Goal: Task Accomplishment & Management: Use online tool/utility

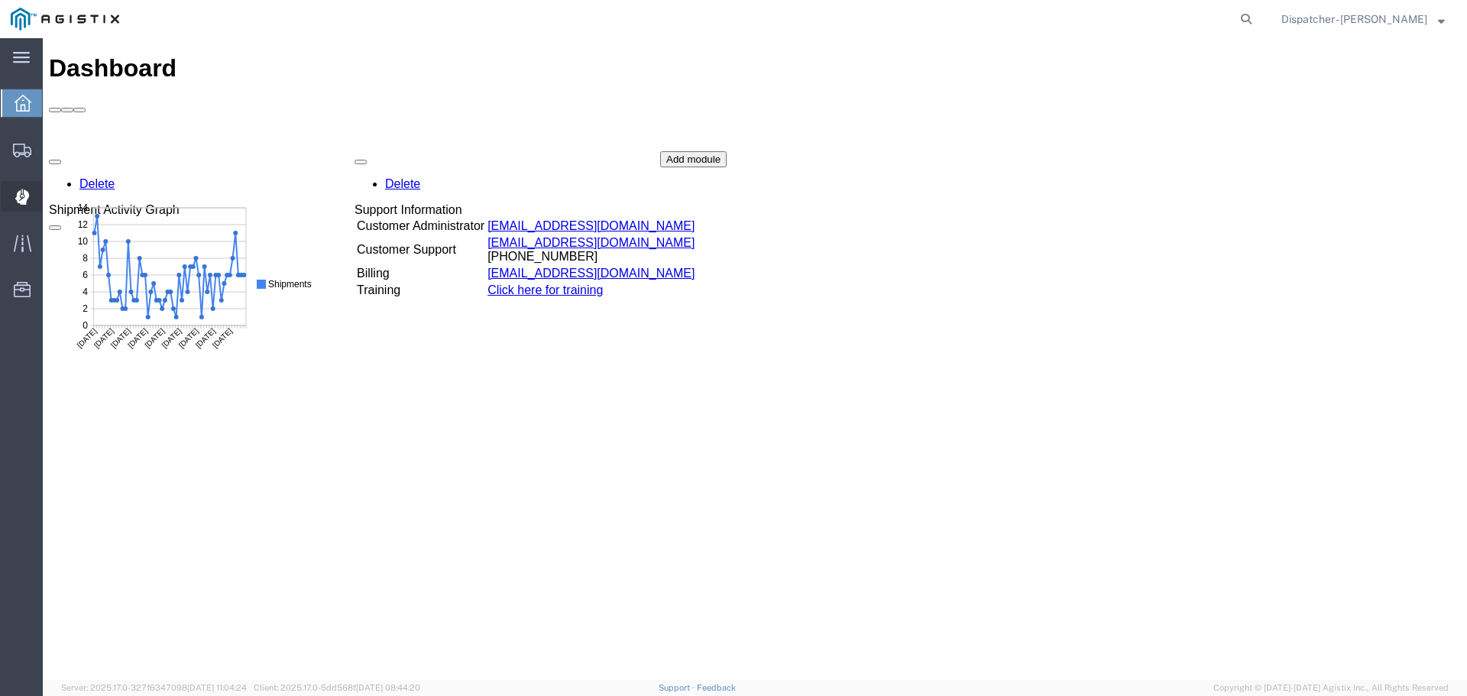
click at [14, 197] on div at bounding box center [22, 196] width 43 height 31
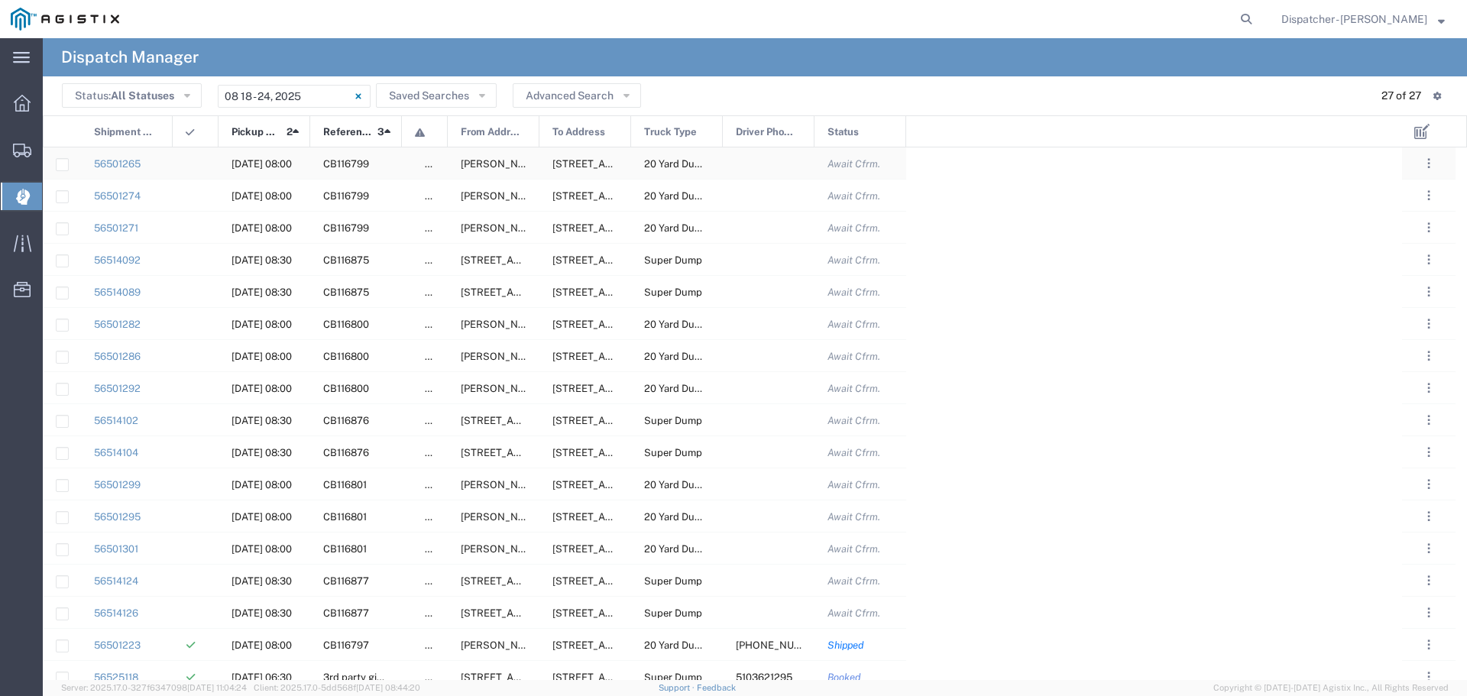
click at [762, 167] on div at bounding box center [769, 162] width 92 height 31
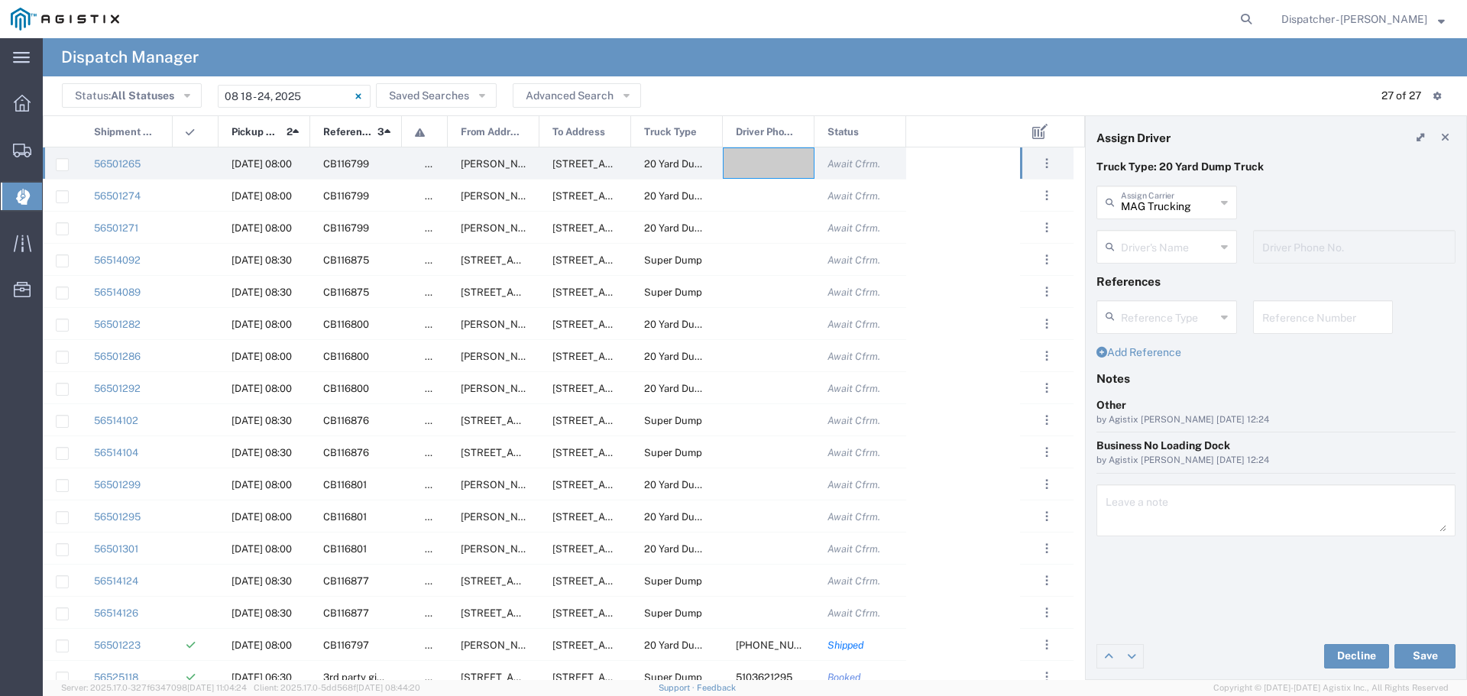
click at [1224, 249] on icon at bounding box center [1224, 247] width 7 height 24
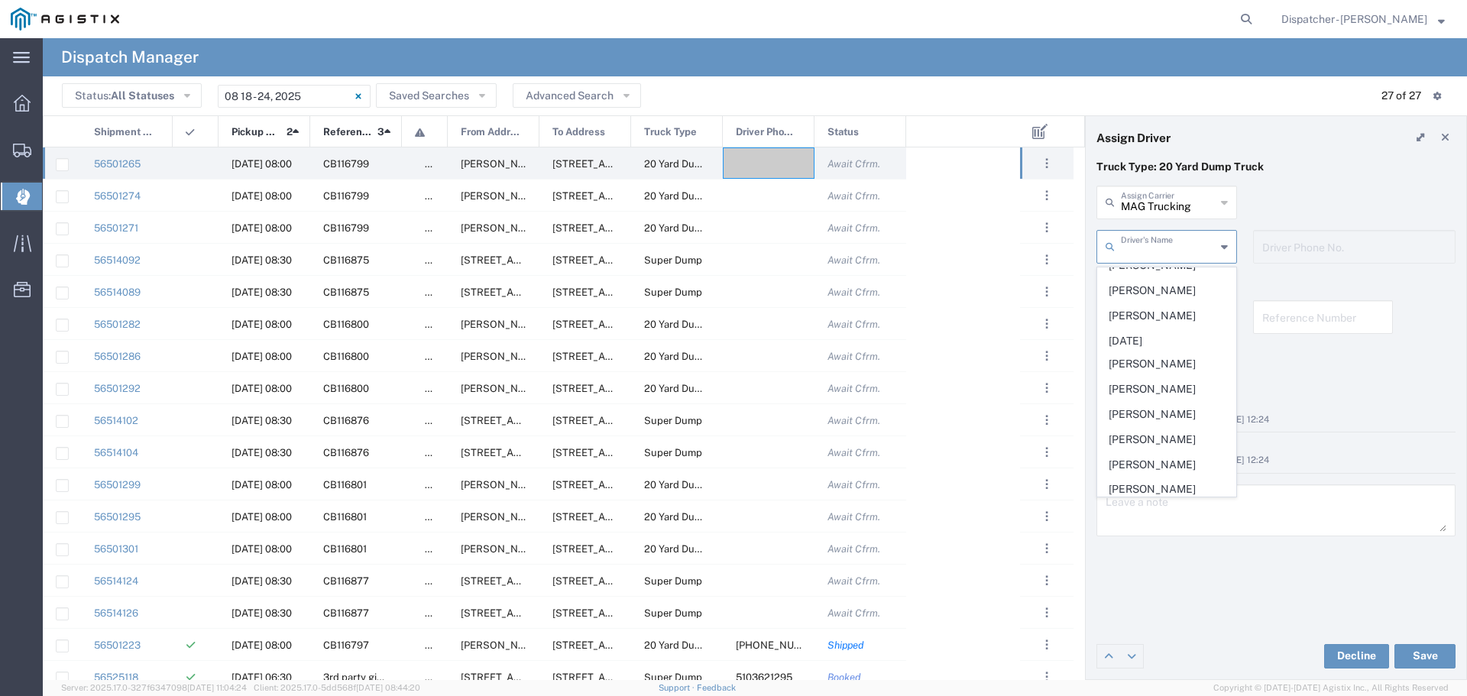
scroll to position [618, 0]
click at [1176, 397] on span "[PERSON_NAME]" at bounding box center [1167, 386] width 138 height 24
type input "[PERSON_NAME]"
type input "5107507011"
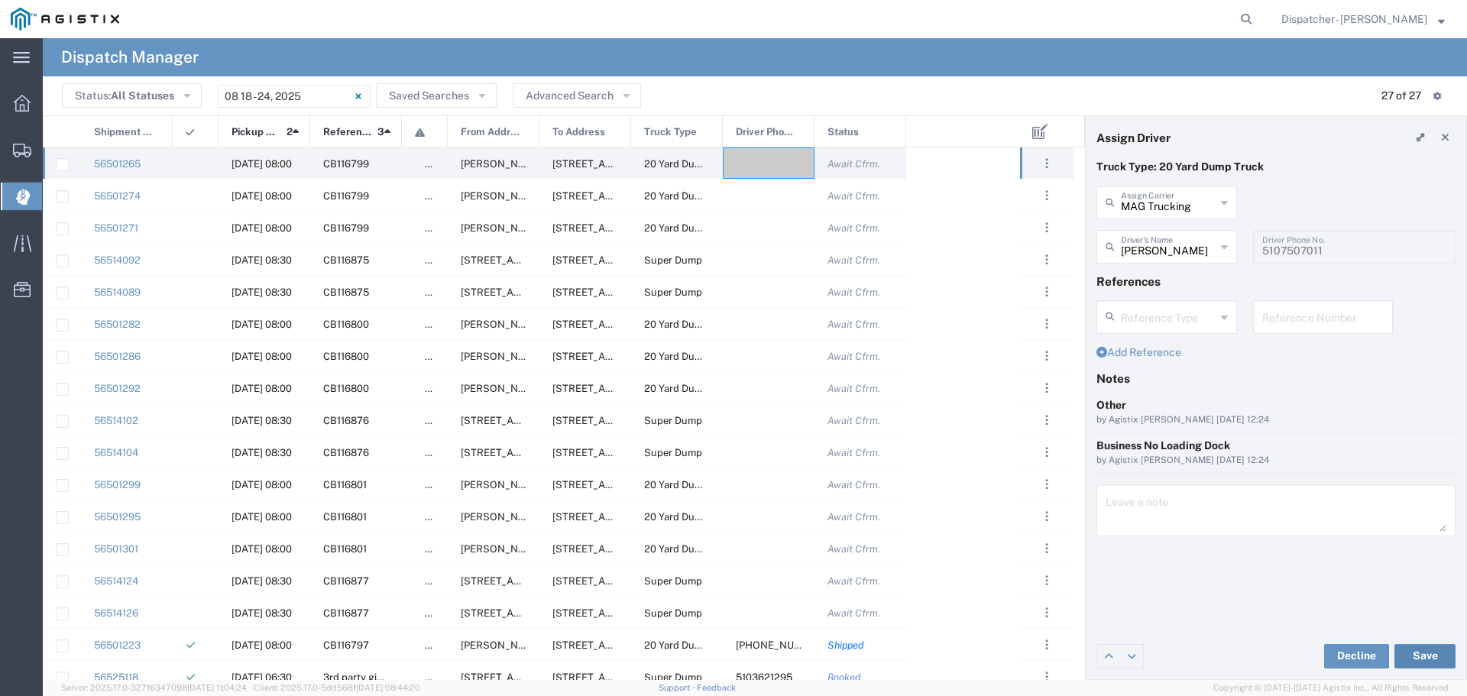
click at [1435, 655] on button "Save" at bounding box center [1424, 656] width 61 height 24
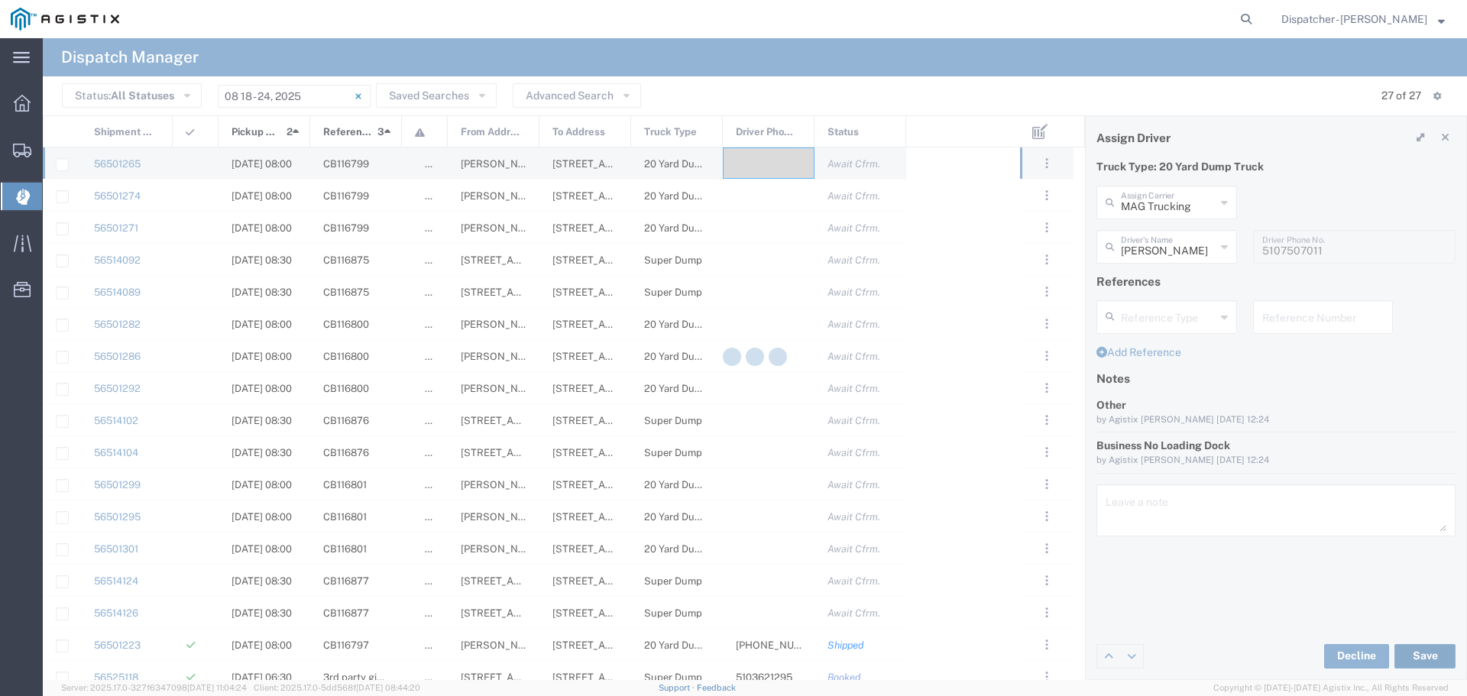
type input "[PERSON_NAME]"
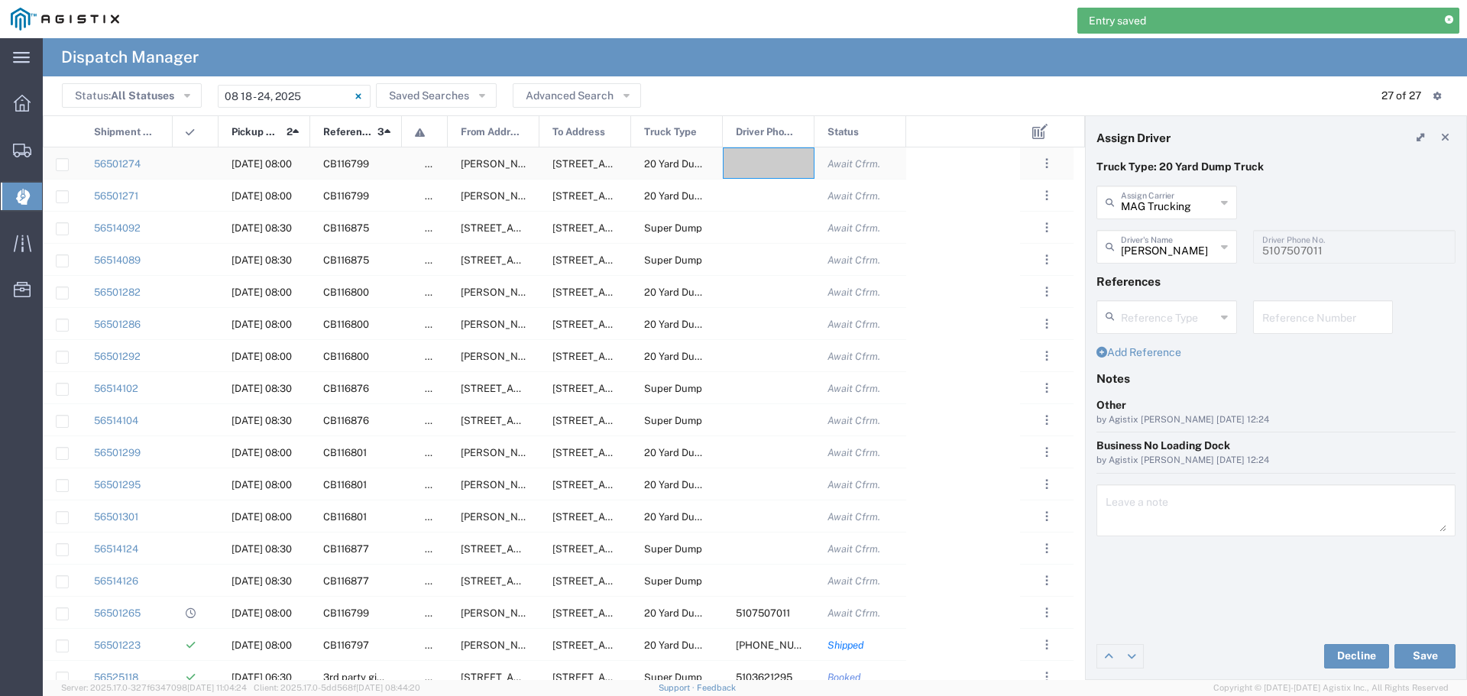
click at [772, 160] on div at bounding box center [769, 162] width 92 height 31
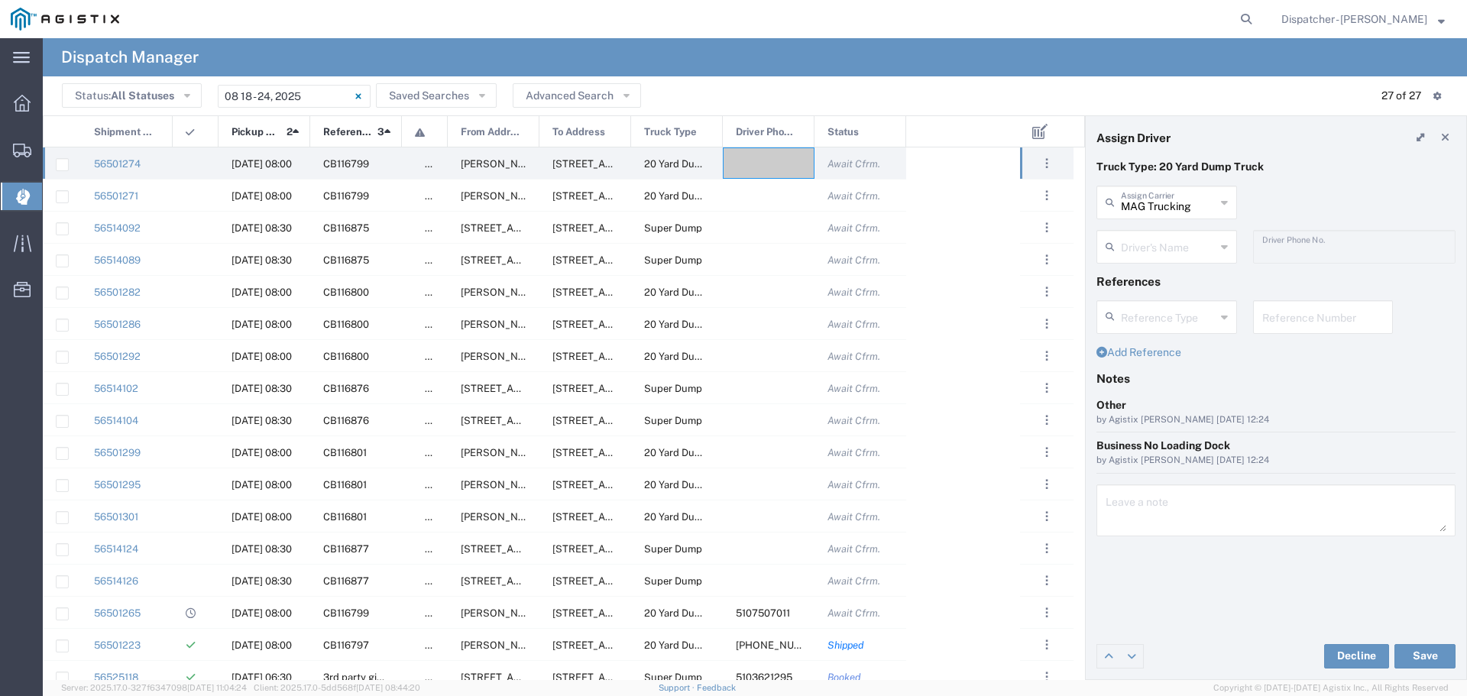
click at [1225, 244] on icon at bounding box center [1224, 247] width 7 height 24
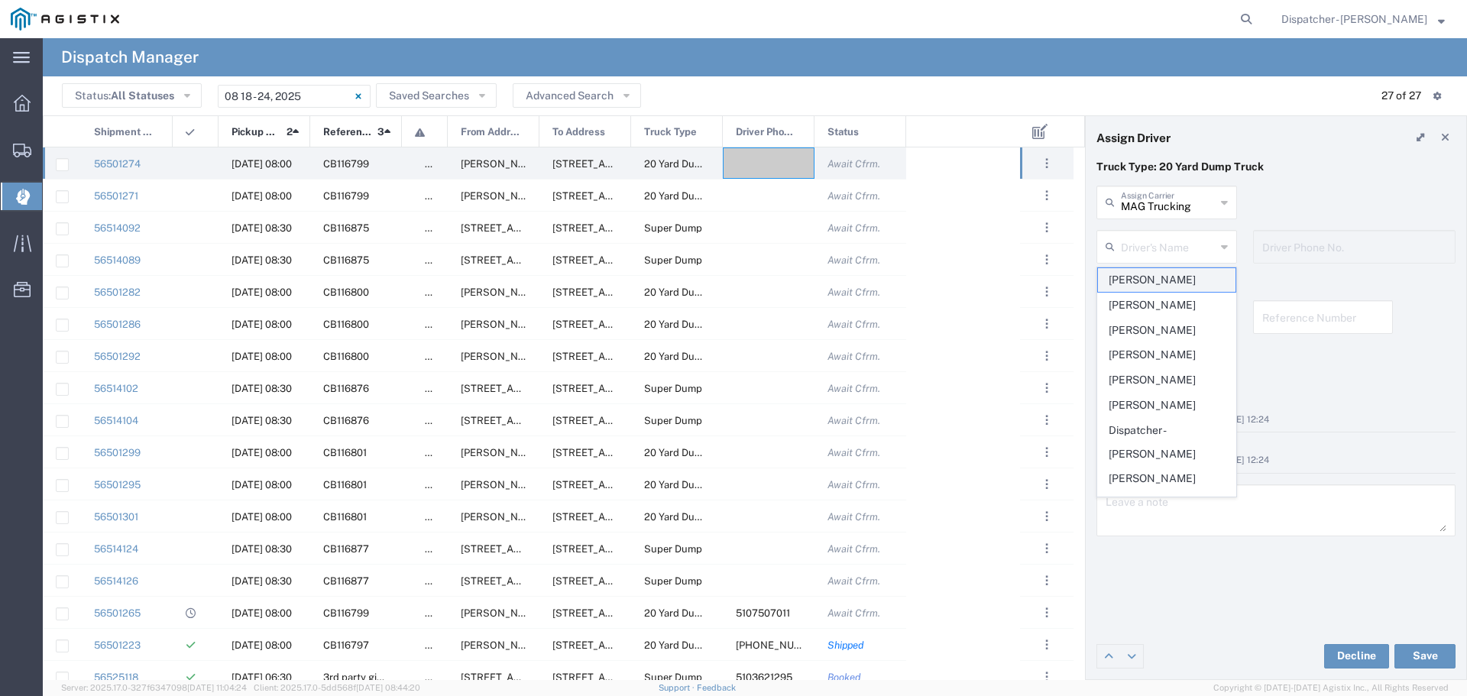
click at [1134, 280] on span "[PERSON_NAME]" at bounding box center [1167, 280] width 138 height 24
type input "[PERSON_NAME]"
type input "[PHONE_NUMBER]"
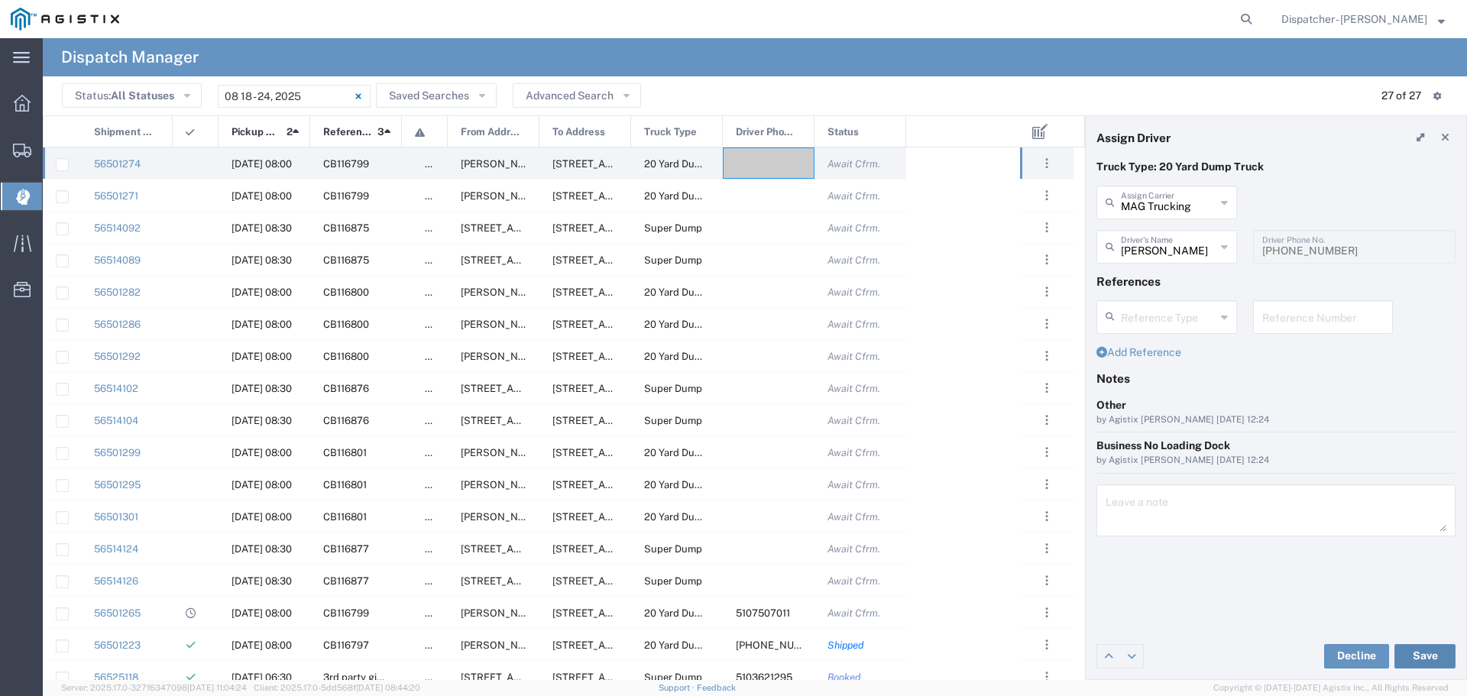
click at [1422, 652] on button "Save" at bounding box center [1424, 656] width 61 height 24
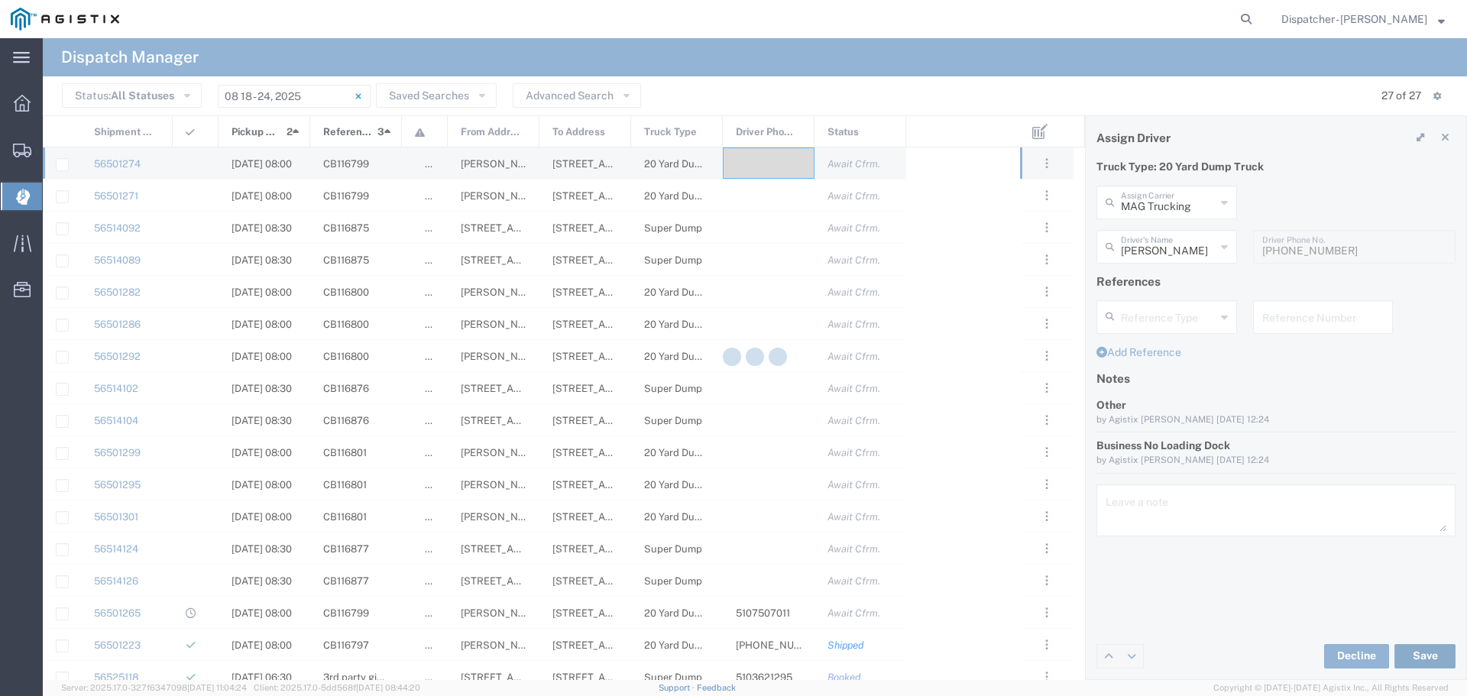
type input "[PERSON_NAME]"
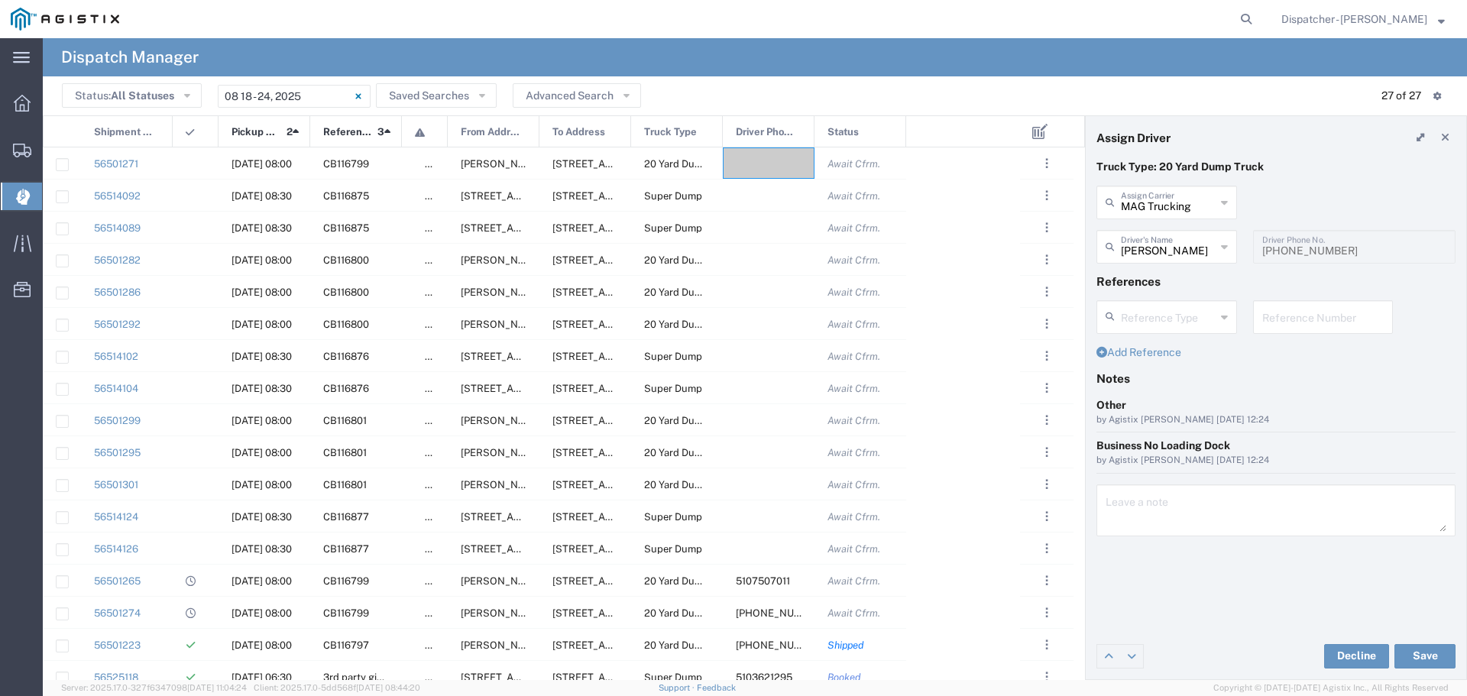
click at [1227, 200] on icon at bounding box center [1224, 202] width 7 height 24
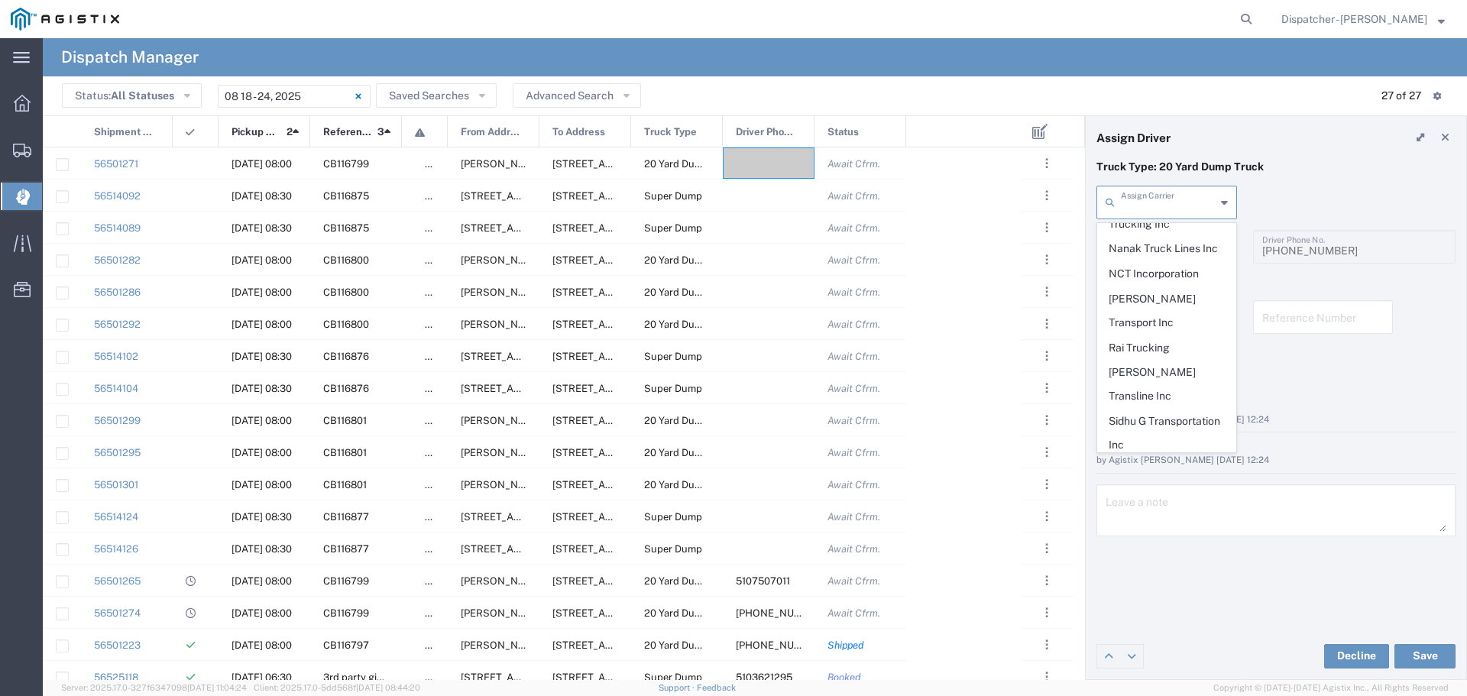
scroll to position [696, 0]
click at [1136, 435] on span "Sidhu Trucking Inc" at bounding box center [1167, 447] width 138 height 24
type input "Sidhu Trucking Inc"
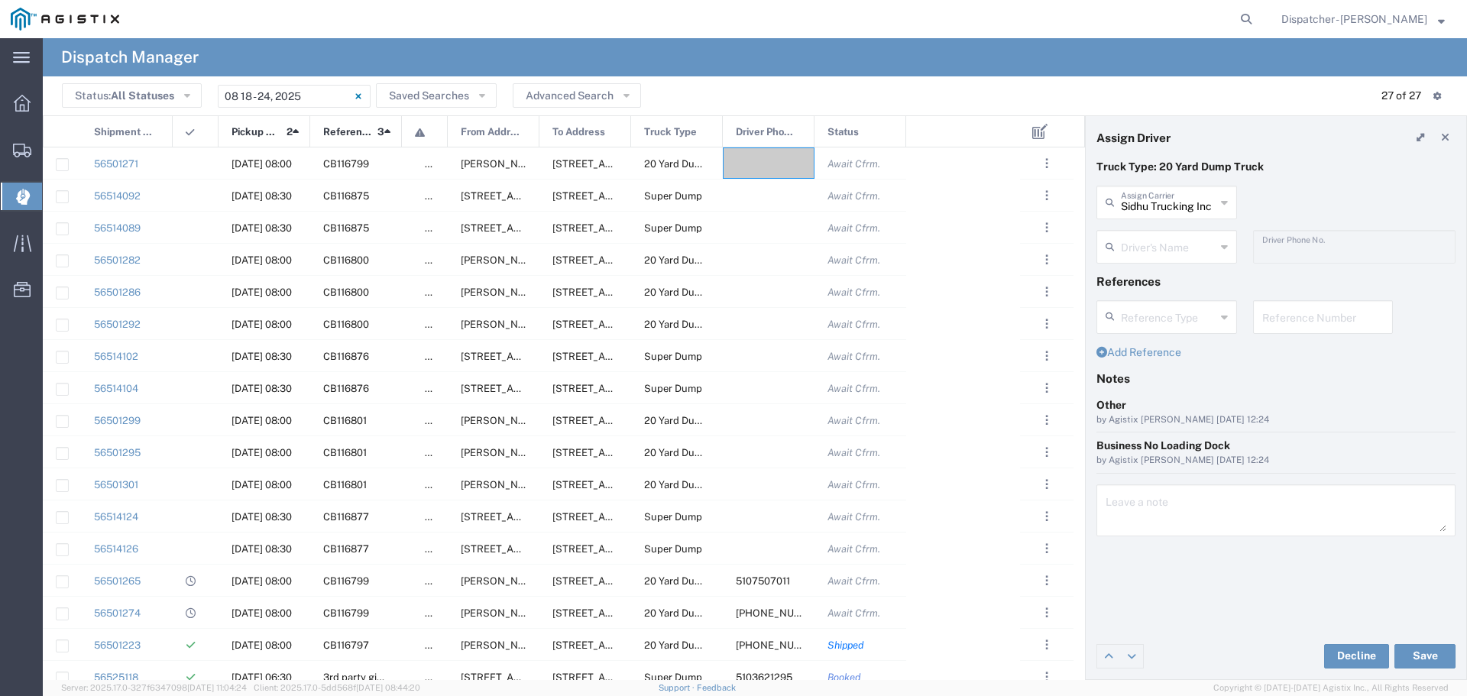
click at [1229, 247] on div "Driver's Name" at bounding box center [1166, 247] width 141 height 34
click at [1134, 283] on span "[PERSON_NAME]" at bounding box center [1167, 280] width 138 height 24
type input "[PERSON_NAME]"
type input "[PHONE_NUMBER]"
click at [1430, 651] on button "Save" at bounding box center [1424, 656] width 61 height 24
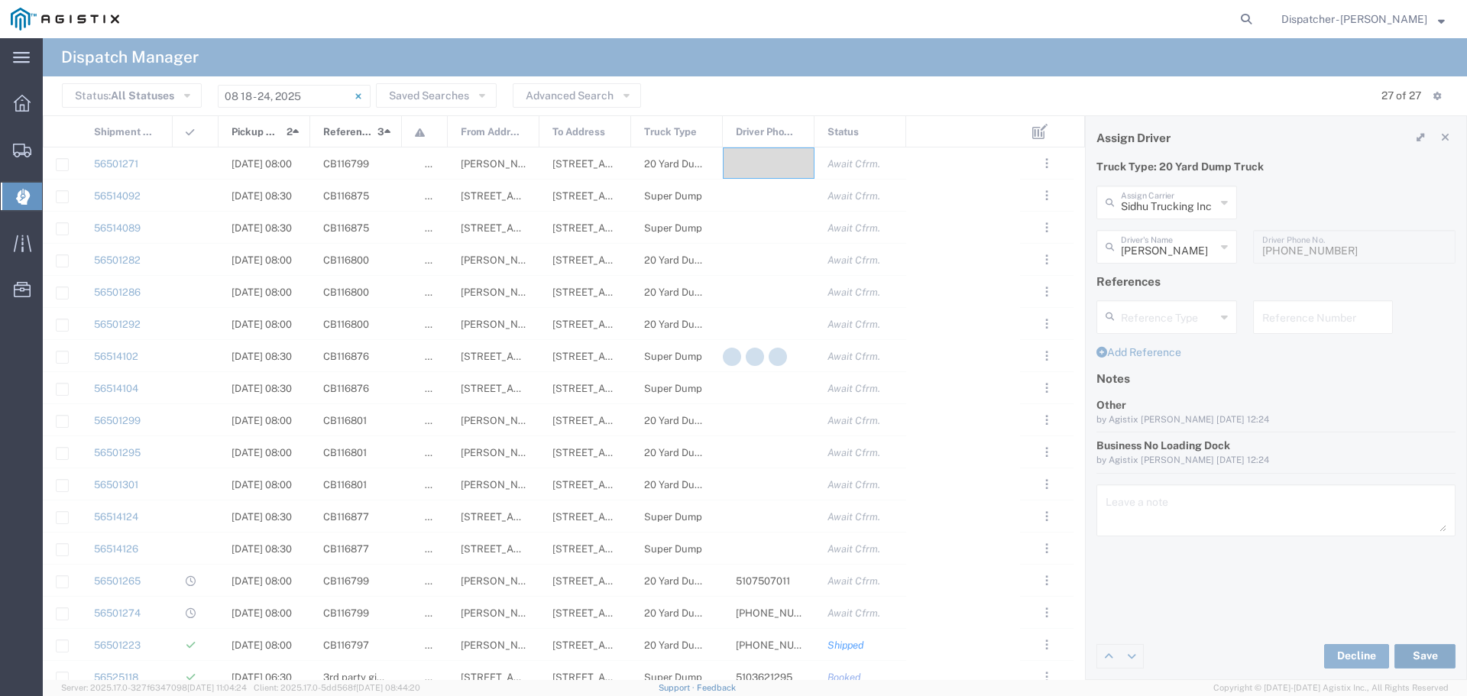
type input "[PERSON_NAME]"
type input "Sidhu Trucking Inc"
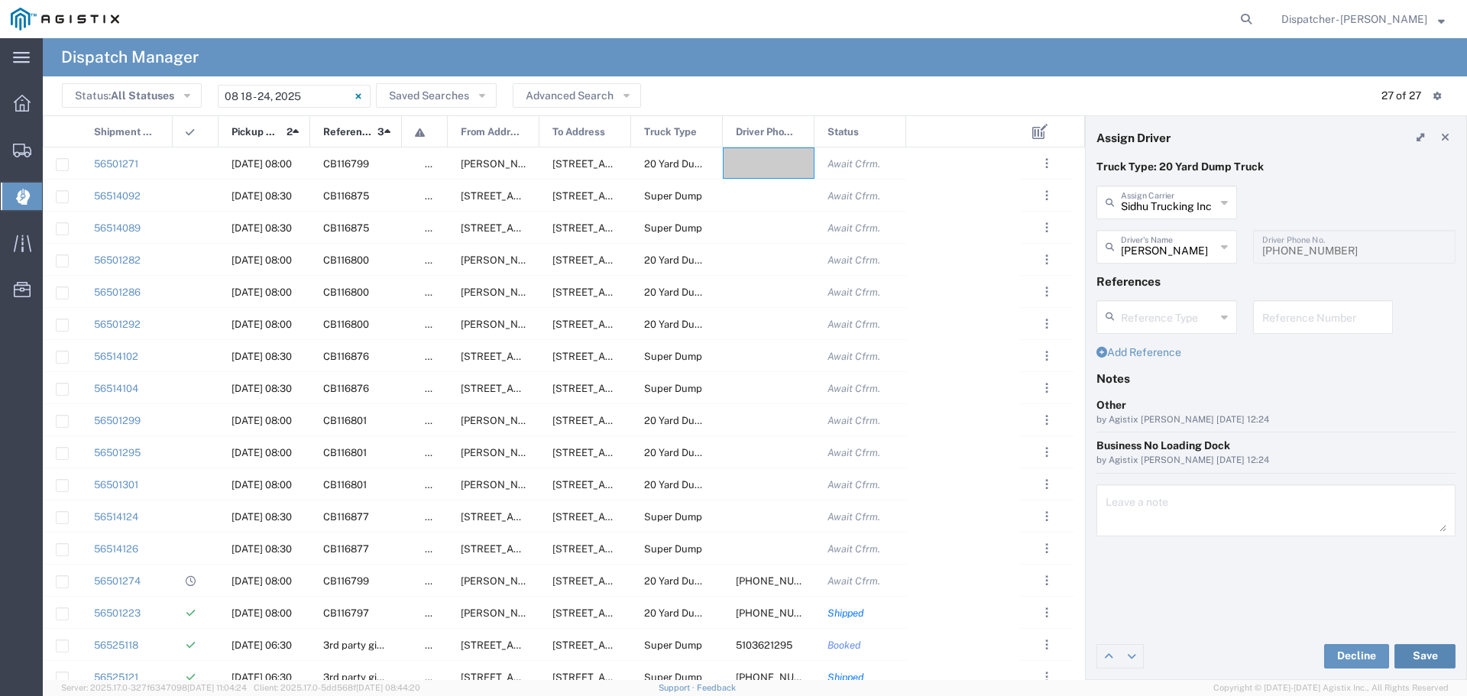
click at [1433, 658] on button "Save" at bounding box center [1424, 656] width 61 height 24
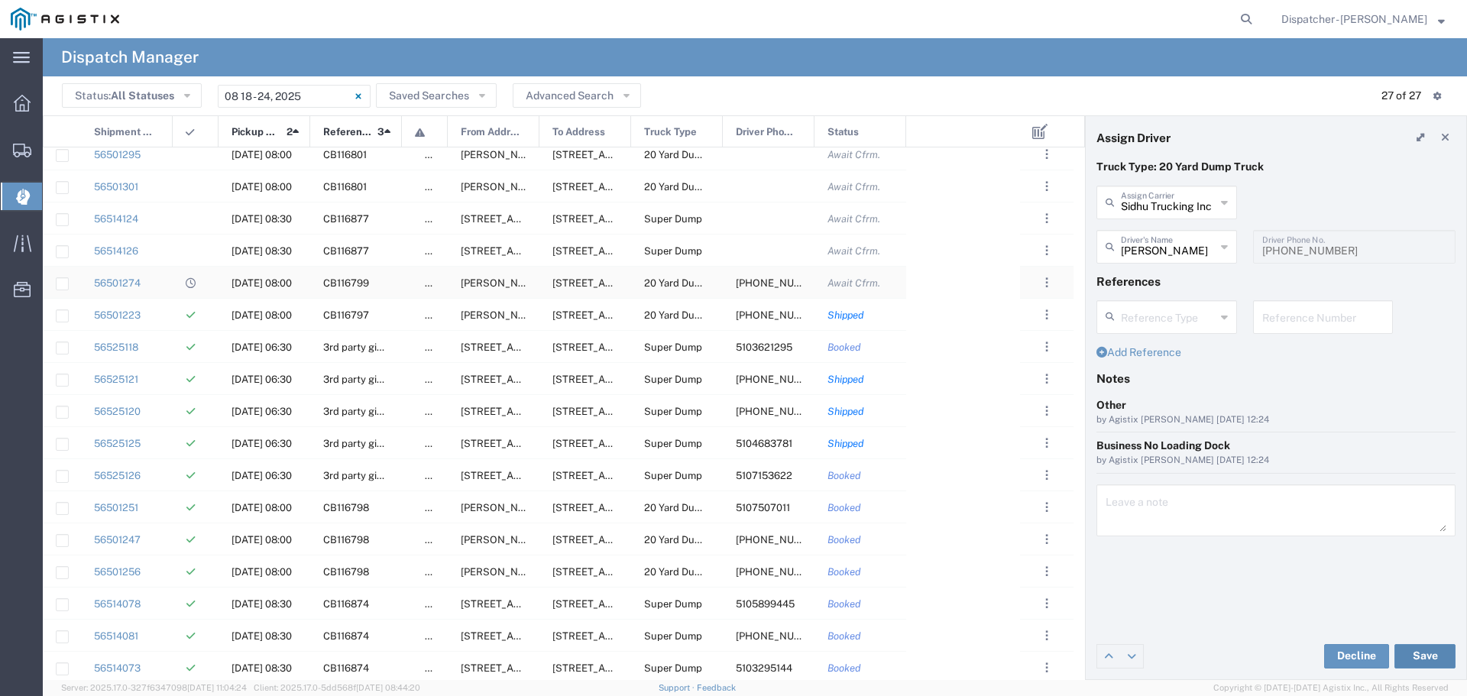
scroll to position [0, 0]
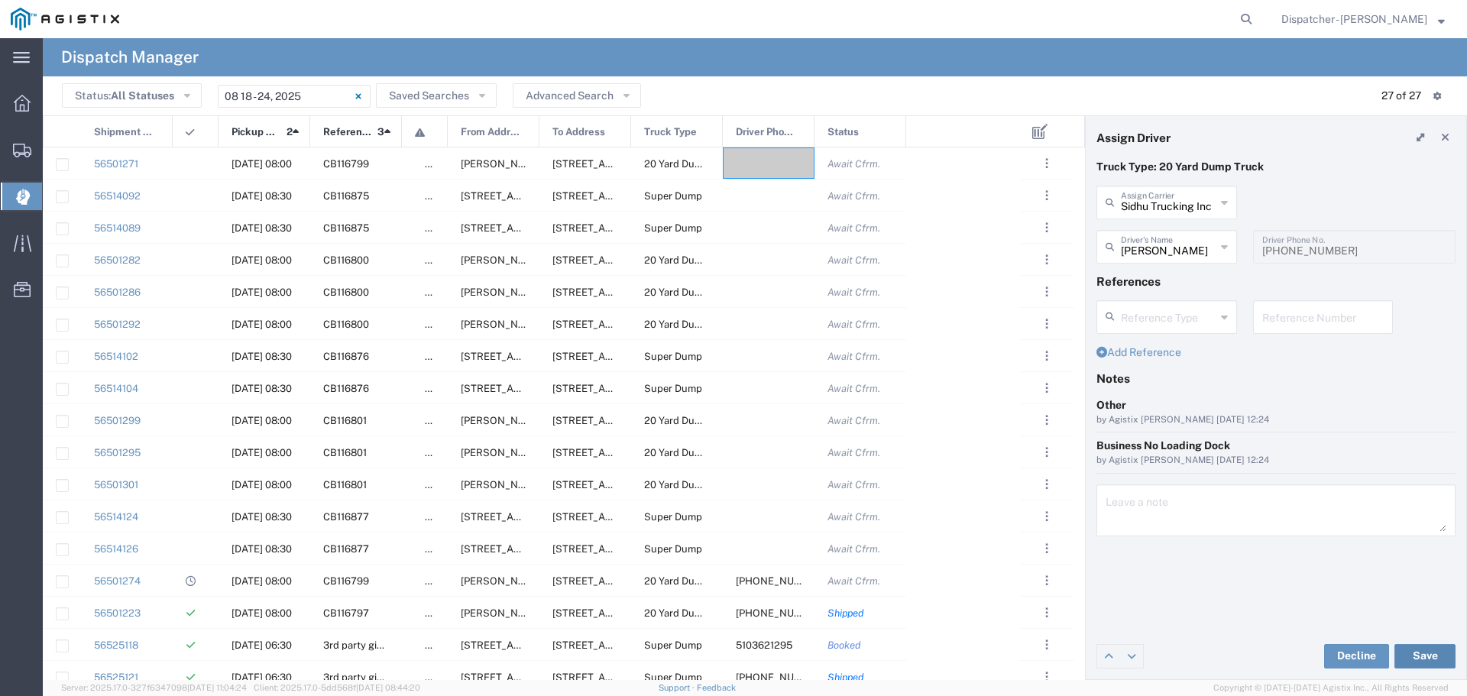
click at [1428, 653] on button "Save" at bounding box center [1424, 656] width 61 height 24
click at [728, 162] on div at bounding box center [769, 162] width 92 height 31
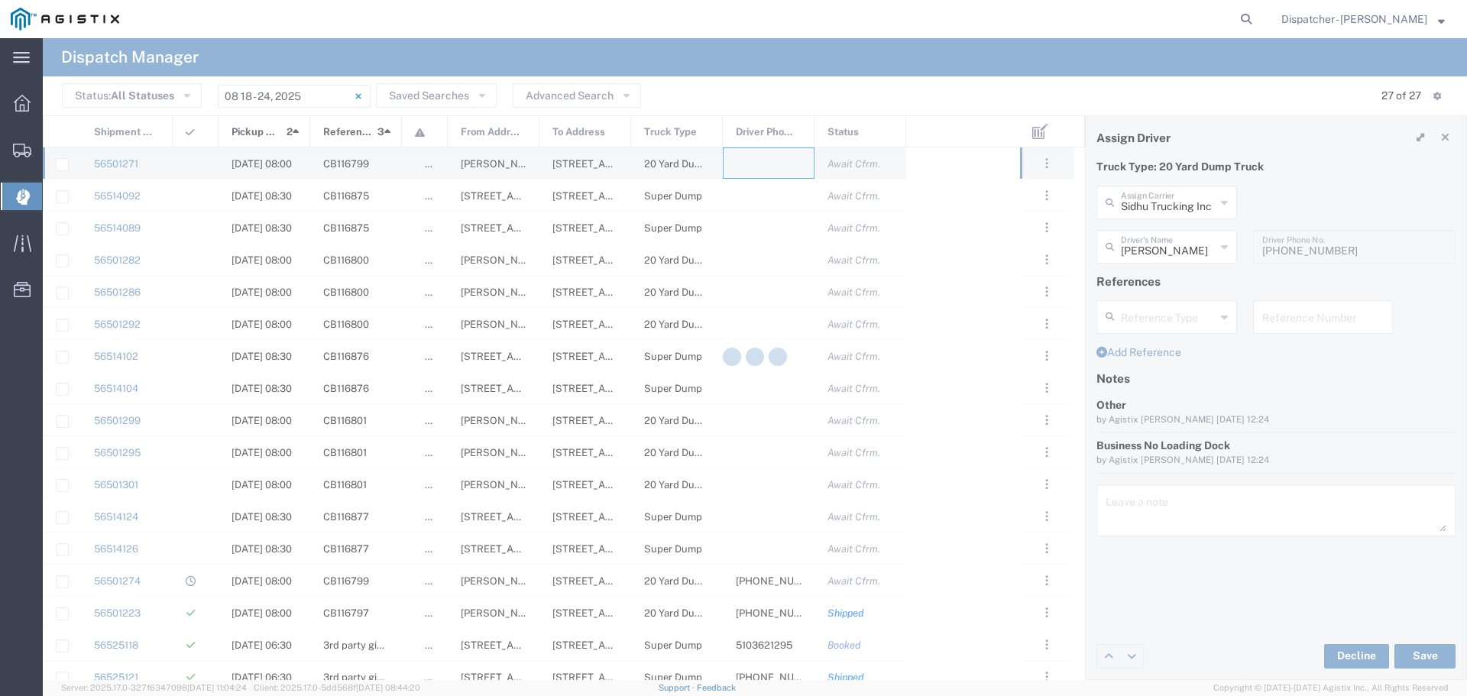
type input "MAG Trucking"
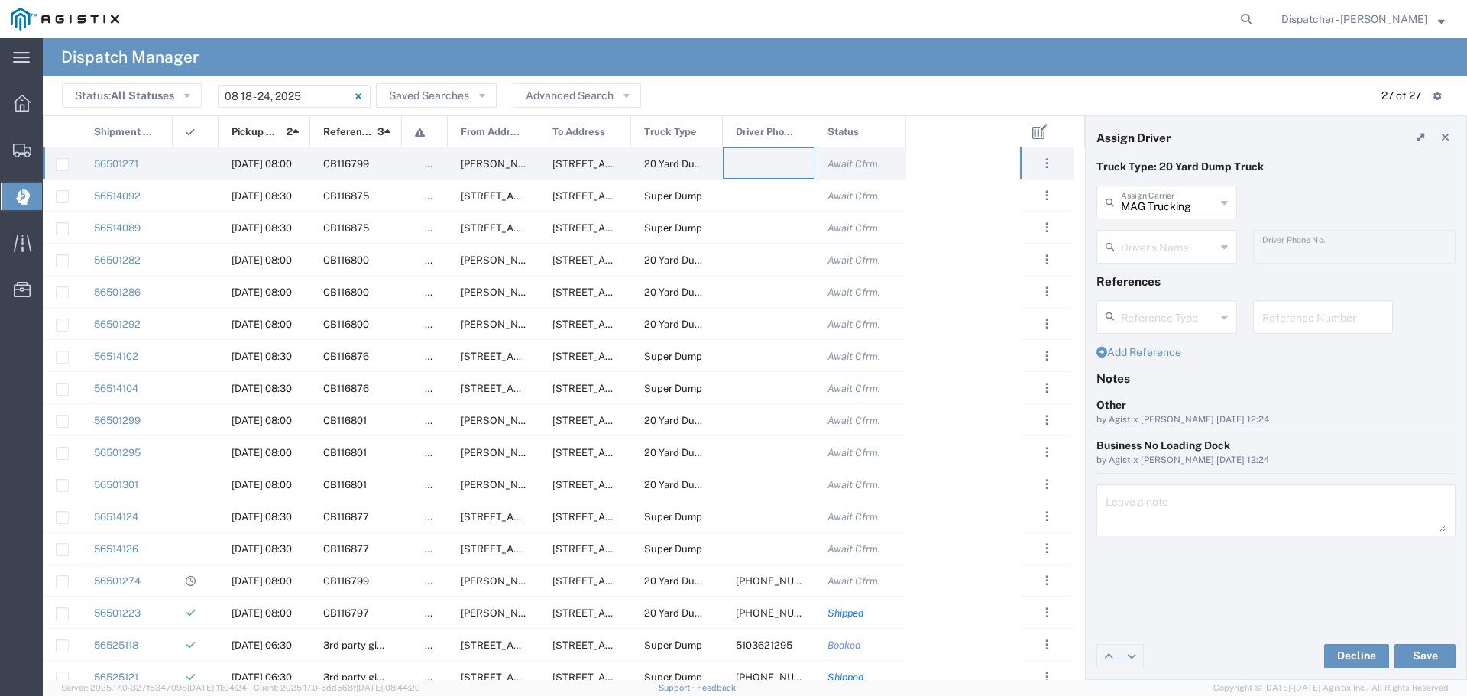
click at [1225, 201] on icon at bounding box center [1224, 202] width 7 height 24
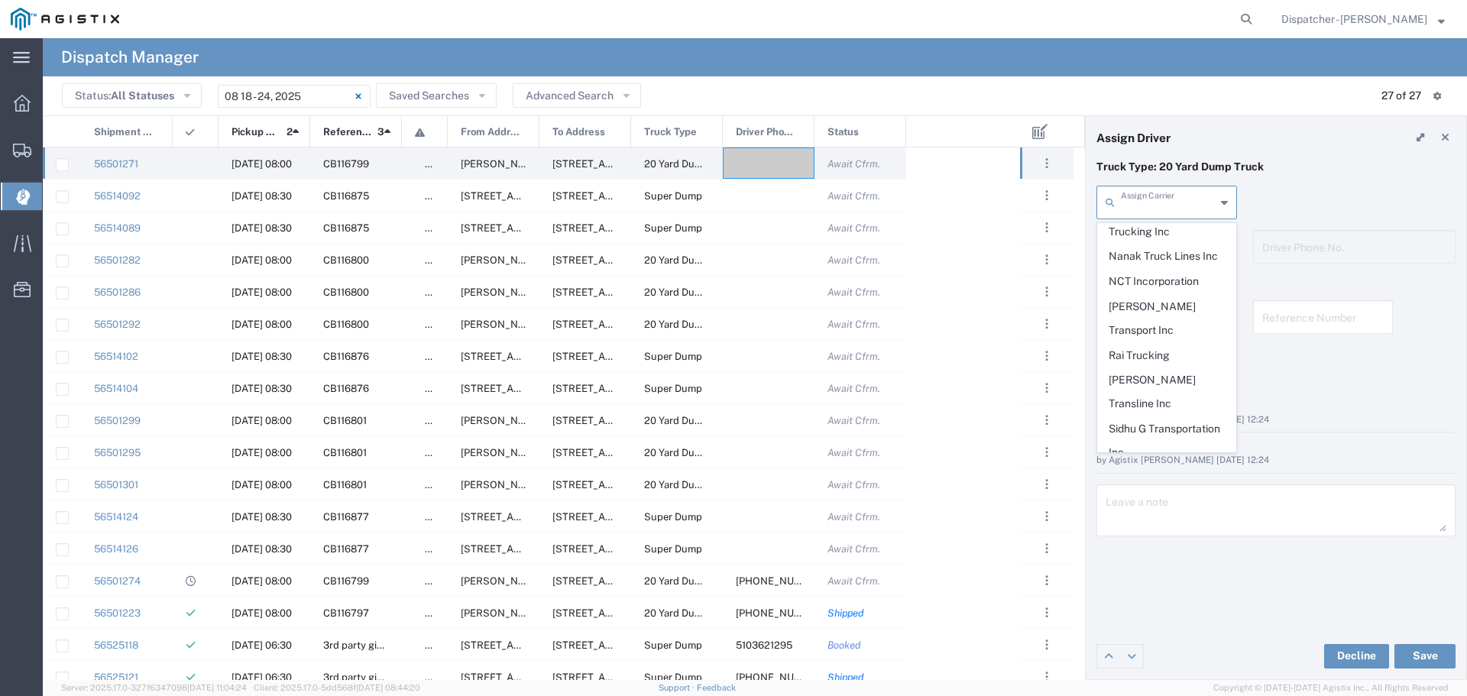
scroll to position [688, 0]
click at [1139, 394] on span "Sidhu G Transportation Inc" at bounding box center [1167, 417] width 138 height 47
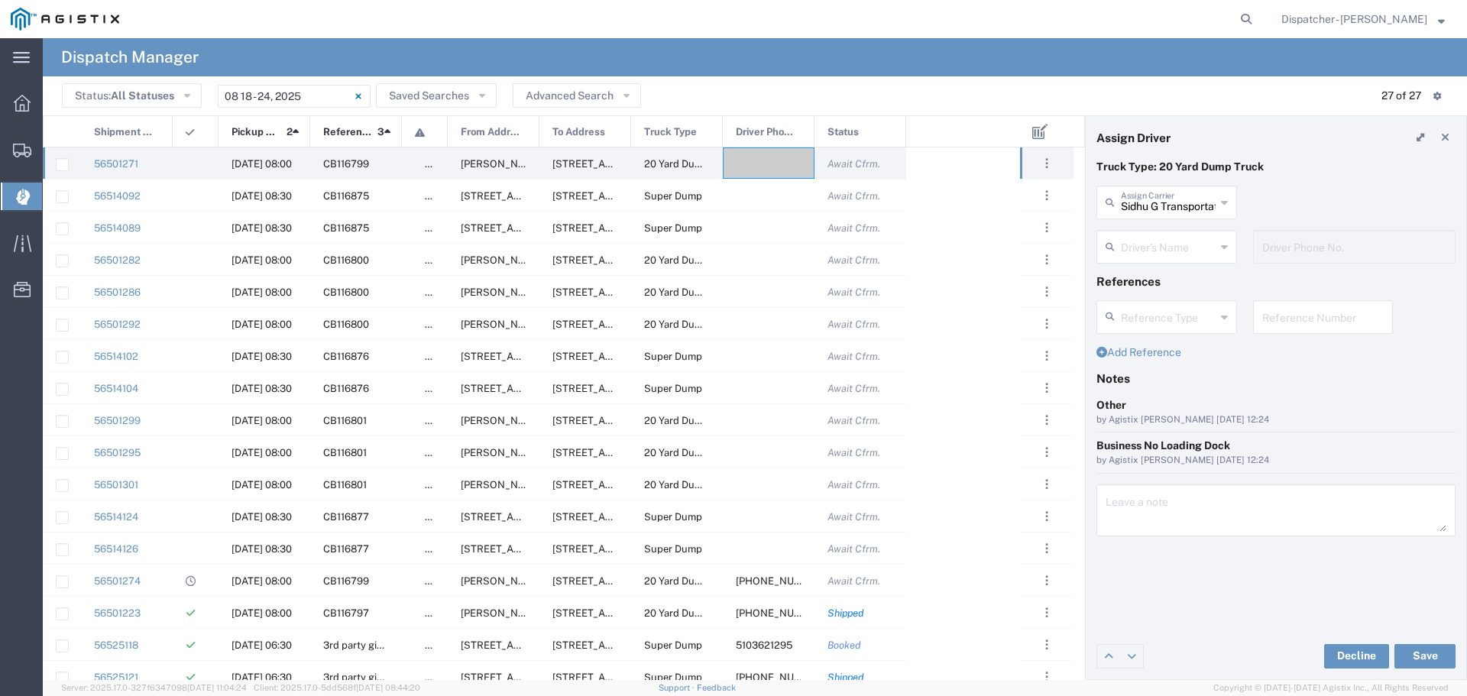
click at [1228, 245] on div "Driver's Name" at bounding box center [1166, 247] width 141 height 34
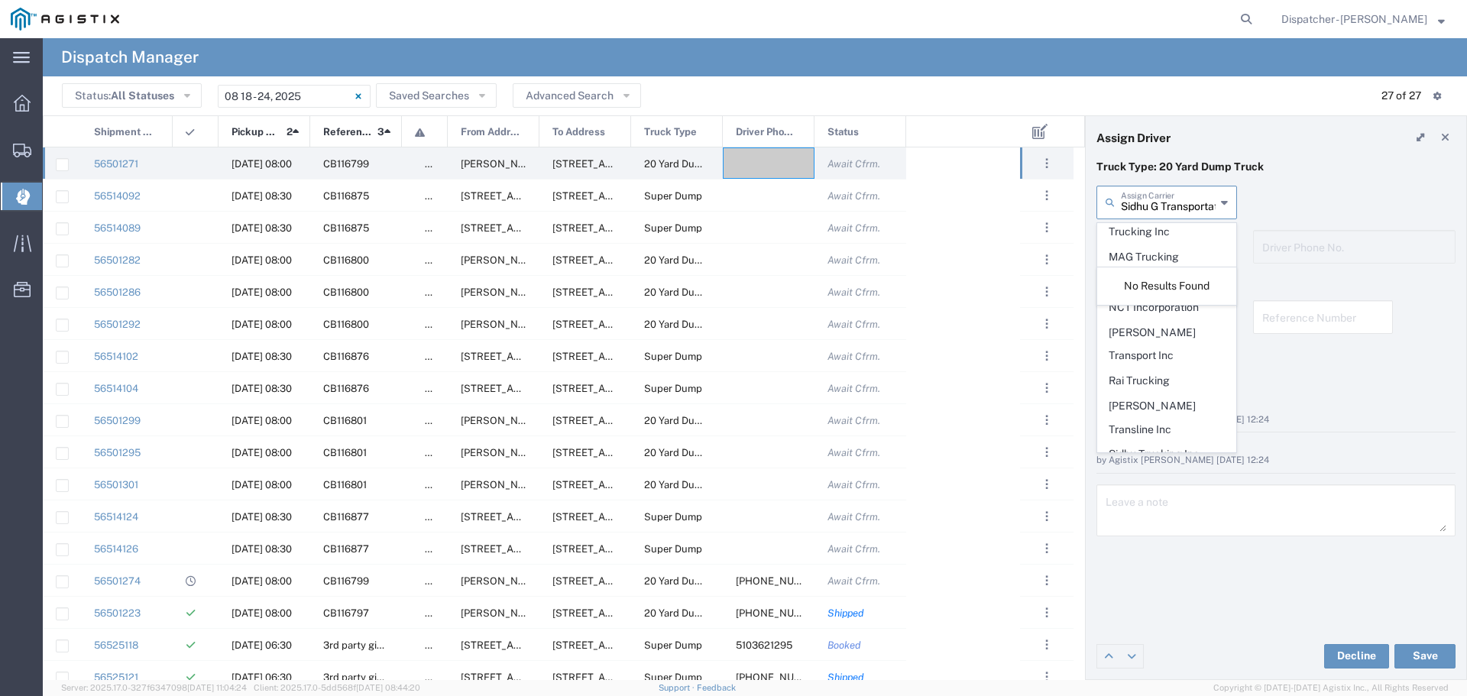
drag, startPoint x: 1205, startPoint y: 205, endPoint x: 1217, endPoint y: 202, distance: 12.1
click at [1206, 205] on input "Sidhu G Transportation Inc" at bounding box center [1168, 201] width 95 height 27
click at [1136, 376] on span "Sidhwan Transportation Inc" at bounding box center [1167, 399] width 138 height 47
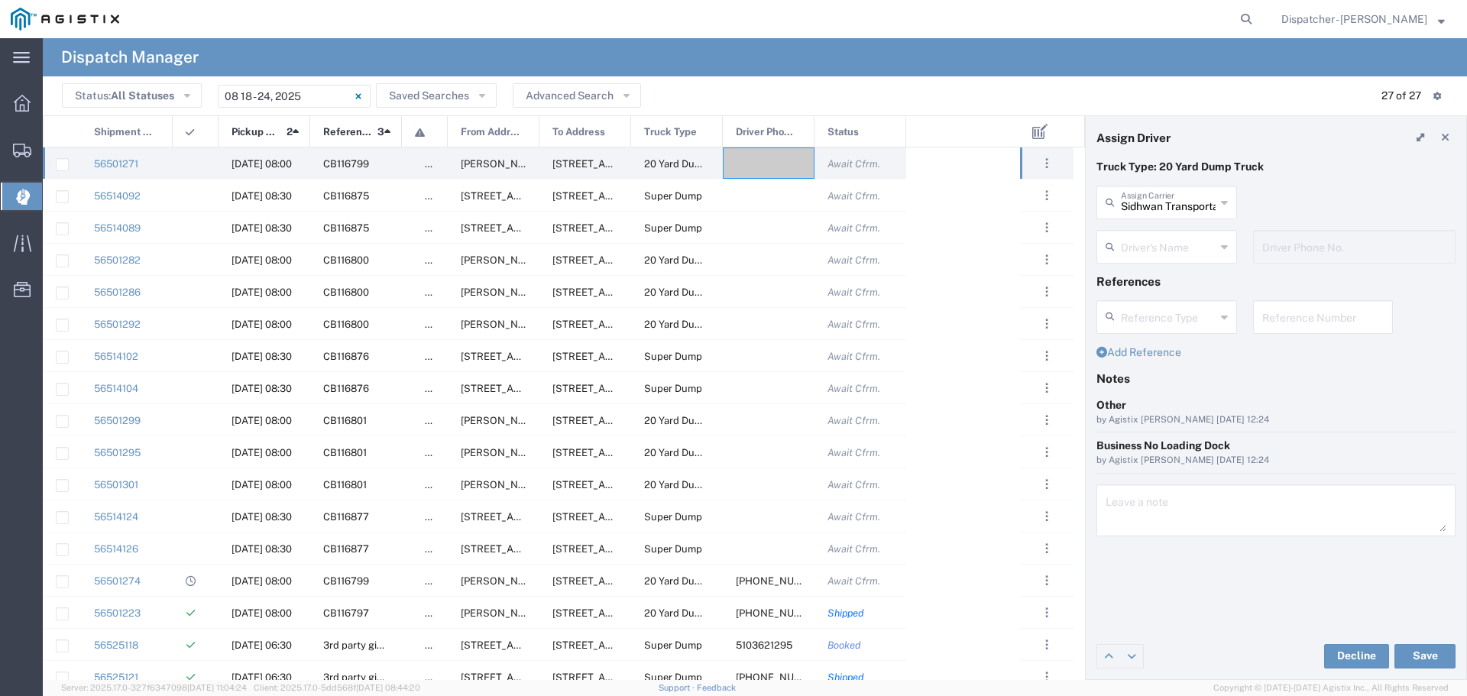
click at [1225, 241] on icon at bounding box center [1224, 247] width 7 height 24
click at [1234, 240] on div "Driver's Name" at bounding box center [1166, 247] width 141 height 34
click at [1222, 197] on icon at bounding box center [1224, 202] width 7 height 24
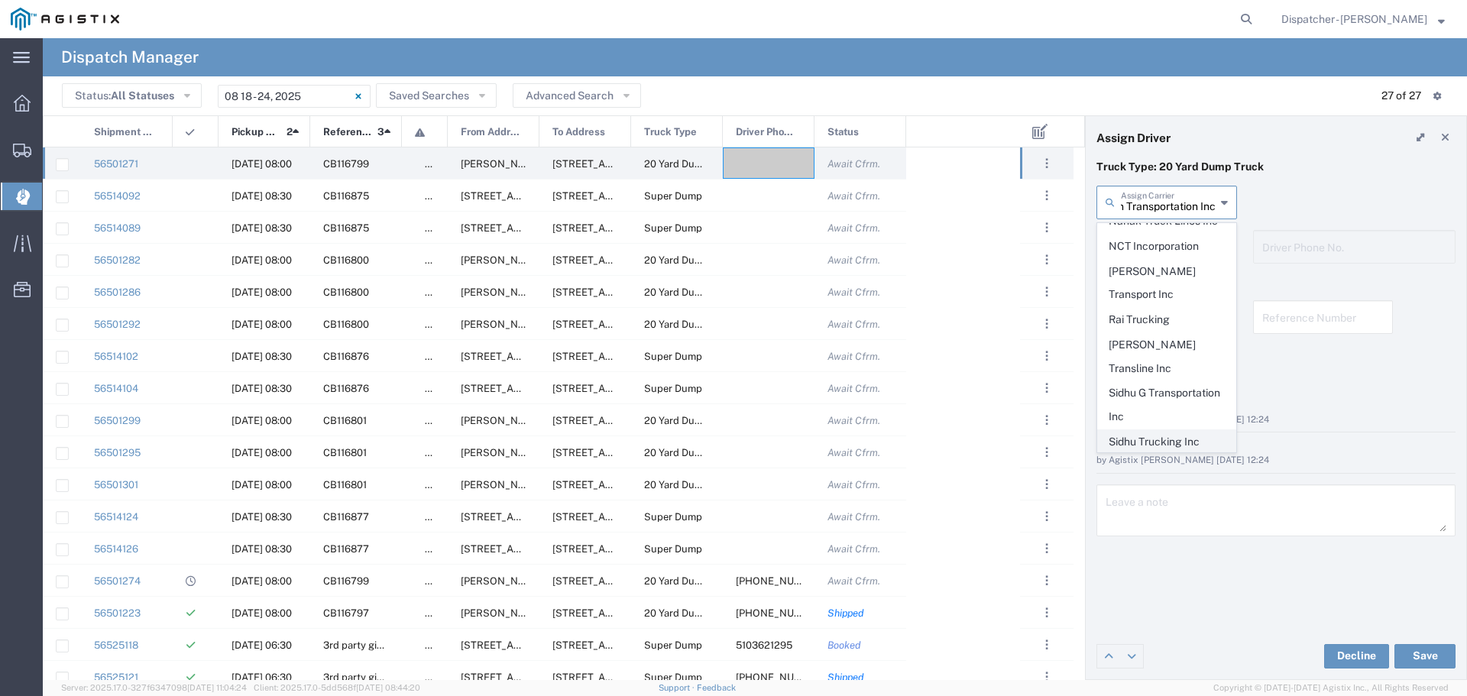
scroll to position [0, 0]
click at [1180, 430] on span "Sidhu Trucking Inc" at bounding box center [1167, 442] width 138 height 24
type input "Sidhu Trucking Inc"
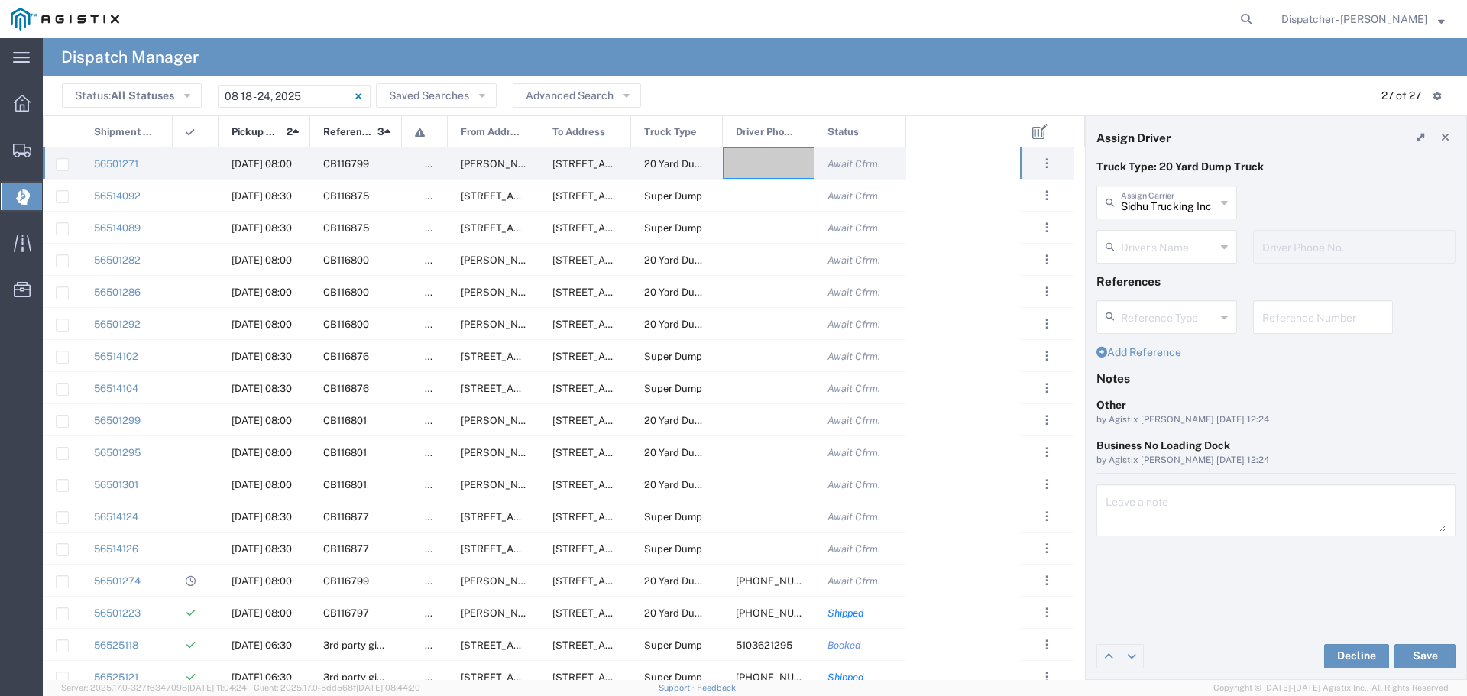
click at [1235, 246] on div "Driver's Name" at bounding box center [1166, 247] width 141 height 34
click at [1183, 275] on span "[PERSON_NAME]" at bounding box center [1167, 280] width 138 height 24
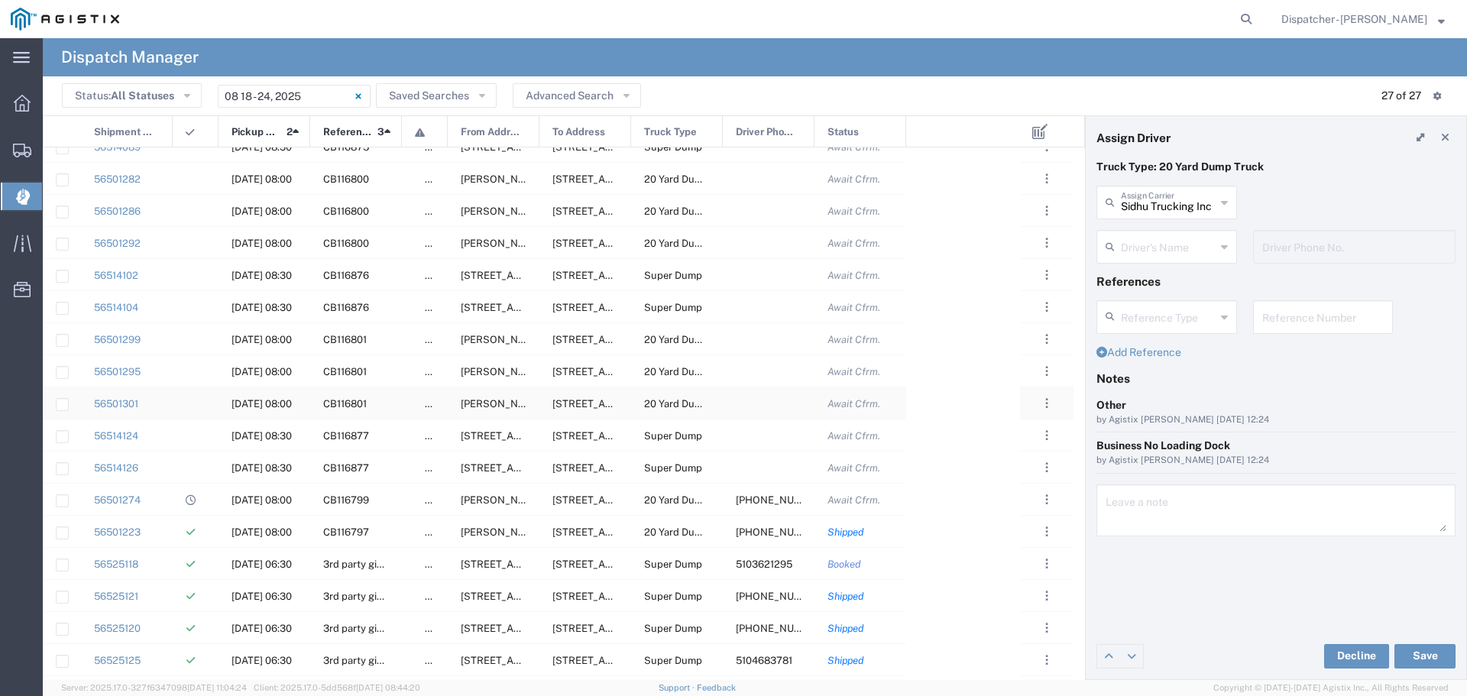
scroll to position [102, 0]
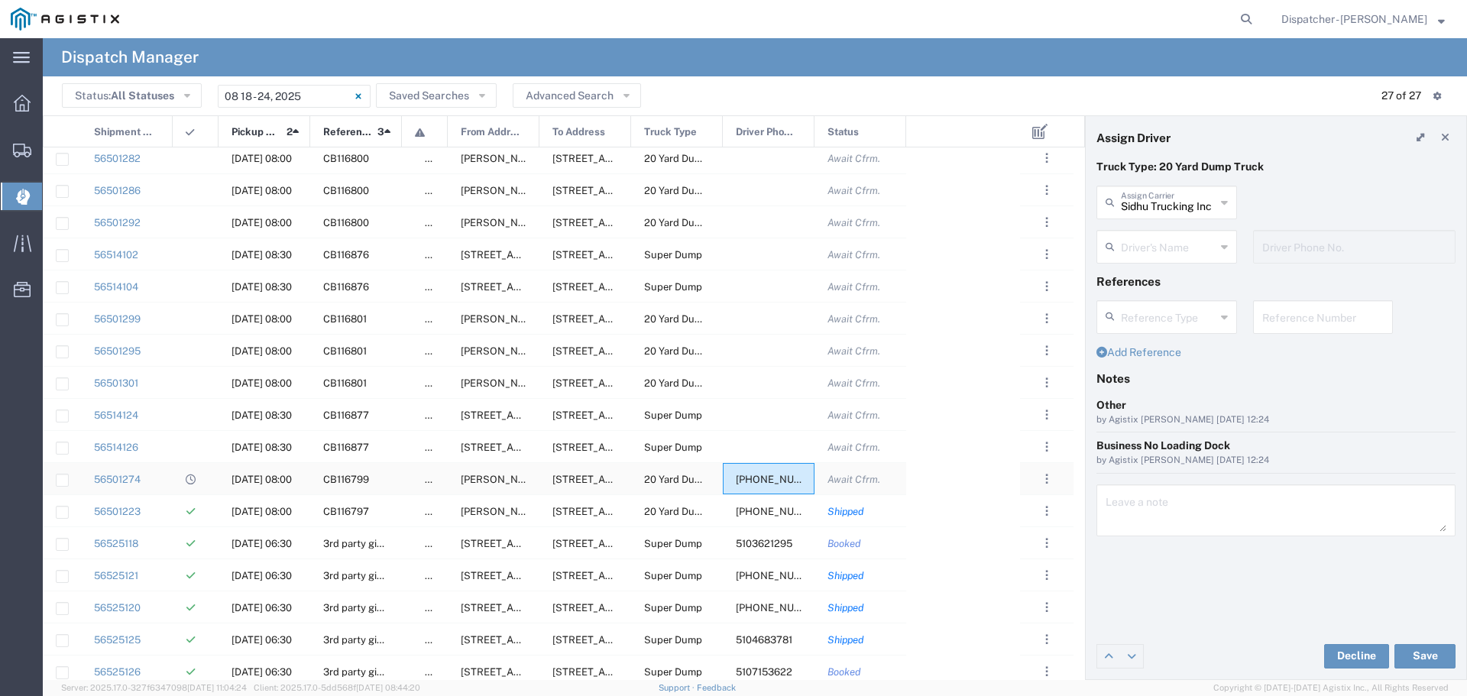
click at [753, 478] on span "[PHONE_NUMBER]" at bounding box center [781, 479] width 90 height 11
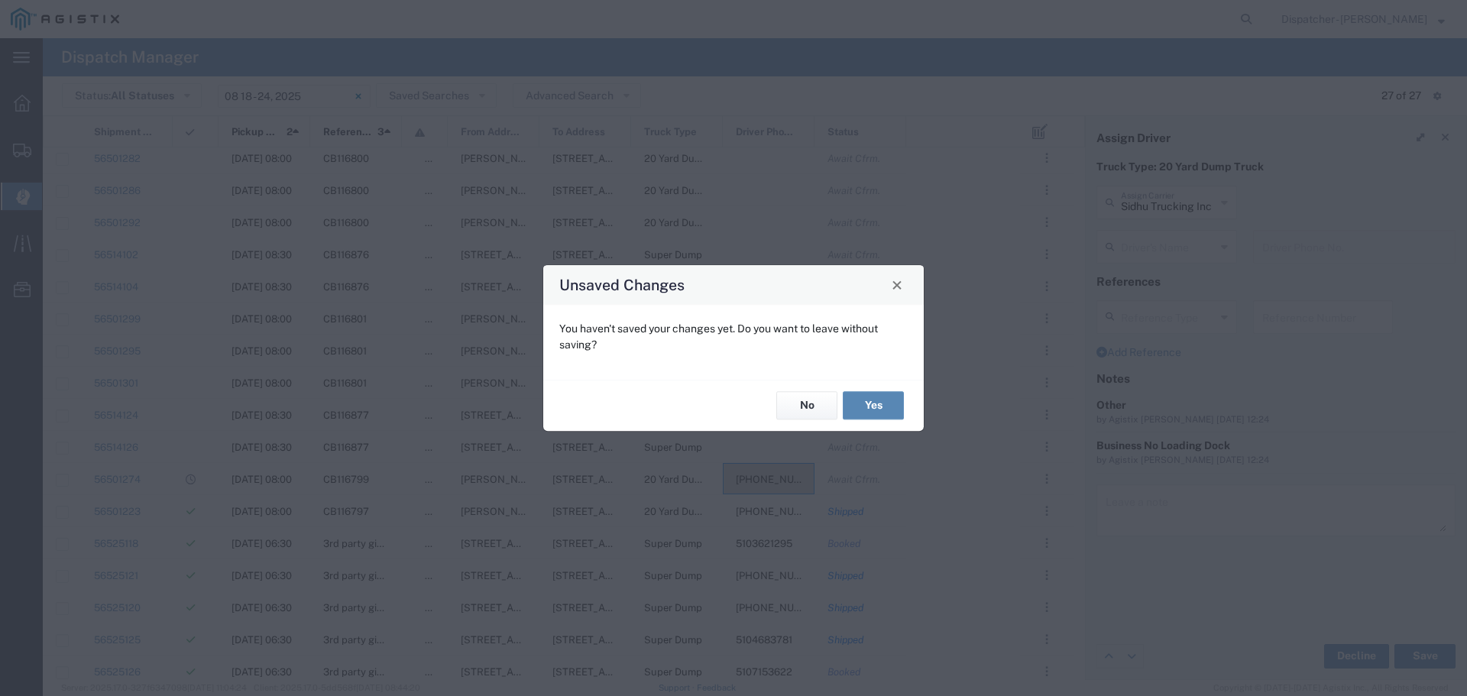
click at [865, 401] on button "Yes" at bounding box center [873, 406] width 61 height 28
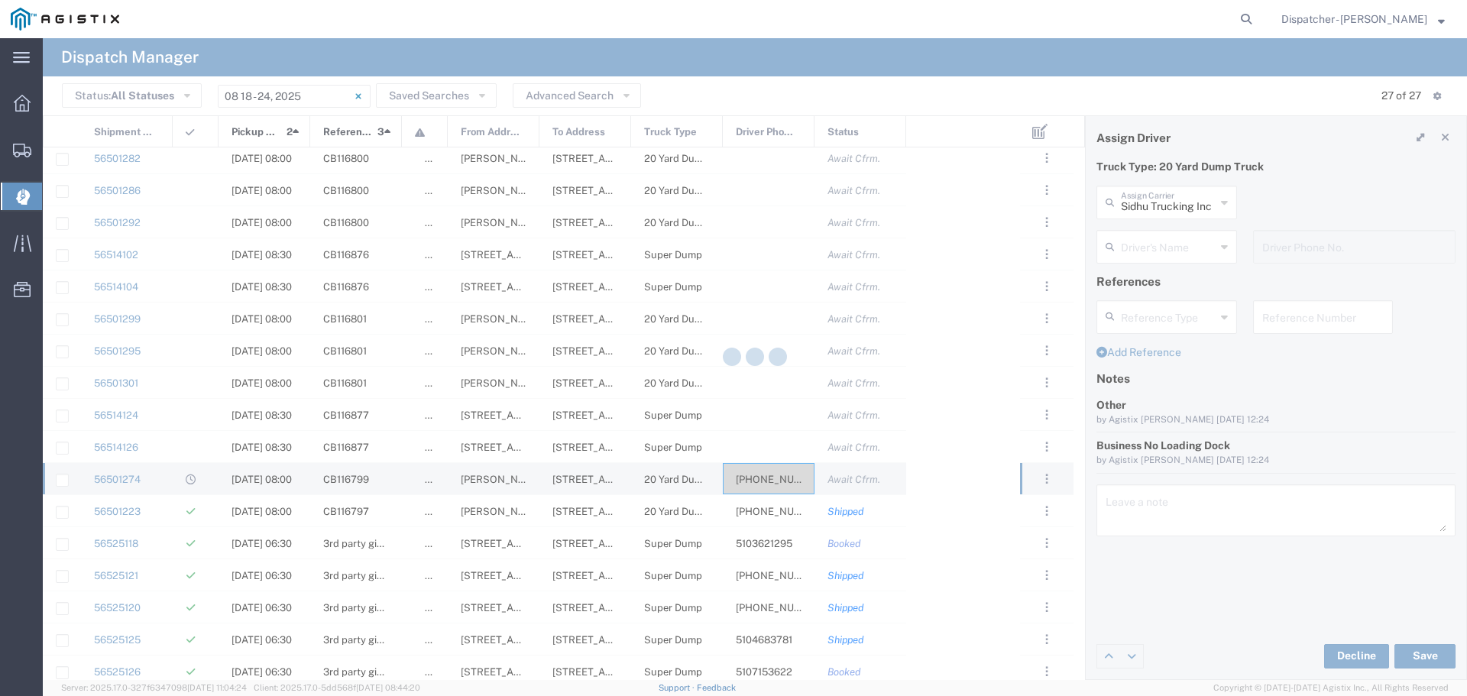
type input "[PERSON_NAME]"
type input "[PHONE_NUMBER]"
type input "Sidhu Trucking Inc"
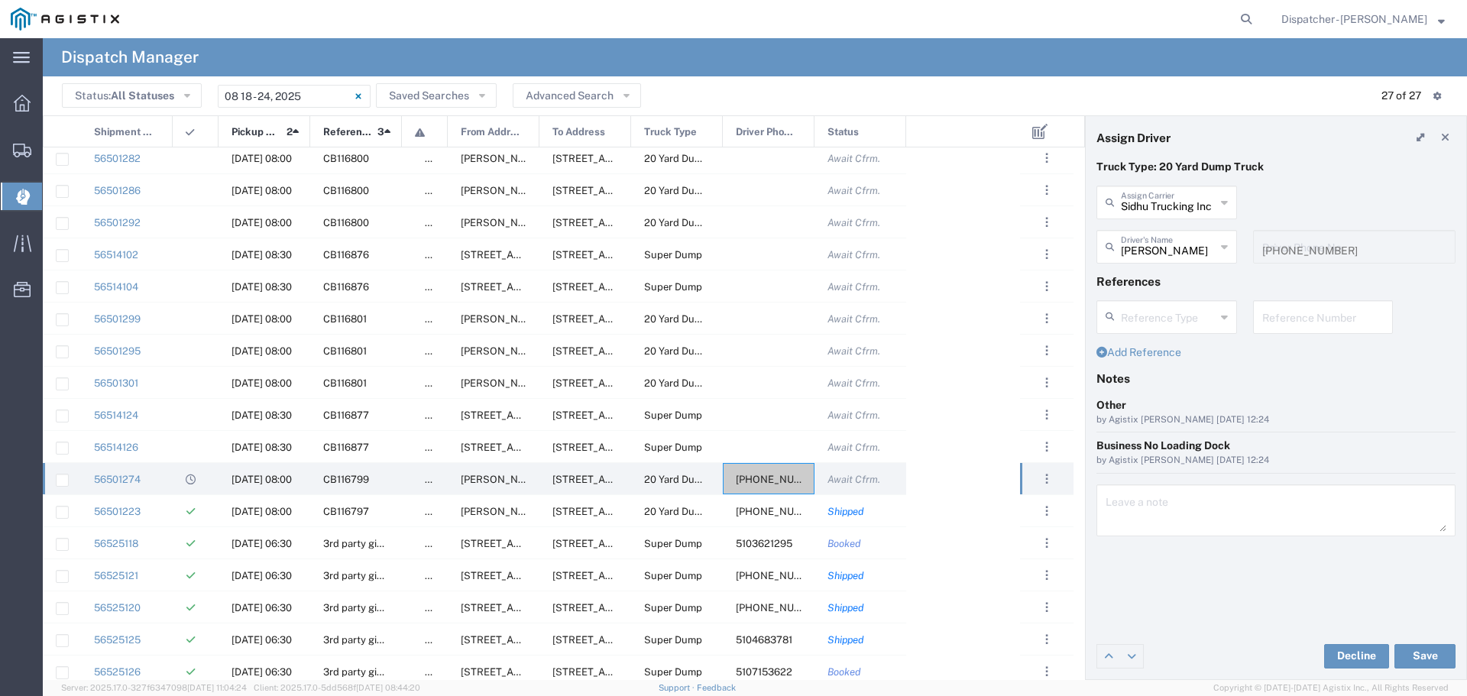
click at [1225, 199] on icon at bounding box center [1224, 202] width 7 height 24
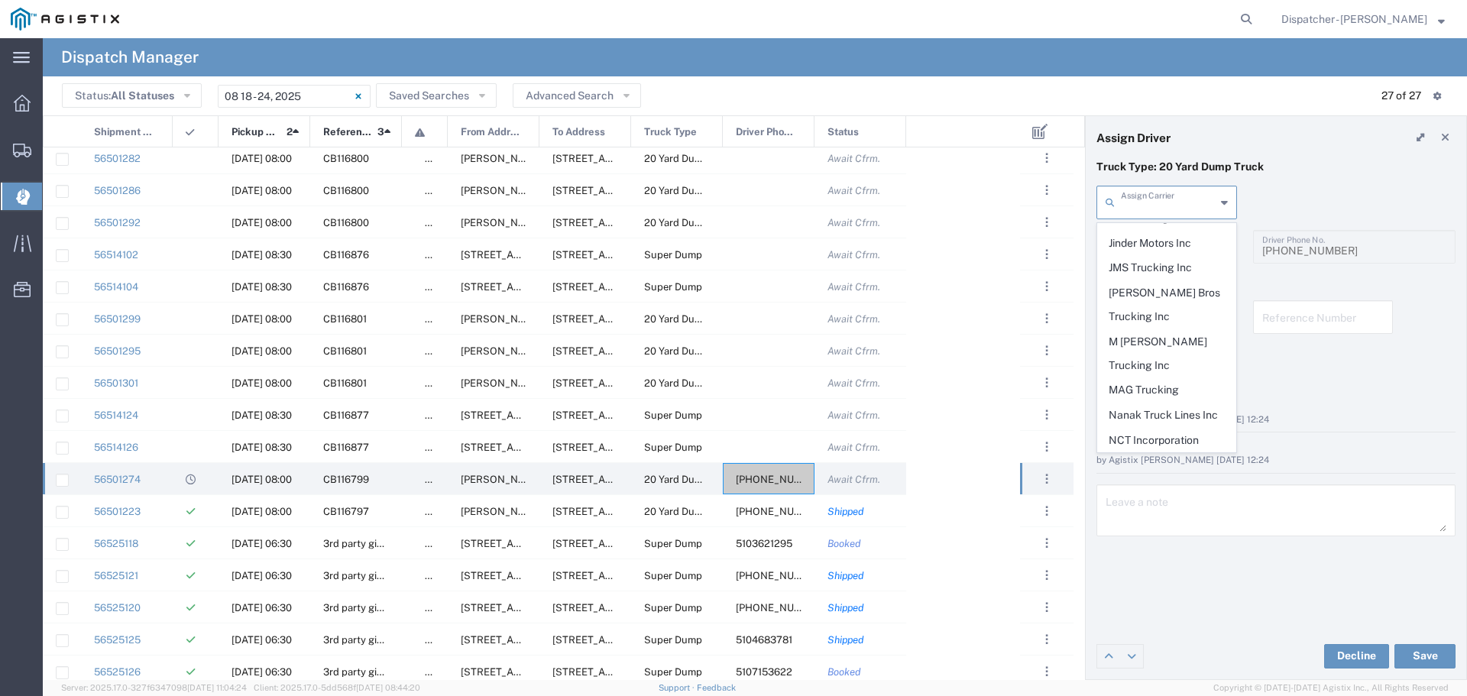
scroll to position [536, 0]
click at [1155, 374] on span "MAG Trucking" at bounding box center [1167, 386] width 138 height 24
type input "MAG Trucking"
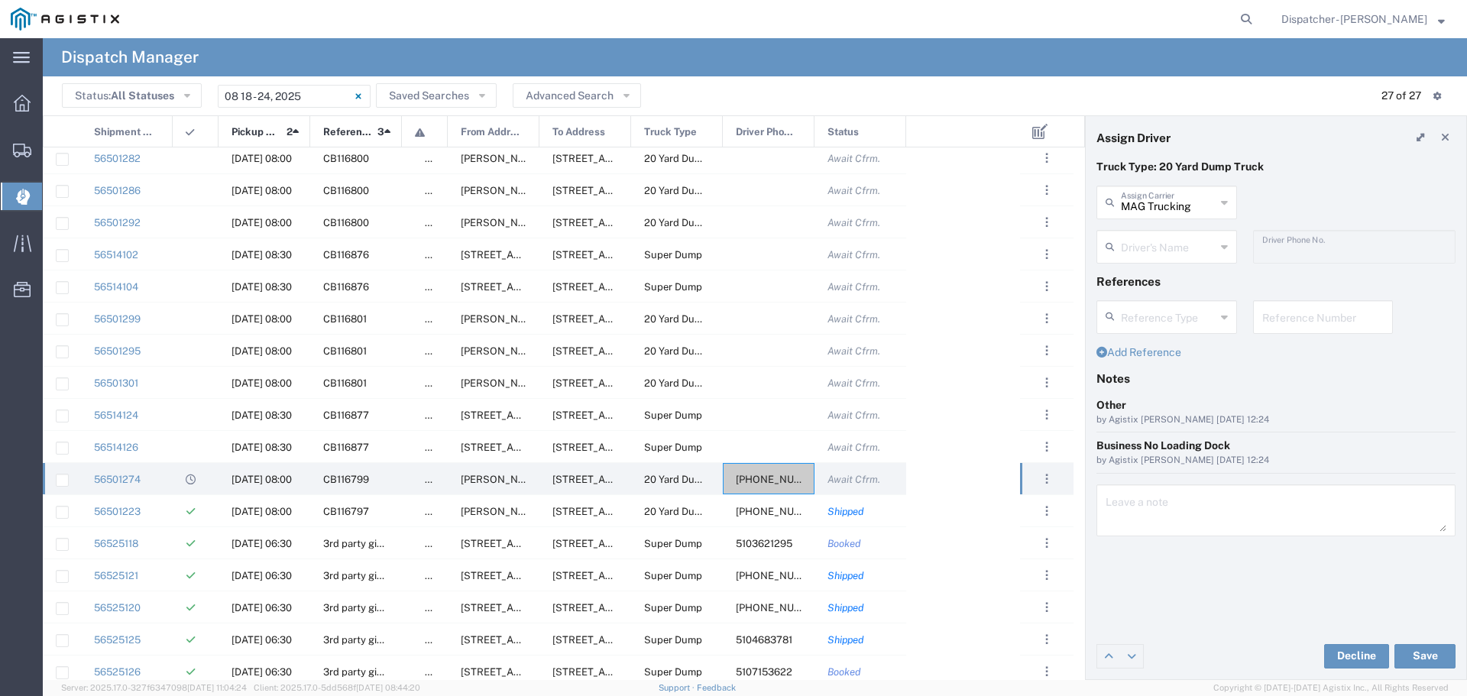
click at [1221, 247] on icon at bounding box center [1224, 247] width 7 height 24
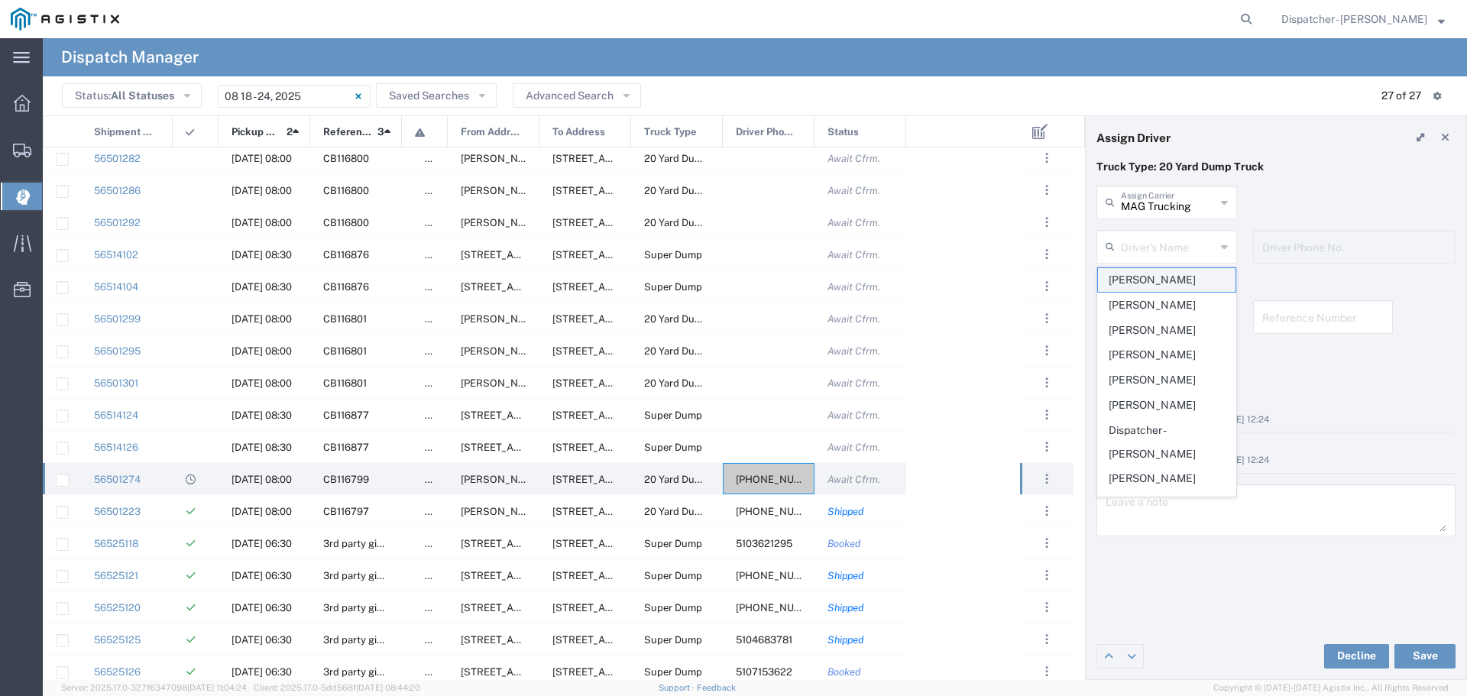
click at [1131, 285] on span "[PERSON_NAME]" at bounding box center [1167, 280] width 138 height 24
type input "[PERSON_NAME]"
type input "[PHONE_NUMBER]"
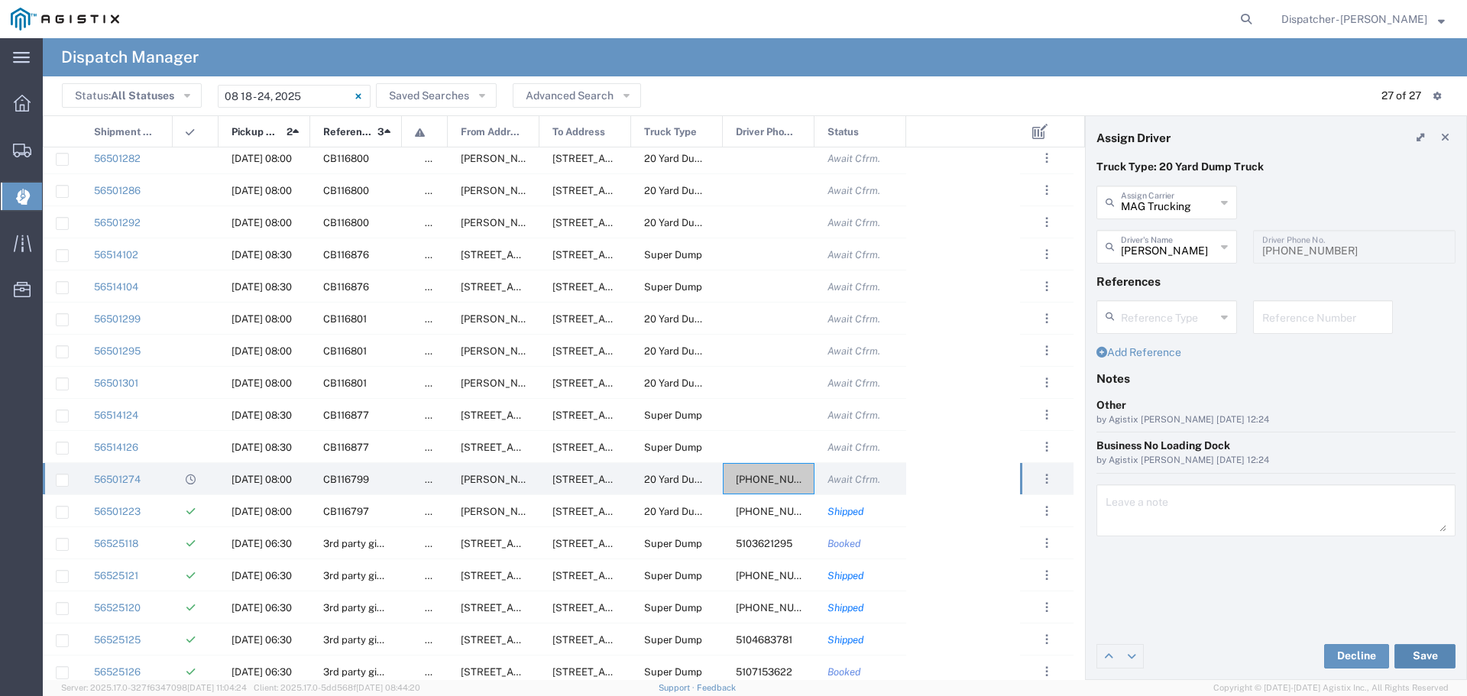
click at [1418, 652] on button "Save" at bounding box center [1424, 656] width 61 height 24
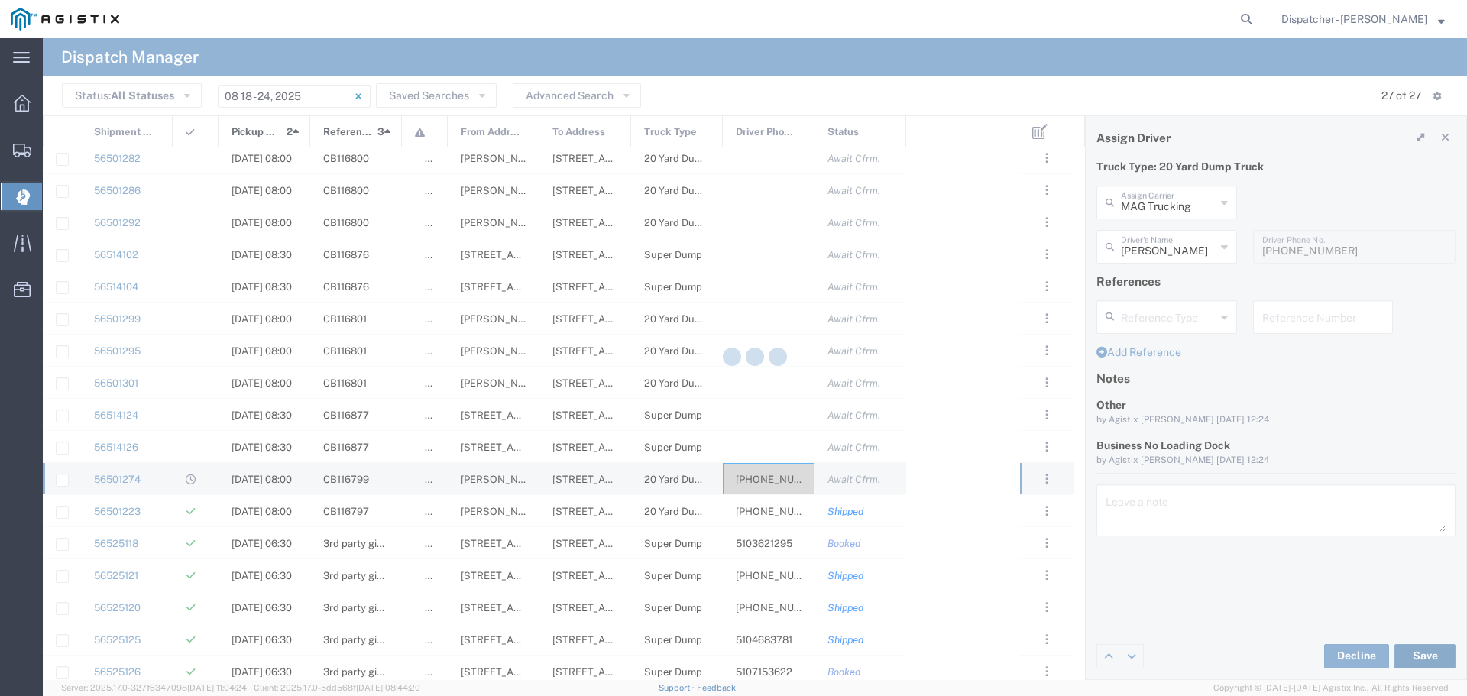
type input "[PERSON_NAME]"
type input "MAG Trucking"
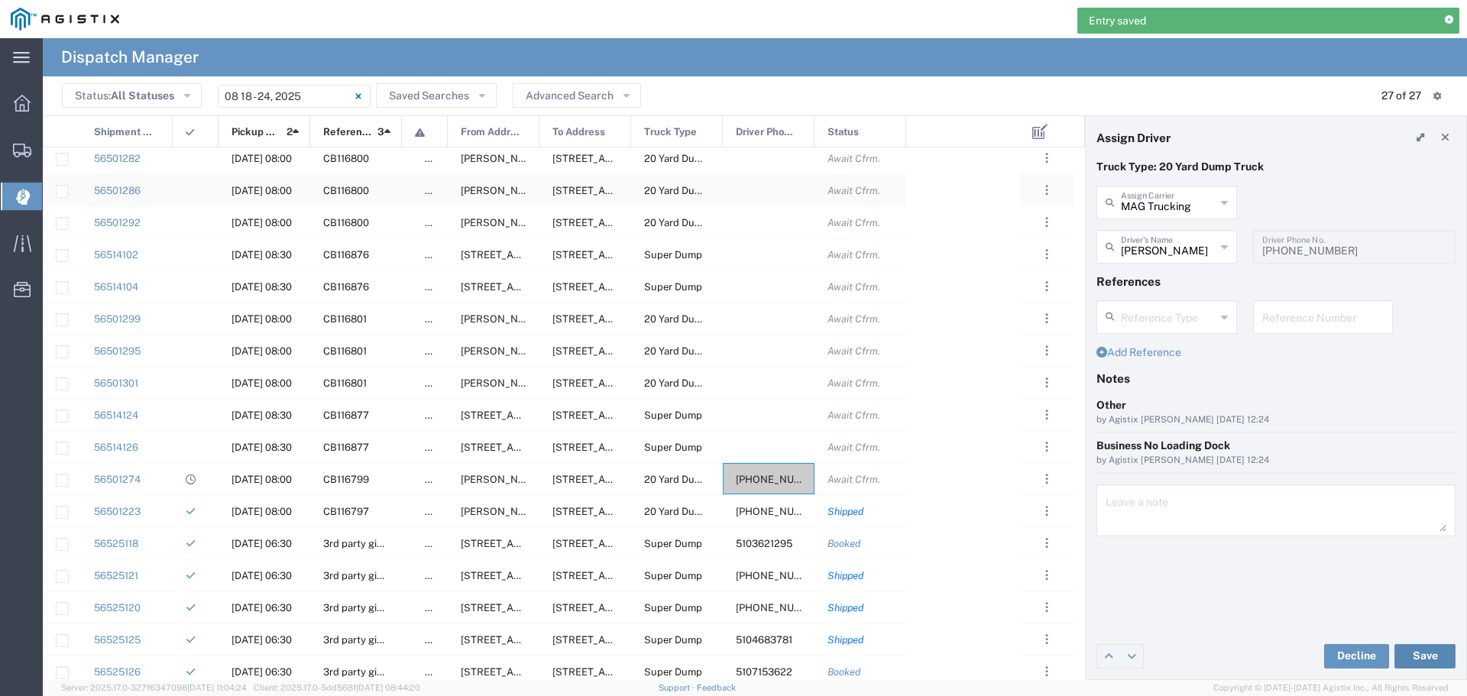
scroll to position [0, 0]
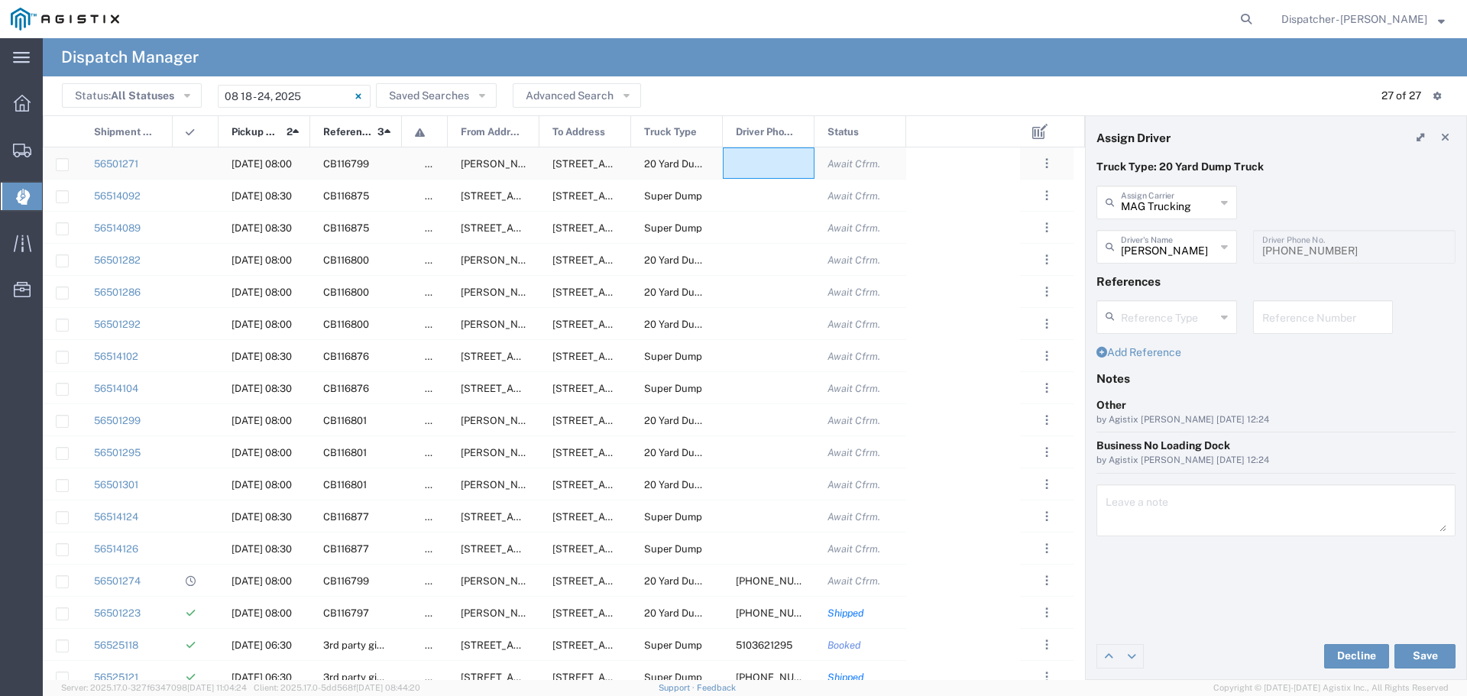
click at [759, 165] on div at bounding box center [769, 162] width 92 height 31
click at [1229, 200] on div "MAG Trucking Assign Carrier" at bounding box center [1166, 203] width 141 height 34
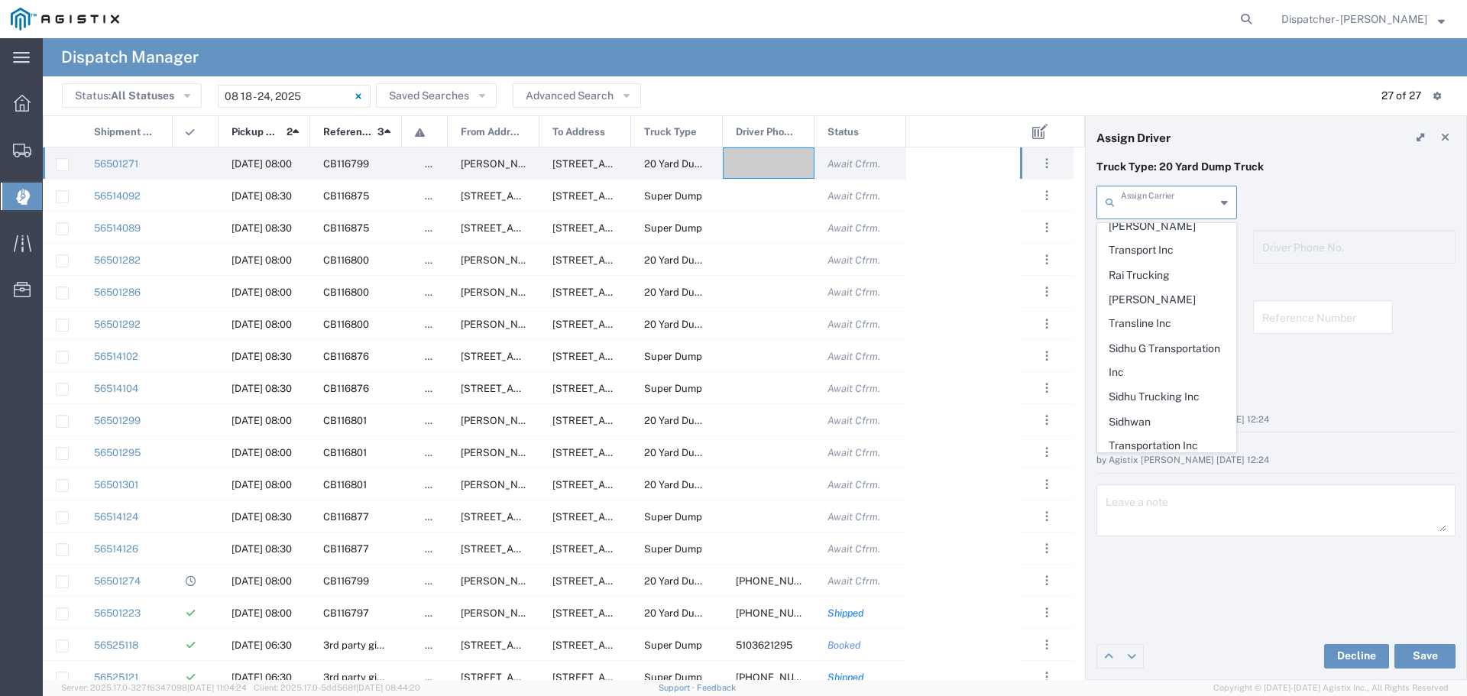
scroll to position [749, 0]
click at [1129, 381] on span "Sidhu Trucking Inc" at bounding box center [1167, 393] width 138 height 24
type input "Sidhu Trucking Inc"
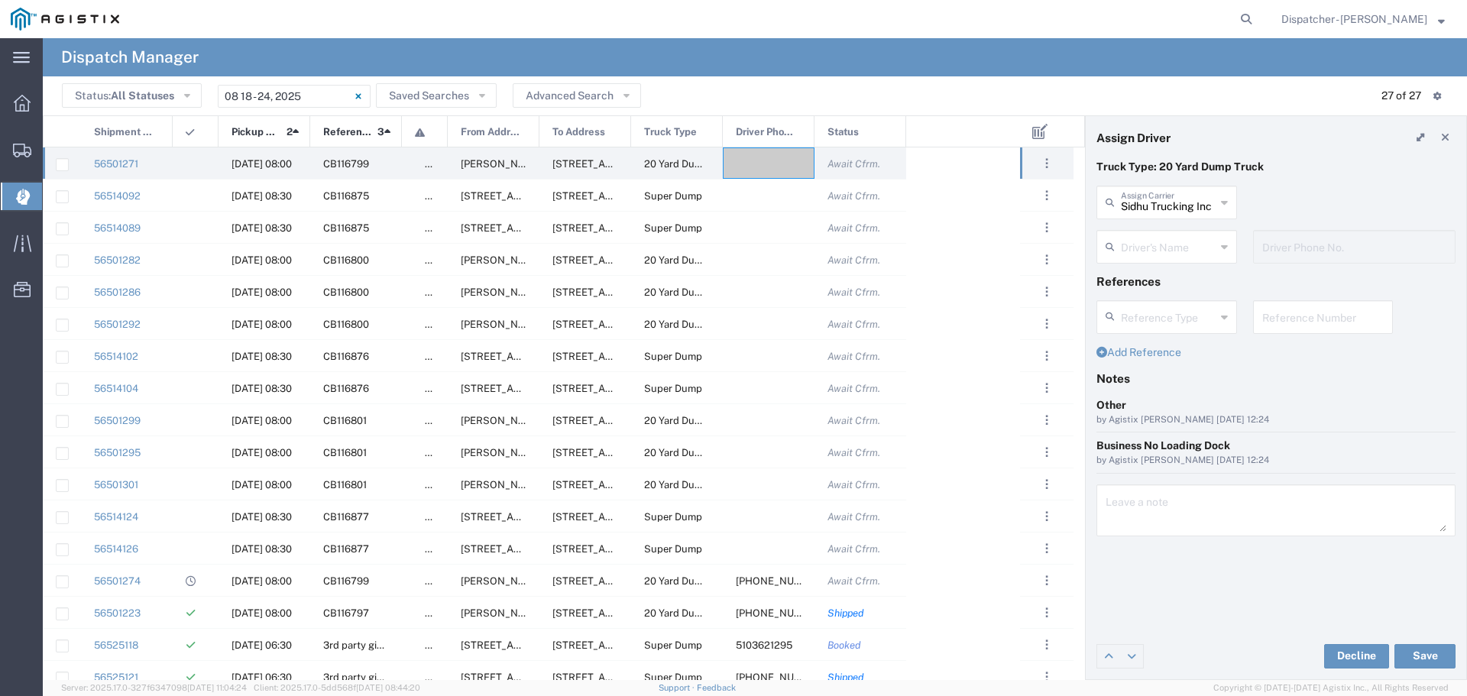
click at [1225, 248] on icon at bounding box center [1224, 247] width 7 height 24
click at [1157, 278] on span "[PERSON_NAME]" at bounding box center [1167, 280] width 138 height 24
type input "[PERSON_NAME]"
type input "[PHONE_NUMBER]"
click at [1424, 656] on button "Save" at bounding box center [1424, 656] width 61 height 24
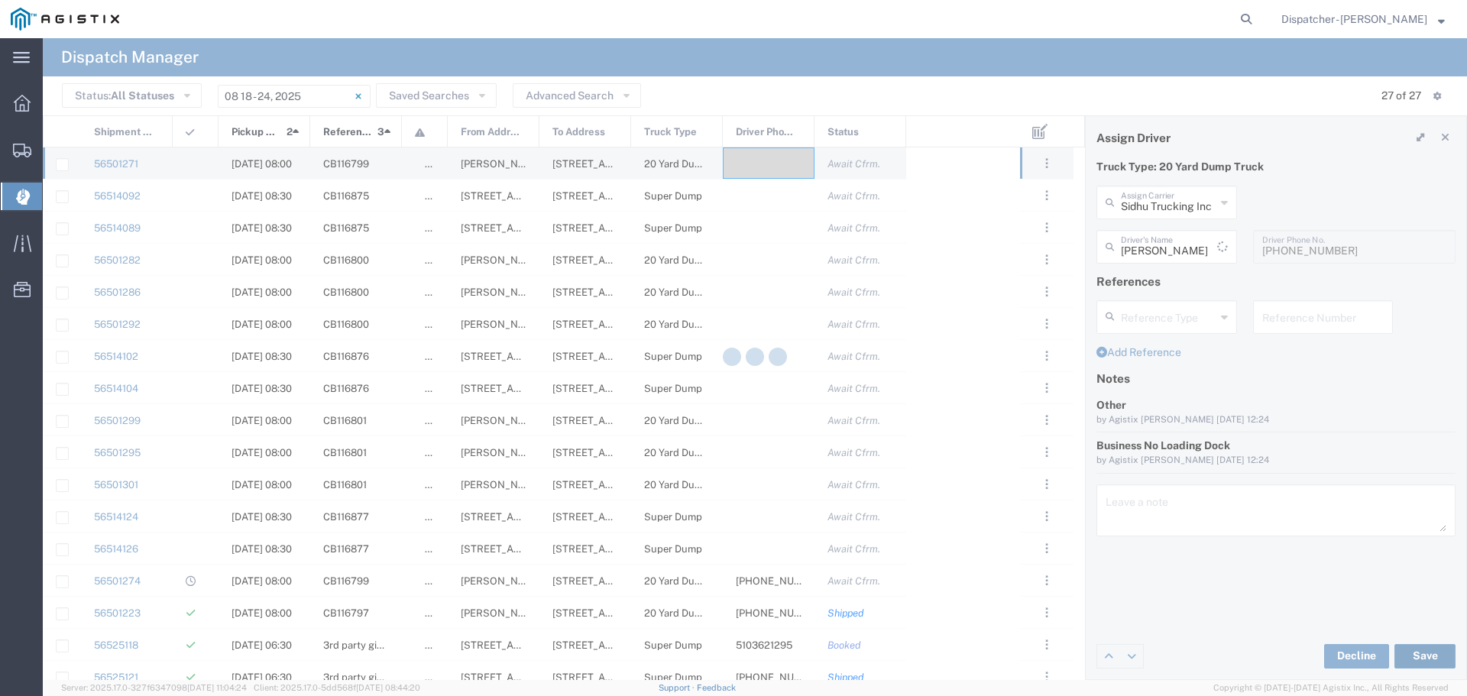
type input "[PERSON_NAME]"
type input "Sidhu Trucking Inc"
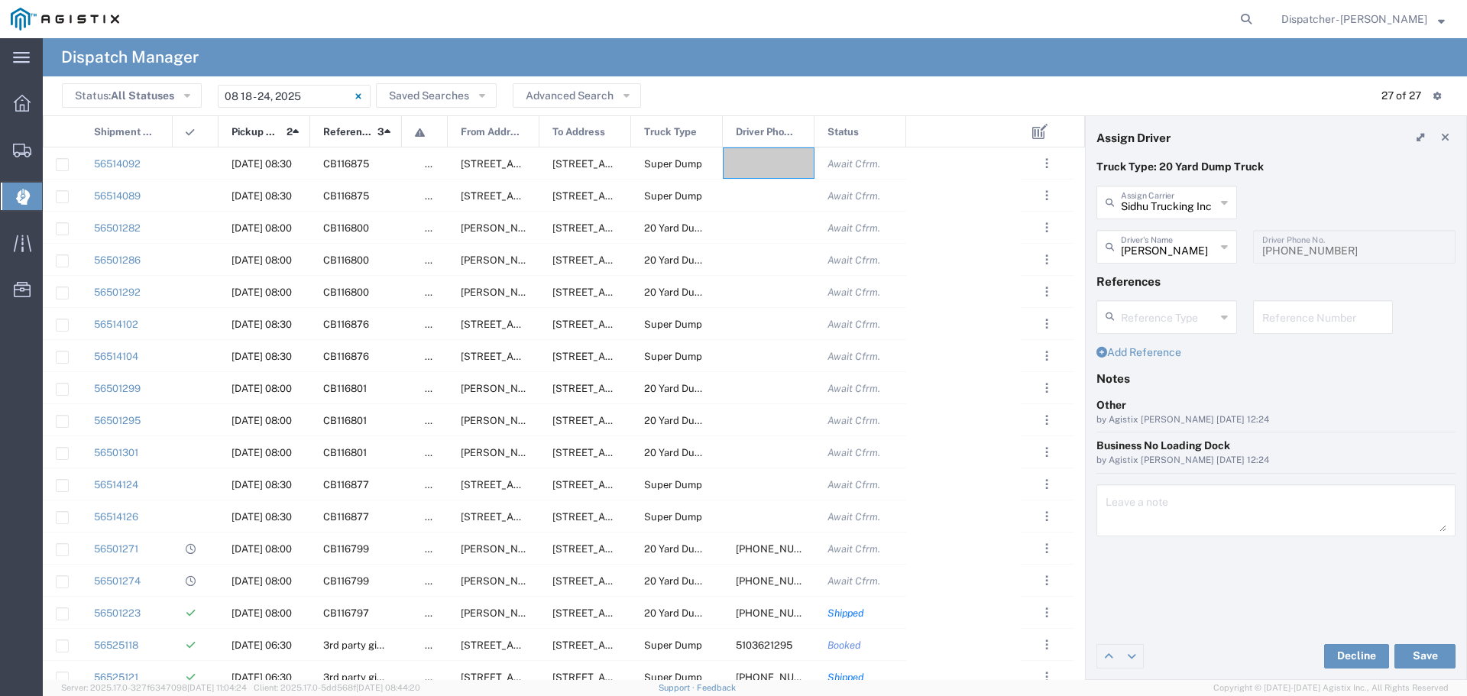
click at [1226, 199] on icon at bounding box center [1224, 202] width 7 height 24
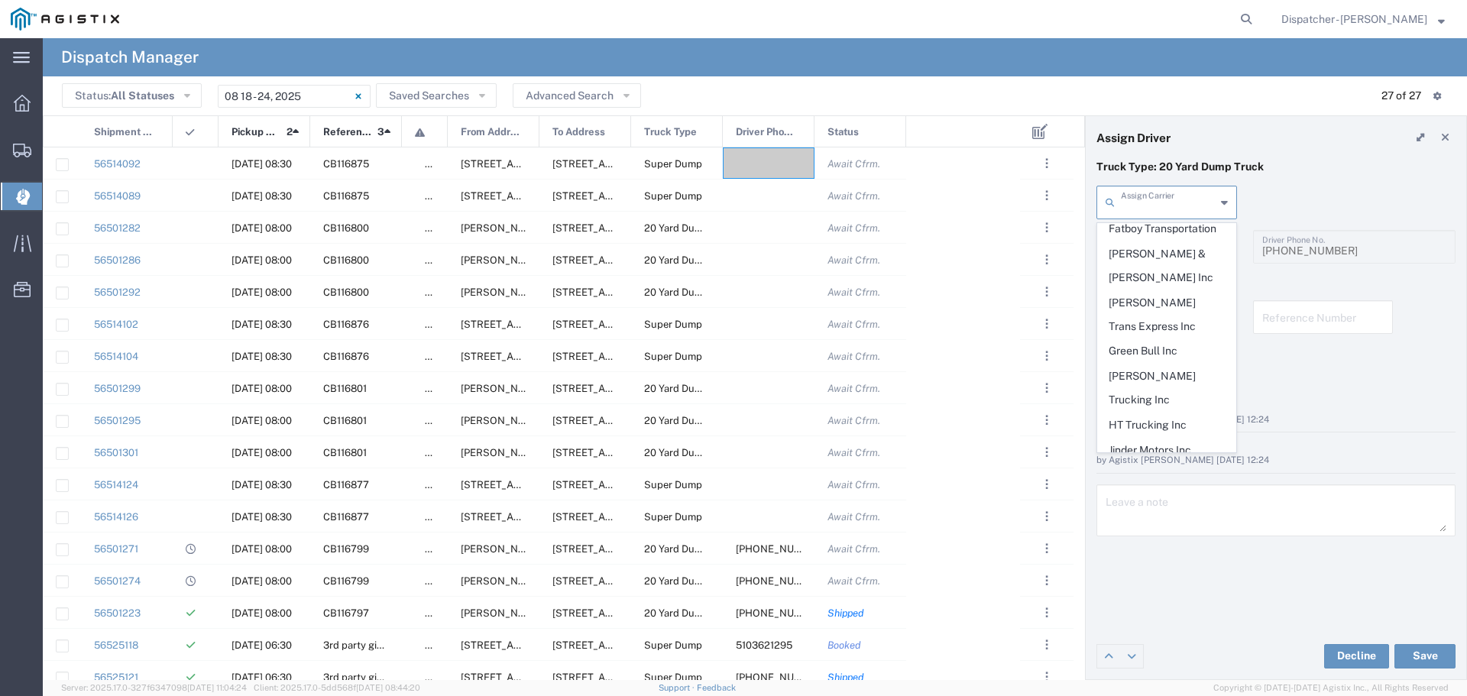
scroll to position [780, 0]
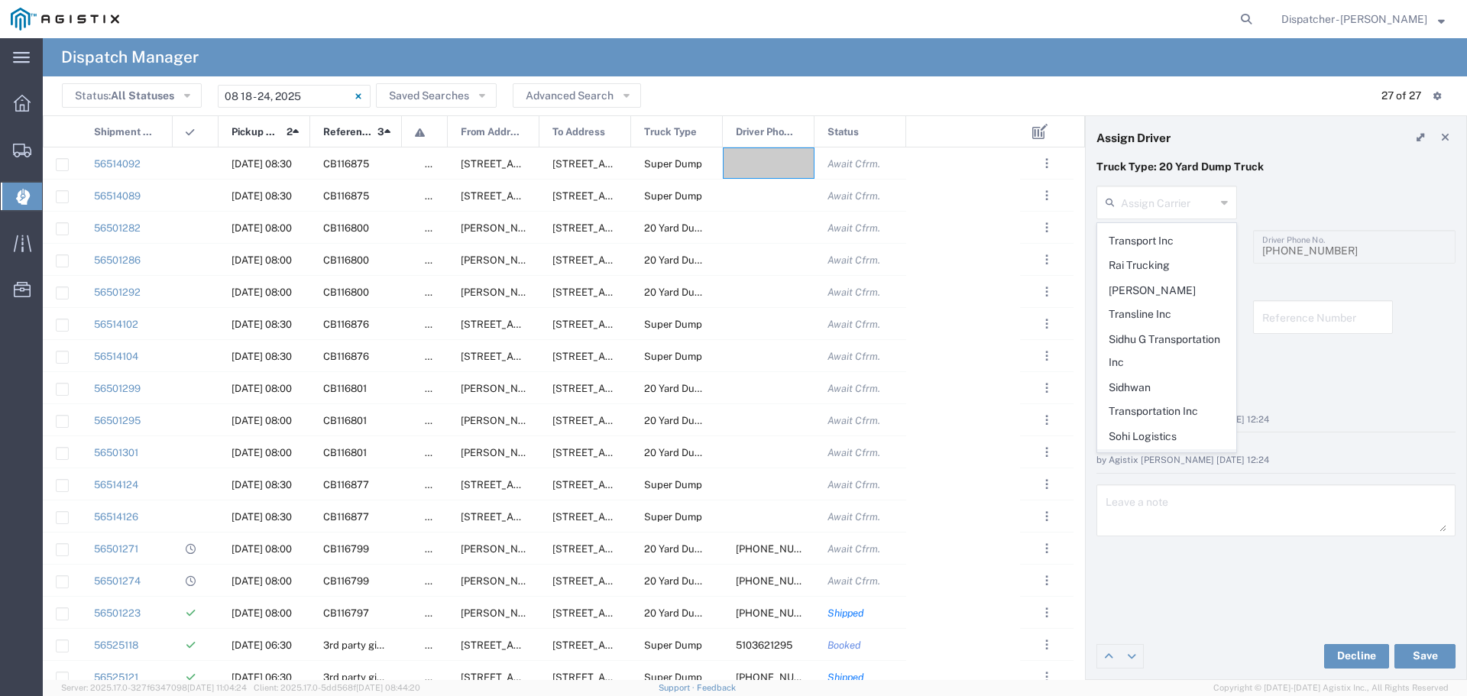
click at [1135, 450] on span "T-[PERSON_NAME] Trucking" at bounding box center [1167, 473] width 138 height 47
type input "T-[PERSON_NAME] Trucking"
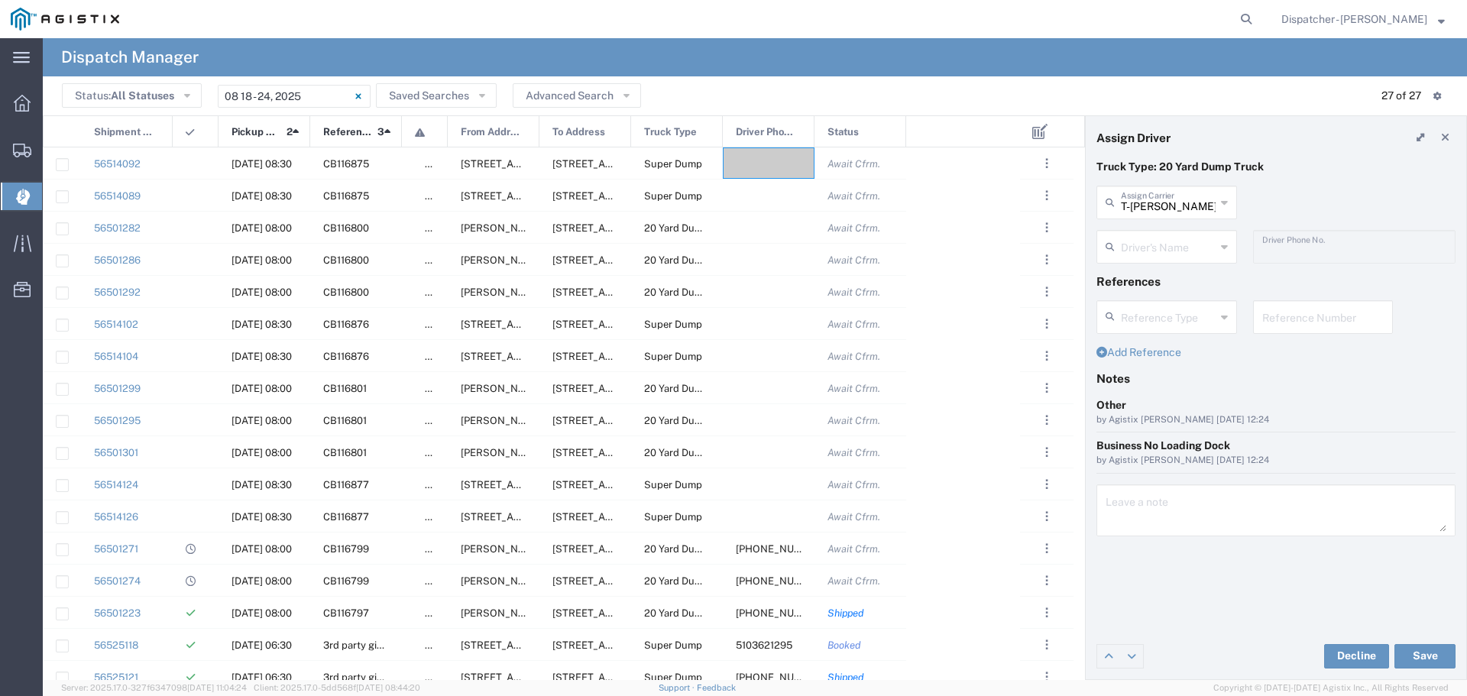
click at [1221, 250] on icon at bounding box center [1224, 247] width 7 height 24
click at [1132, 277] on span "[PERSON_NAME]" at bounding box center [1167, 280] width 138 height 24
type input "[PERSON_NAME]"
type input "5105899445"
click at [1422, 647] on button "Save" at bounding box center [1424, 656] width 61 height 24
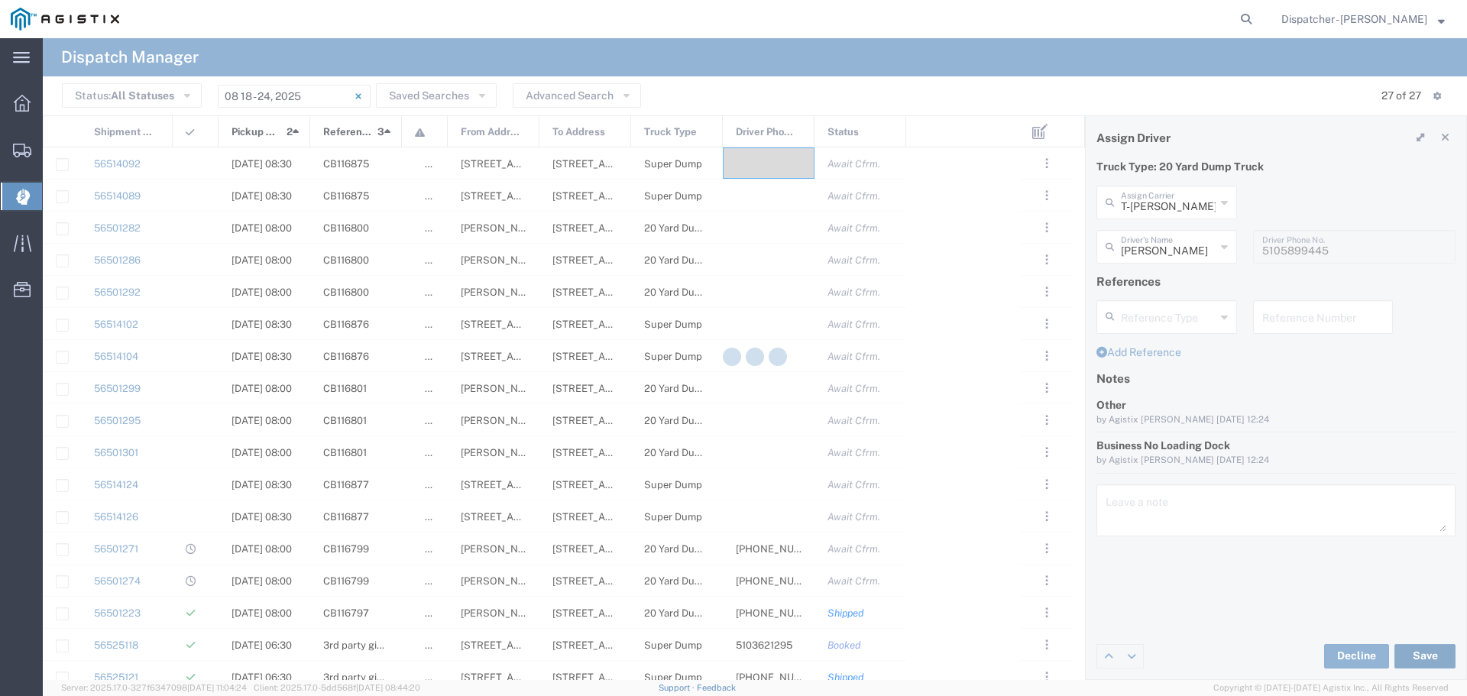
type input "[PERSON_NAME]"
type input "T-[PERSON_NAME] Trucking"
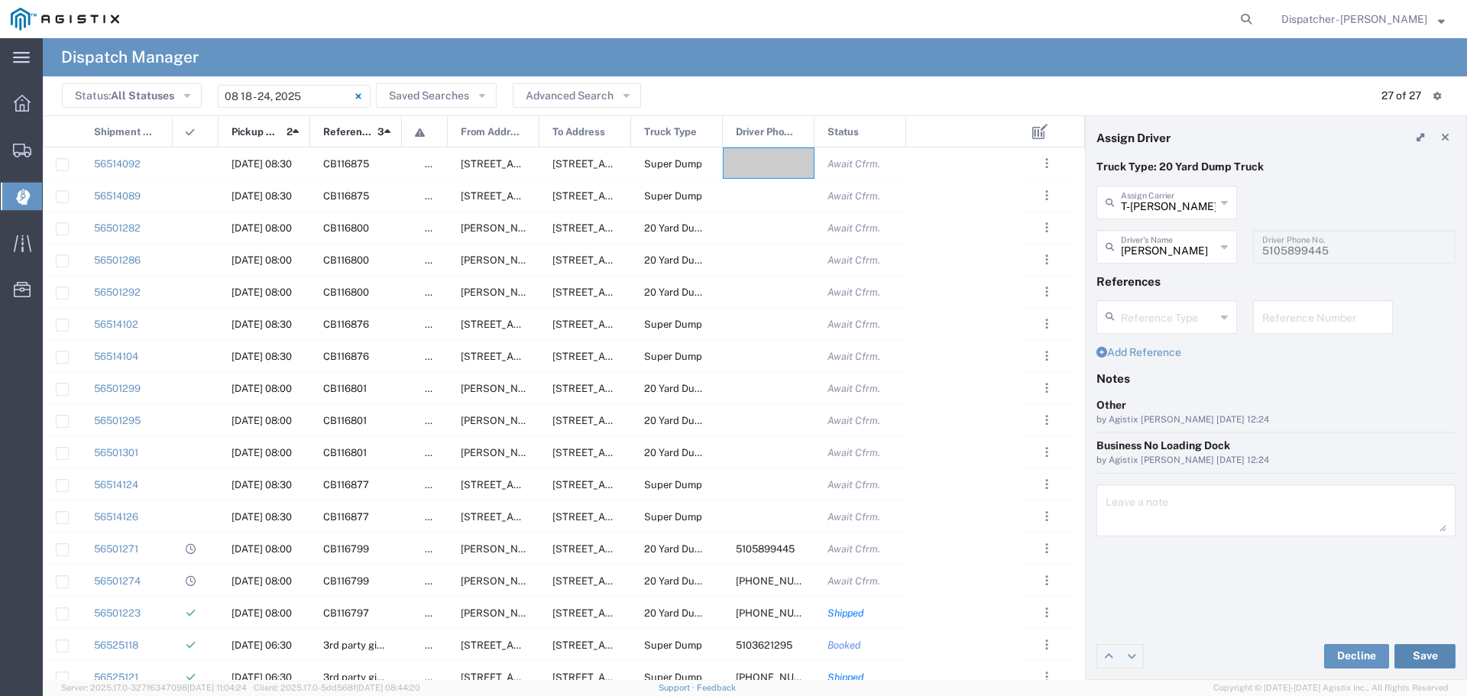
click at [1416, 652] on button "Save" at bounding box center [1424, 656] width 61 height 24
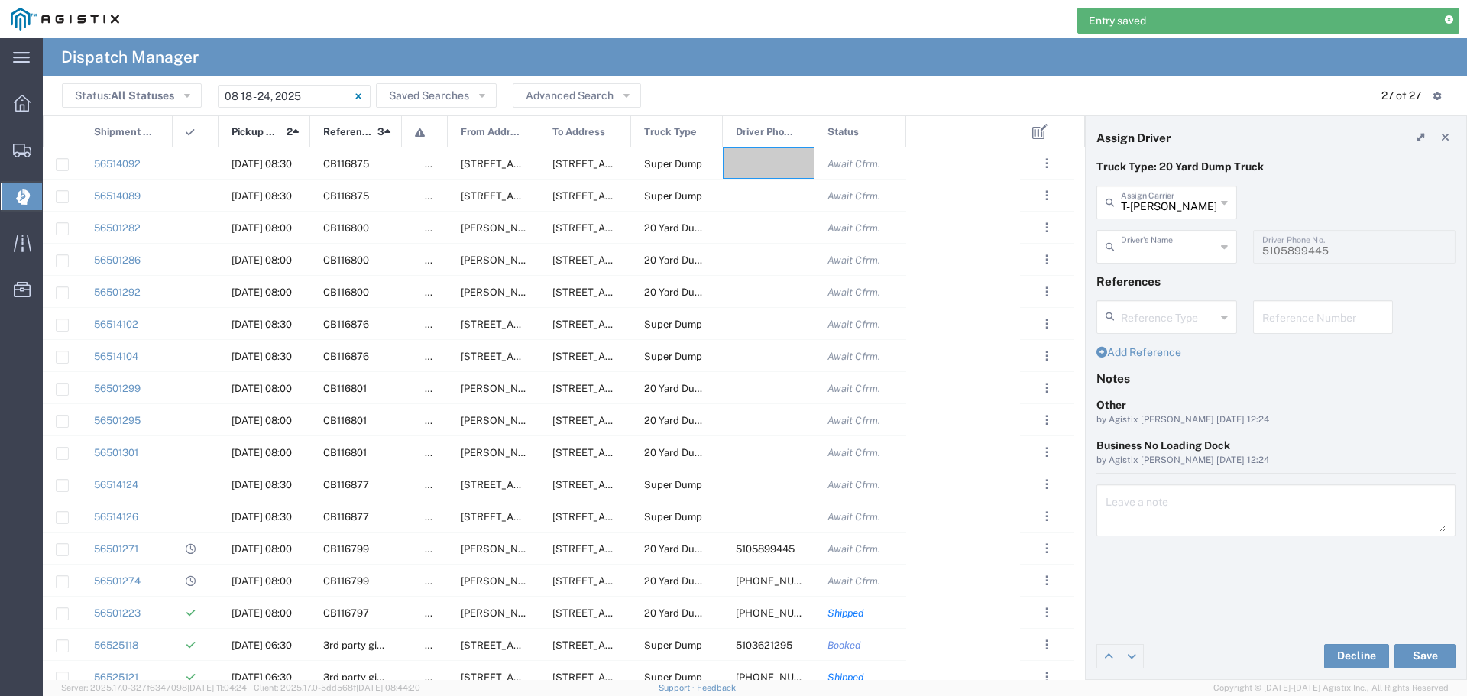
click at [1191, 250] on input "text" at bounding box center [1168, 245] width 95 height 27
click at [1166, 270] on span "[PERSON_NAME]" at bounding box center [1167, 280] width 138 height 24
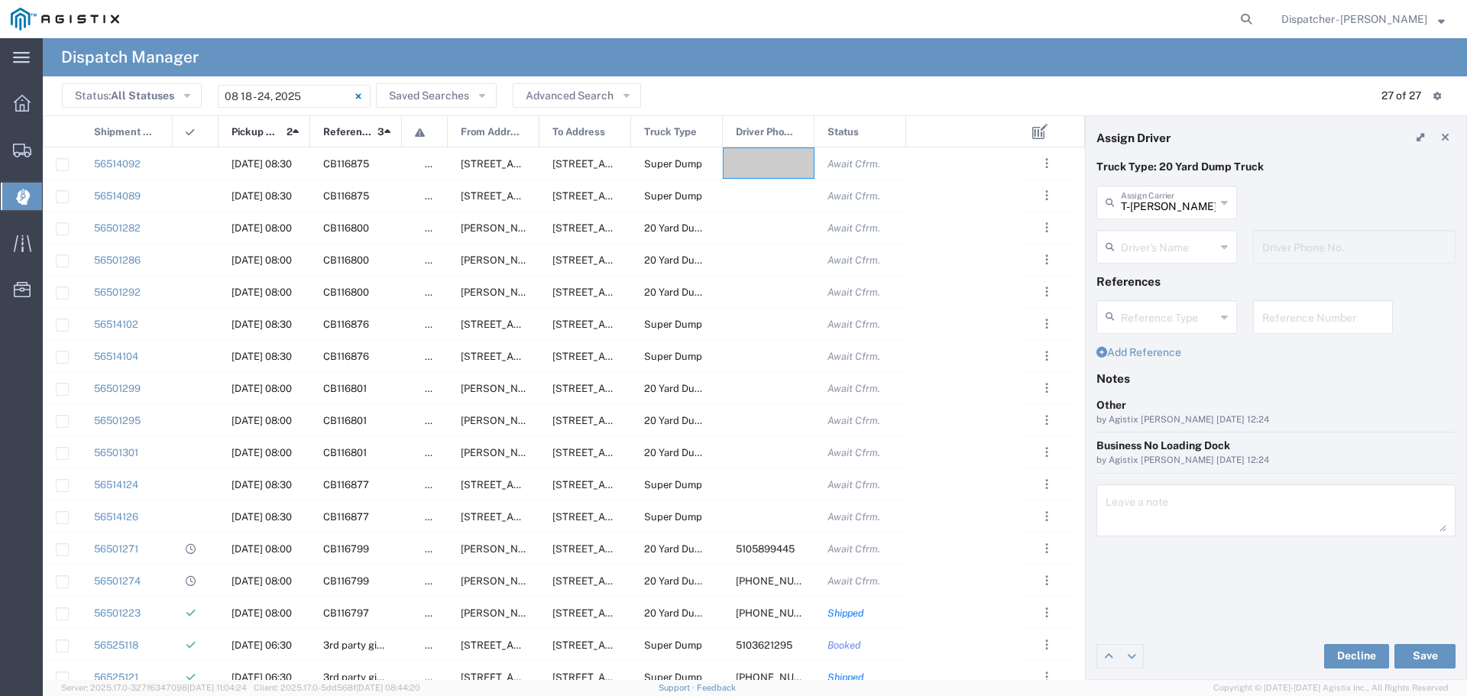
click at [1222, 243] on icon at bounding box center [1224, 247] width 7 height 24
click at [1154, 280] on span "[PERSON_NAME]" at bounding box center [1167, 280] width 138 height 24
type input "[PERSON_NAME]"
type input "5105899445"
click at [1440, 658] on button "Save" at bounding box center [1424, 656] width 61 height 24
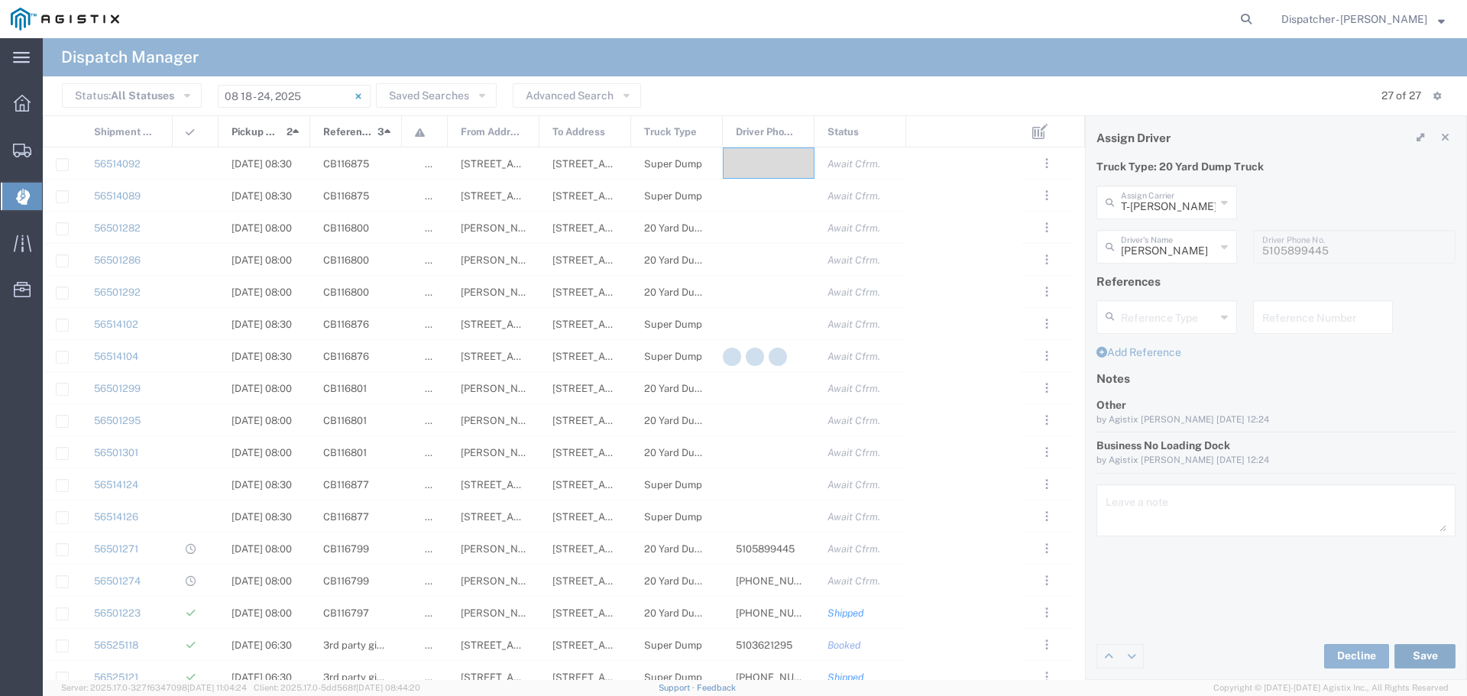
type input "[PERSON_NAME]"
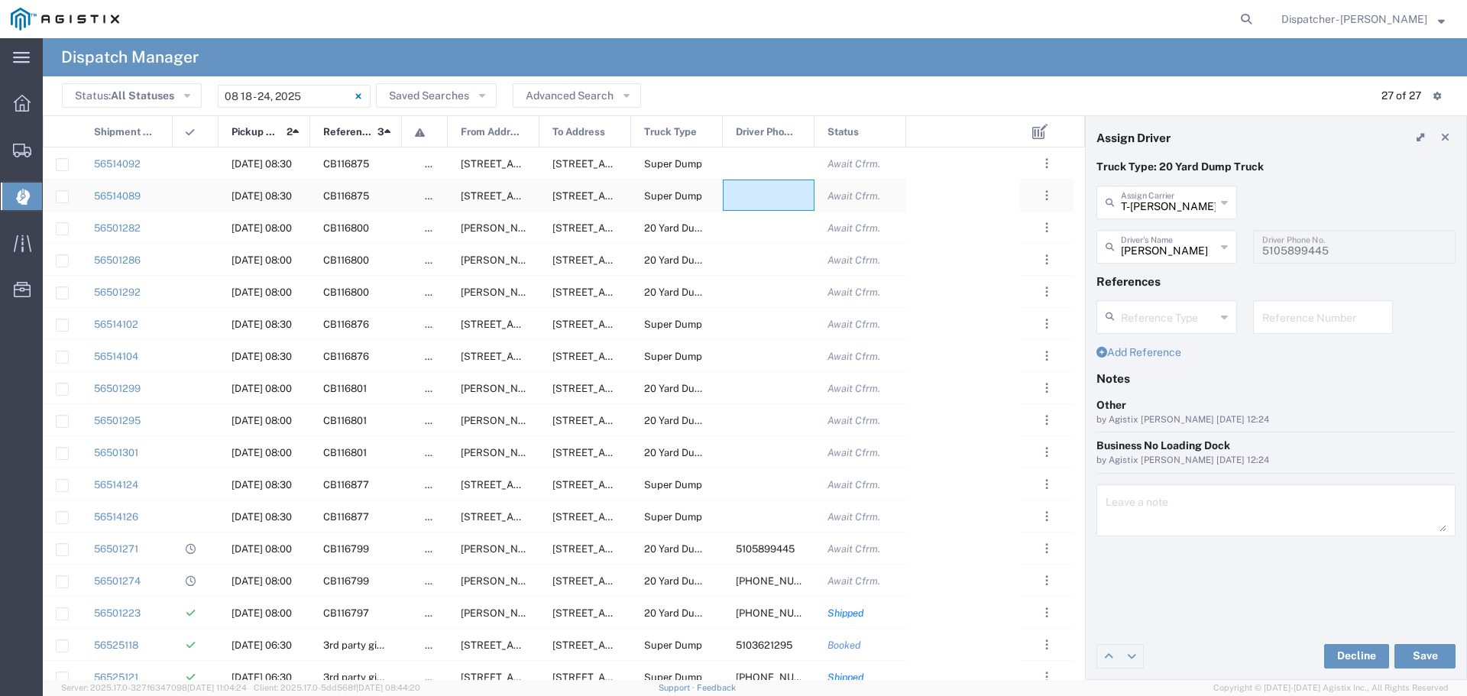
click at [739, 195] on div at bounding box center [769, 195] width 92 height 31
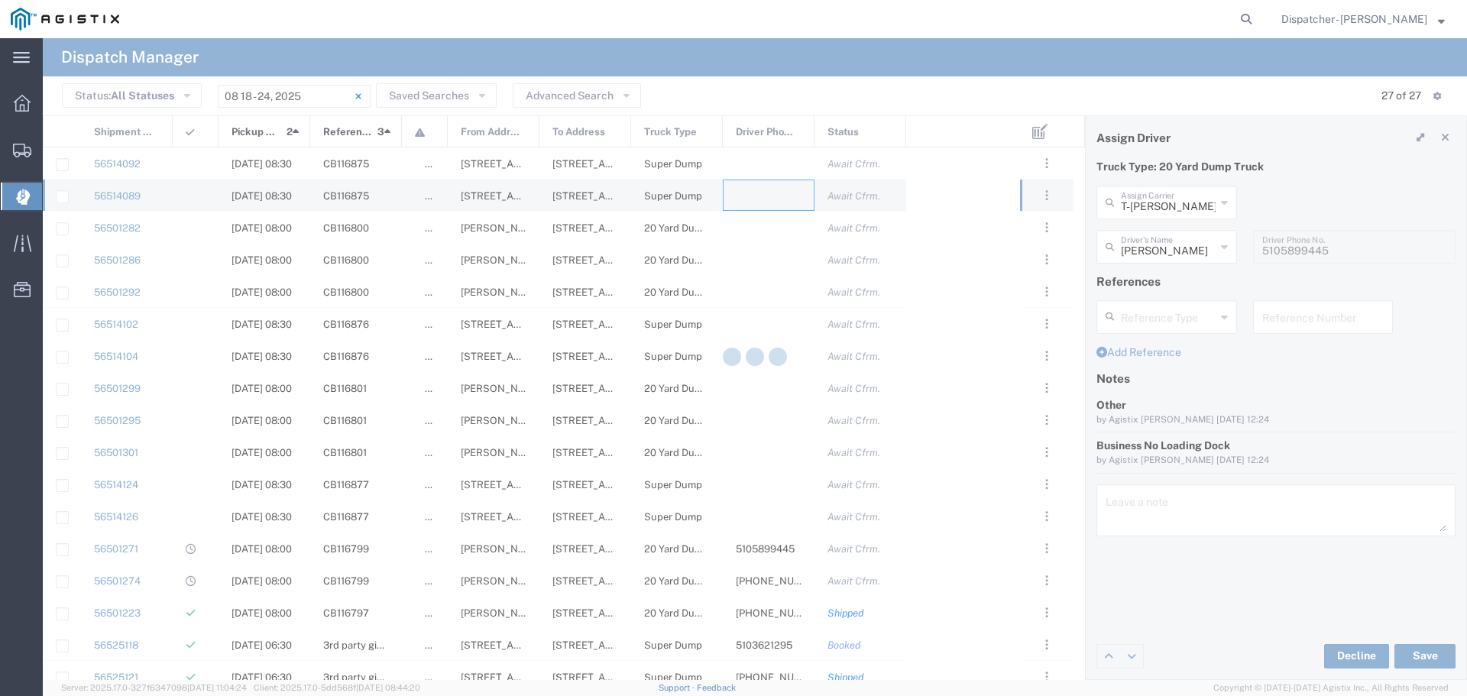
type input "MAG Trucking"
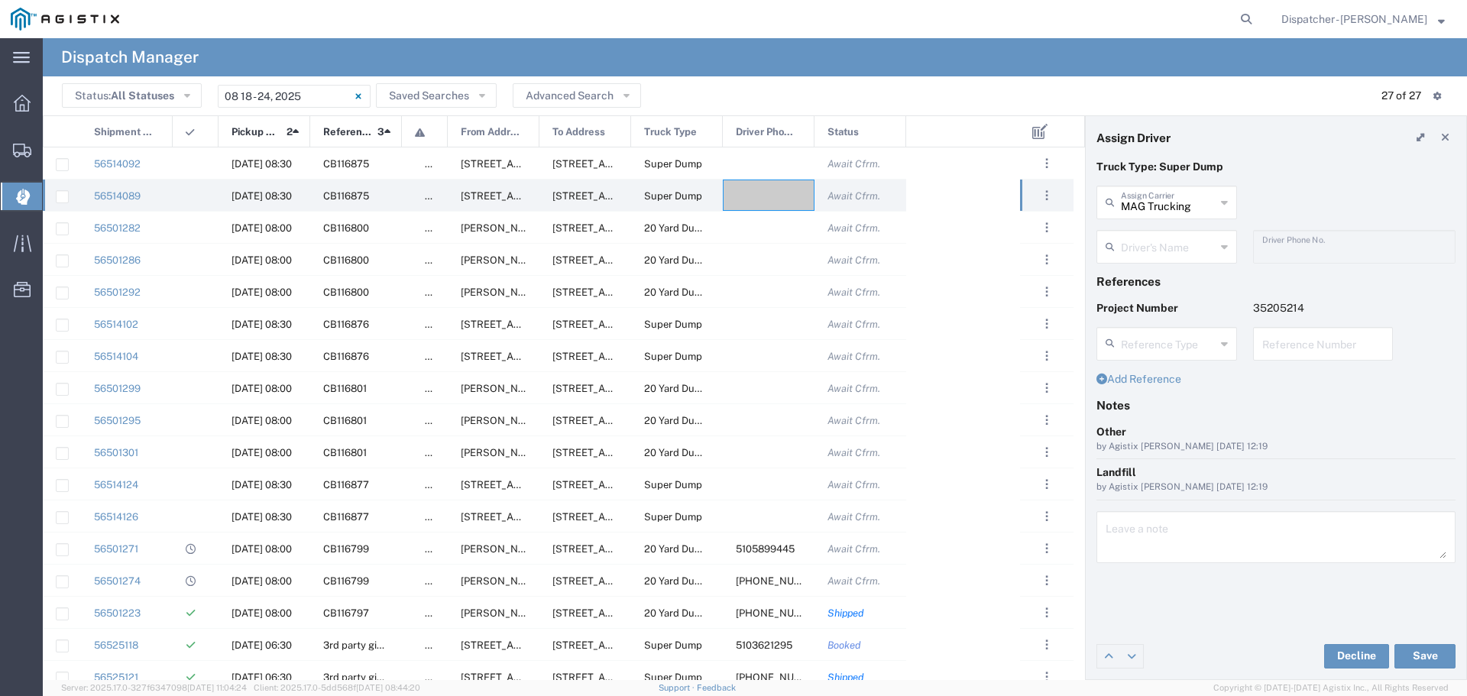
click at [1228, 242] on div "Driver's Name" at bounding box center [1166, 247] width 141 height 34
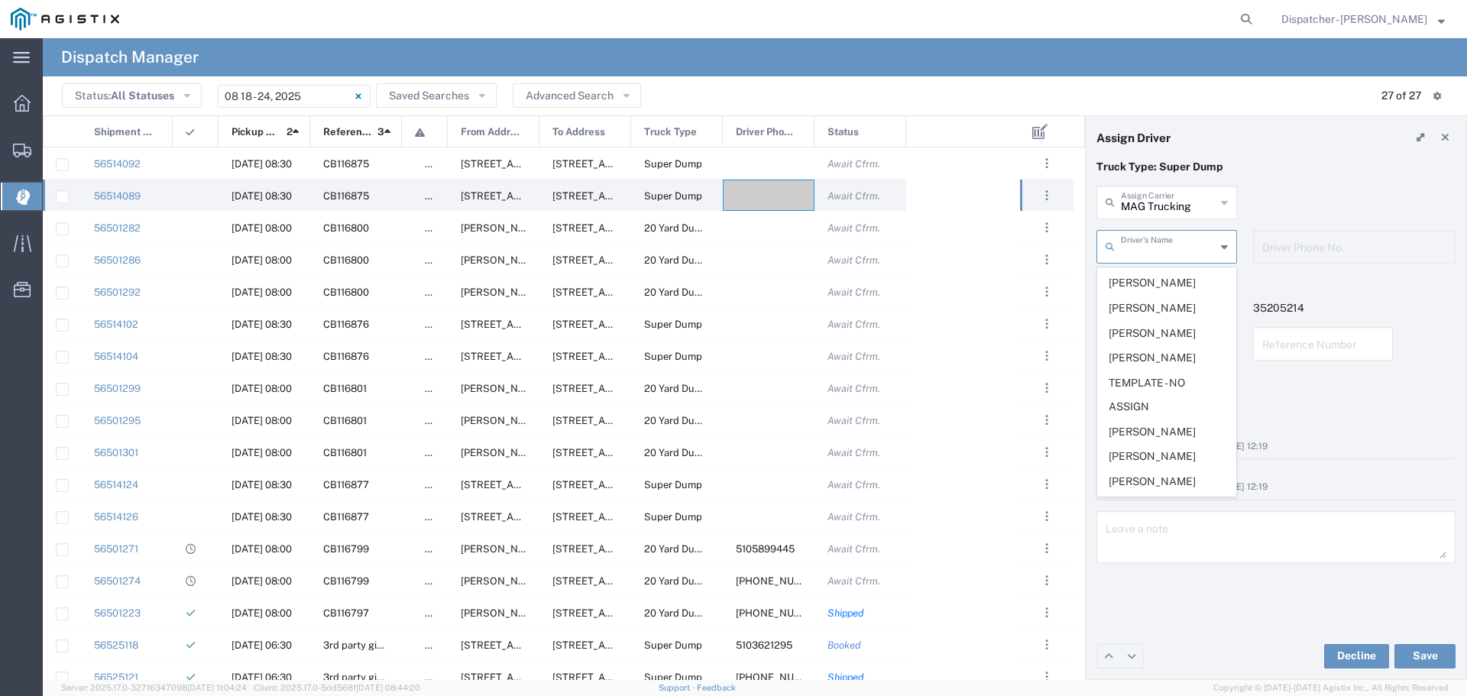
scroll to position [749, 0]
click at [1152, 440] on span "[PERSON_NAME]" at bounding box center [1167, 428] width 138 height 24
type input "[PERSON_NAME]"
type input "[PHONE_NUMBER]"
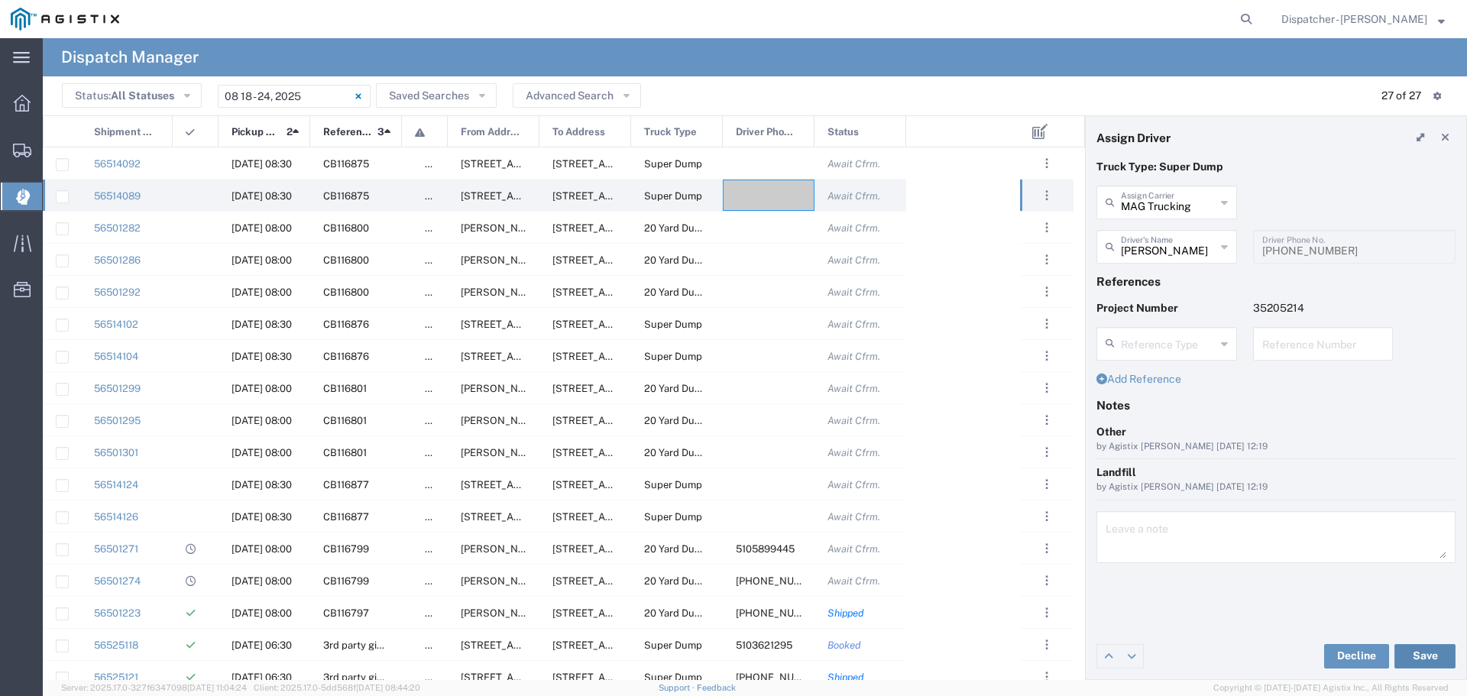
click at [1421, 652] on button "Save" at bounding box center [1424, 656] width 61 height 24
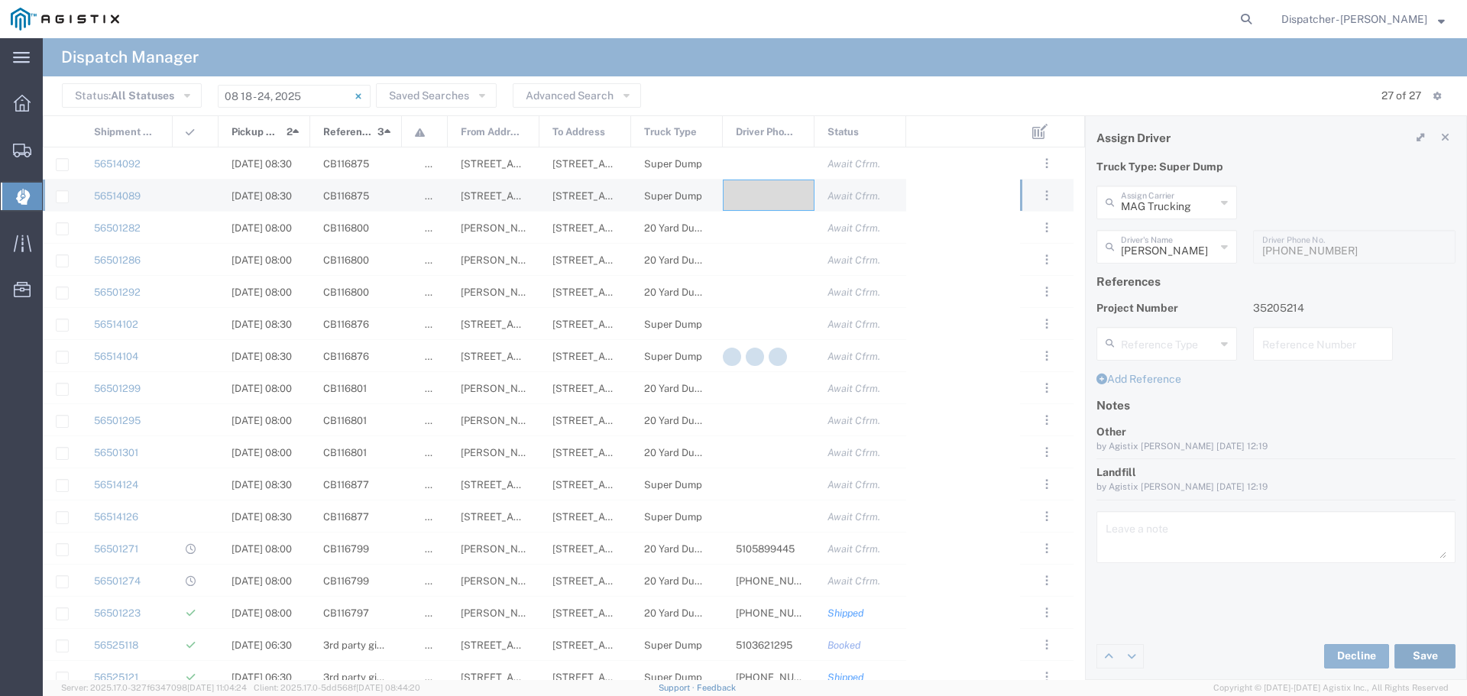
type input "[PERSON_NAME]"
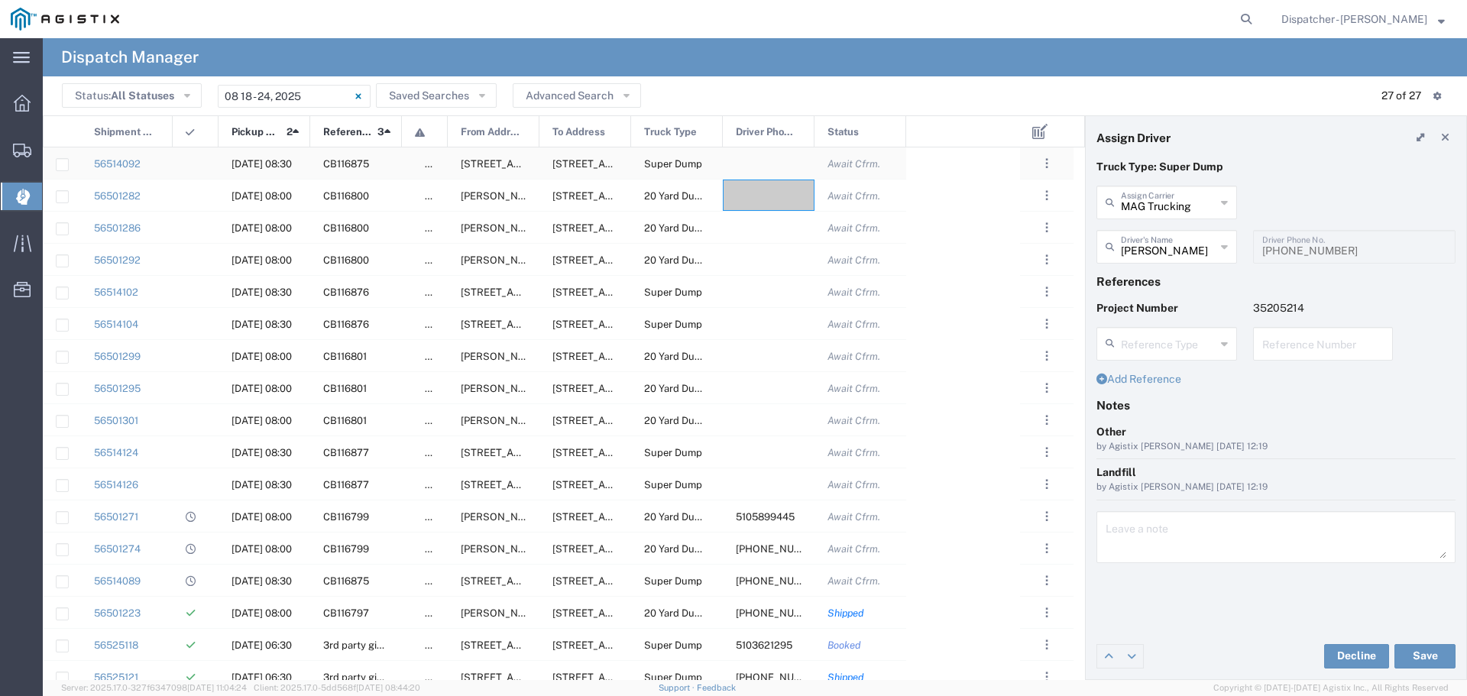
click at [748, 160] on div at bounding box center [769, 162] width 92 height 31
click at [1229, 196] on div "MAG Trucking Assign Carrier" at bounding box center [1166, 203] width 141 height 34
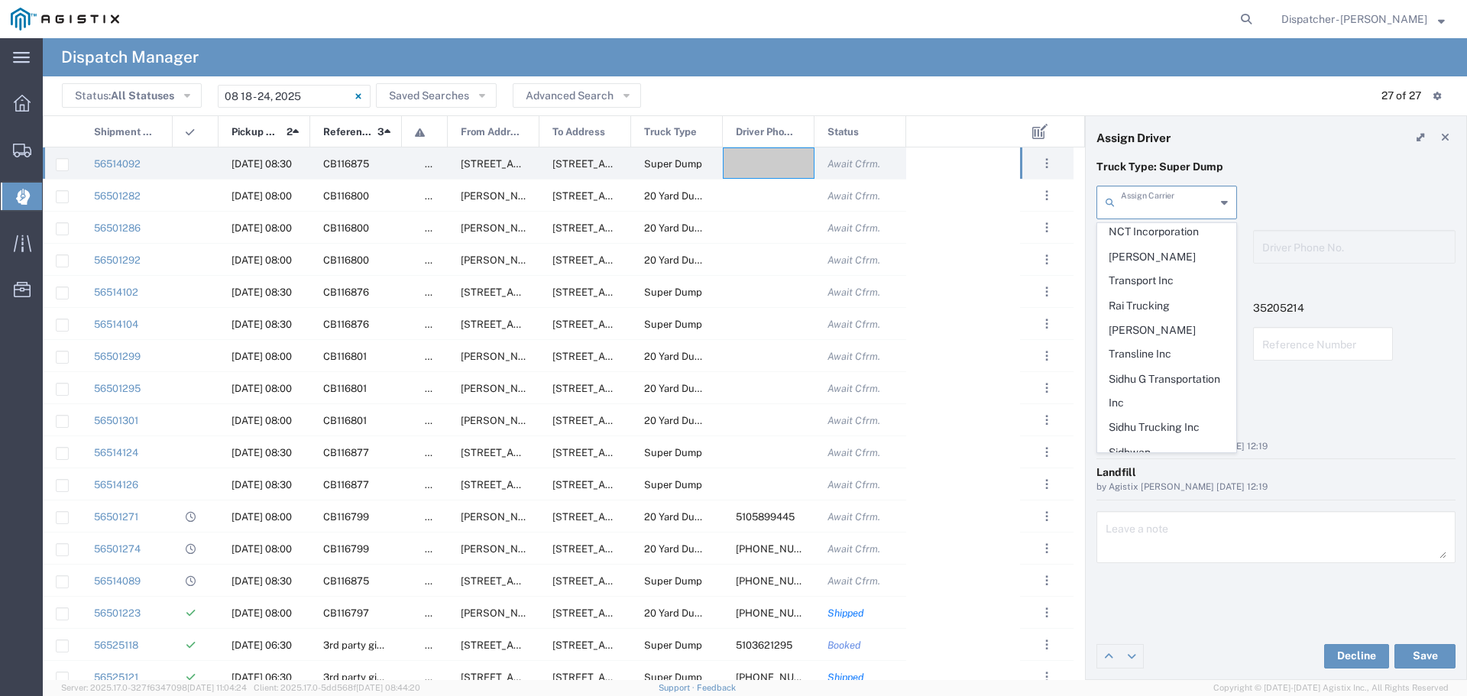
scroll to position [780, 0]
click at [1162, 450] on span "T-[PERSON_NAME] Trucking" at bounding box center [1167, 473] width 138 height 47
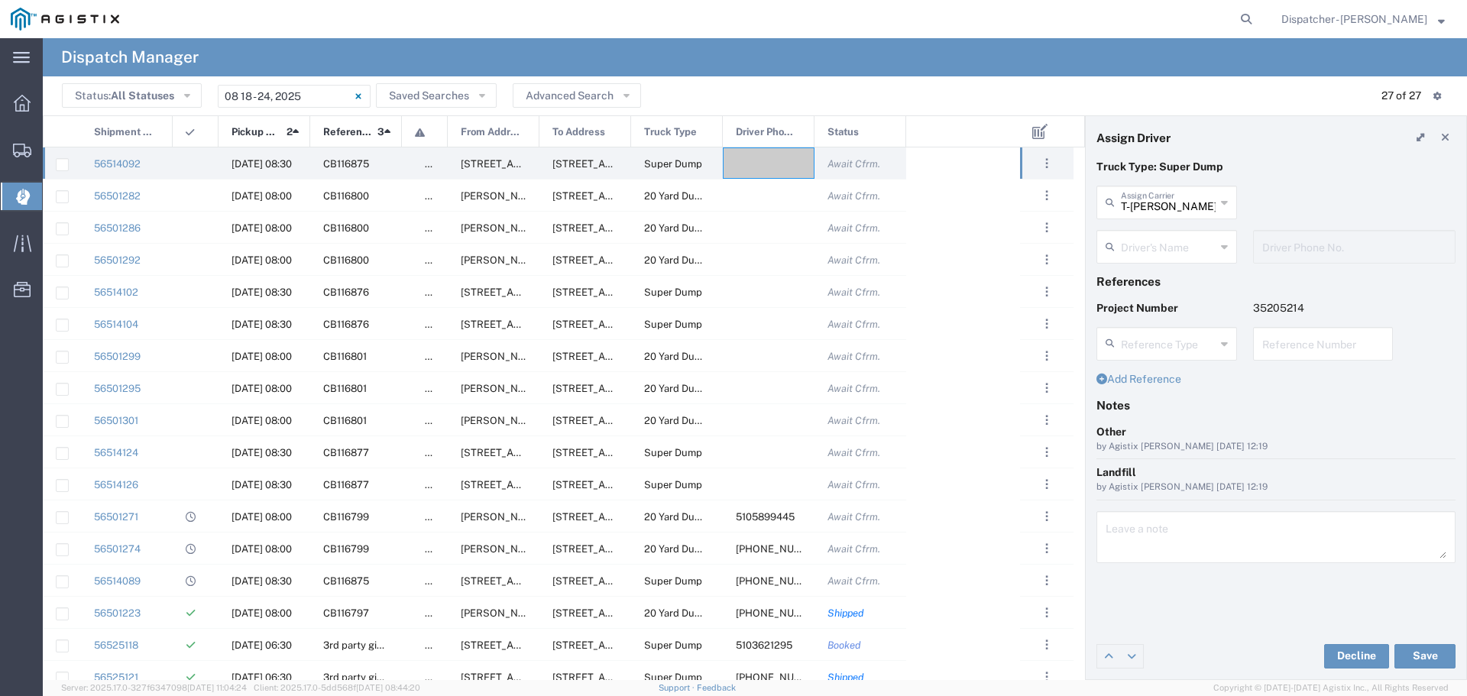
click at [1223, 246] on icon at bounding box center [1224, 247] width 7 height 24
click at [1152, 282] on span "[PERSON_NAME]" at bounding box center [1167, 280] width 138 height 24
click at [764, 580] on span "[PHONE_NUMBER]" at bounding box center [781, 580] width 90 height 11
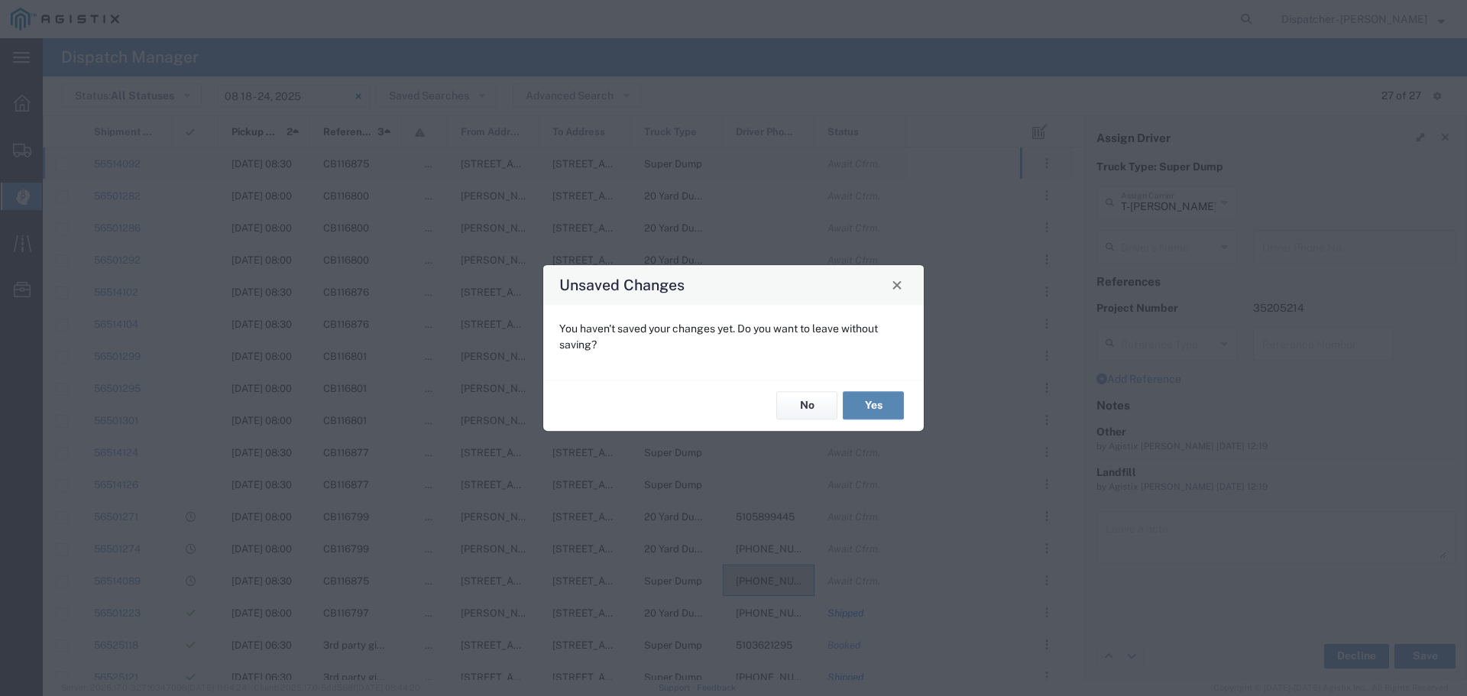
click at [866, 409] on button "Yes" at bounding box center [873, 406] width 61 height 28
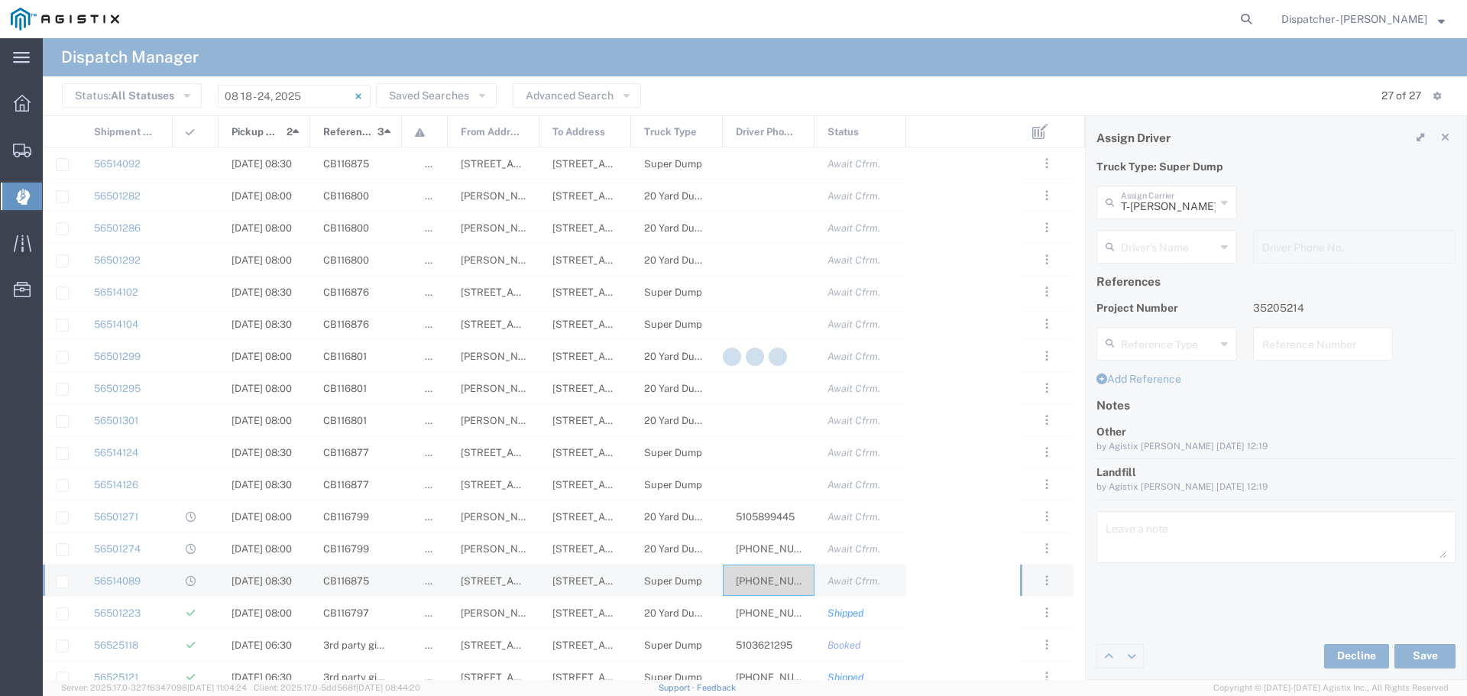
type input "MAG Trucking"
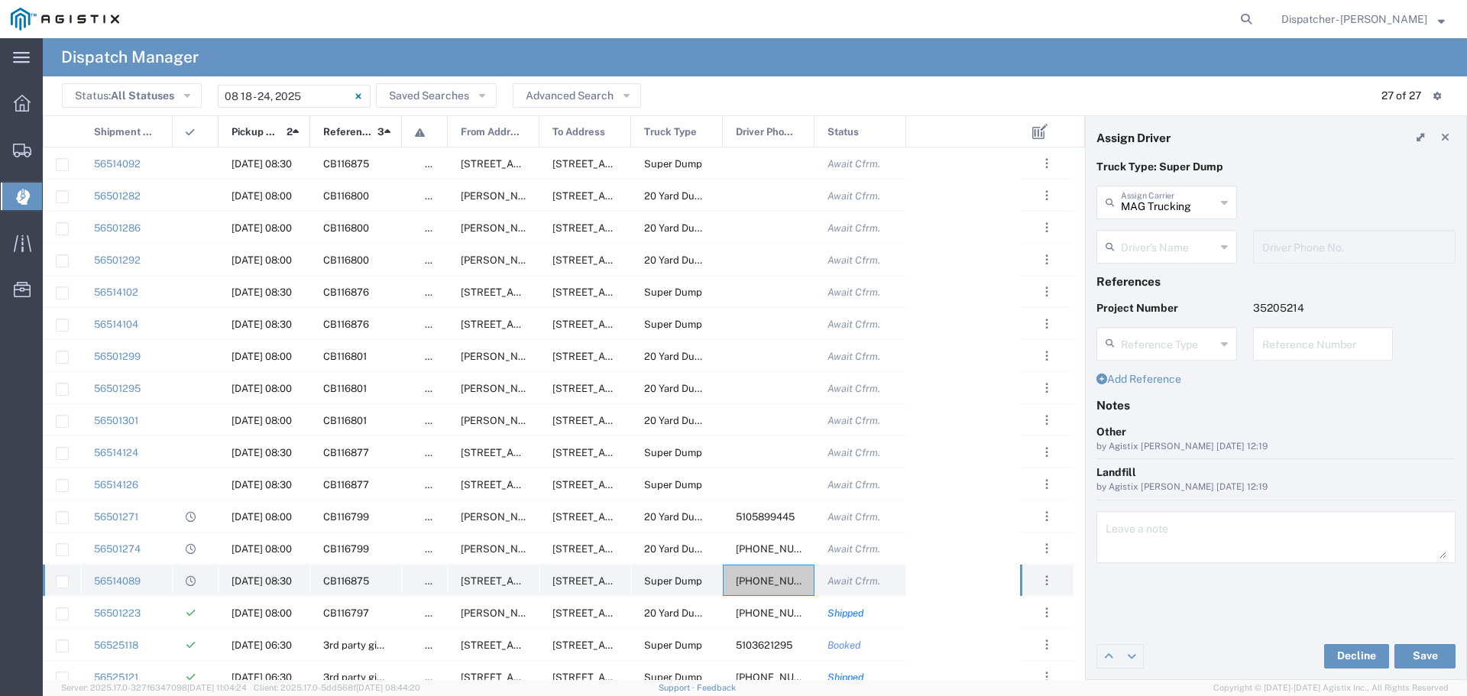
type input "[PERSON_NAME]"
type input "[PHONE_NUMBER]"
click at [768, 579] on span "[PHONE_NUMBER]" at bounding box center [781, 580] width 90 height 11
click at [125, 163] on link "56514092" at bounding box center [117, 163] width 47 height 11
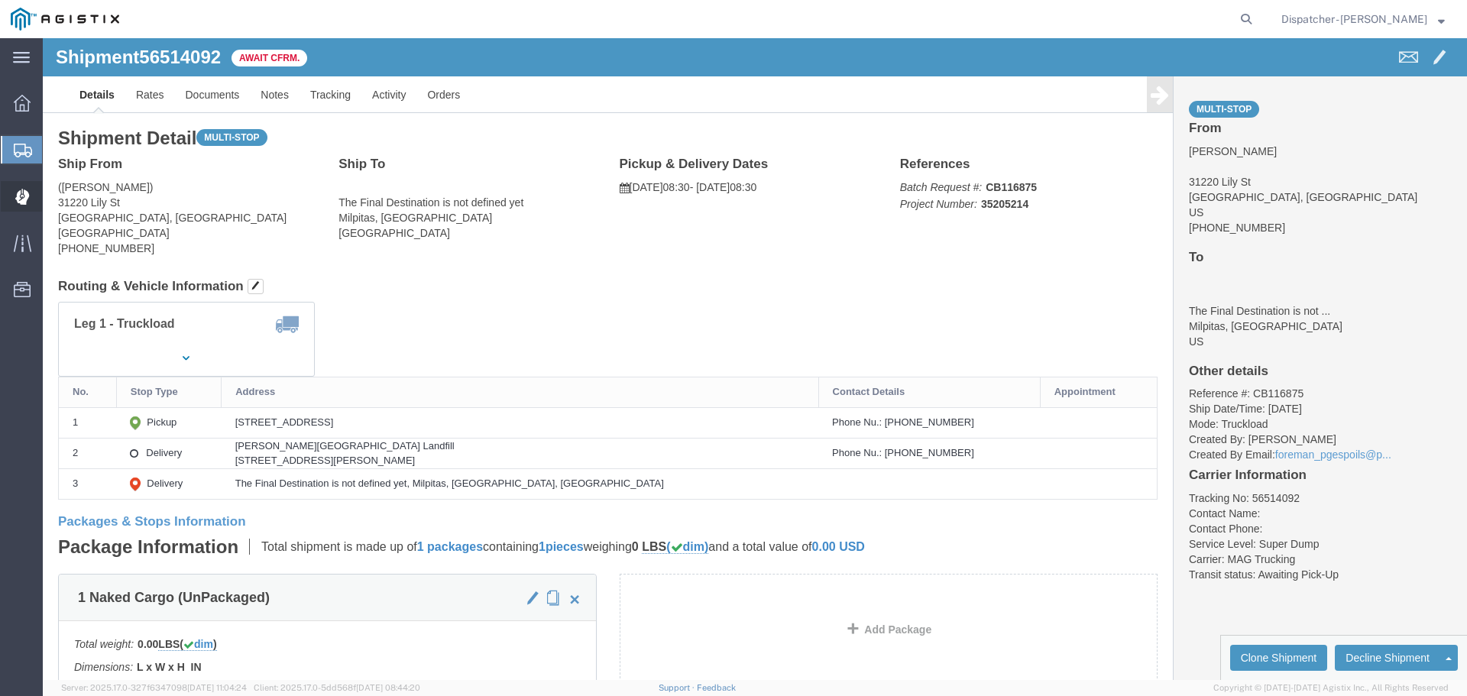
click at [20, 201] on icon at bounding box center [22, 196] width 14 height 15
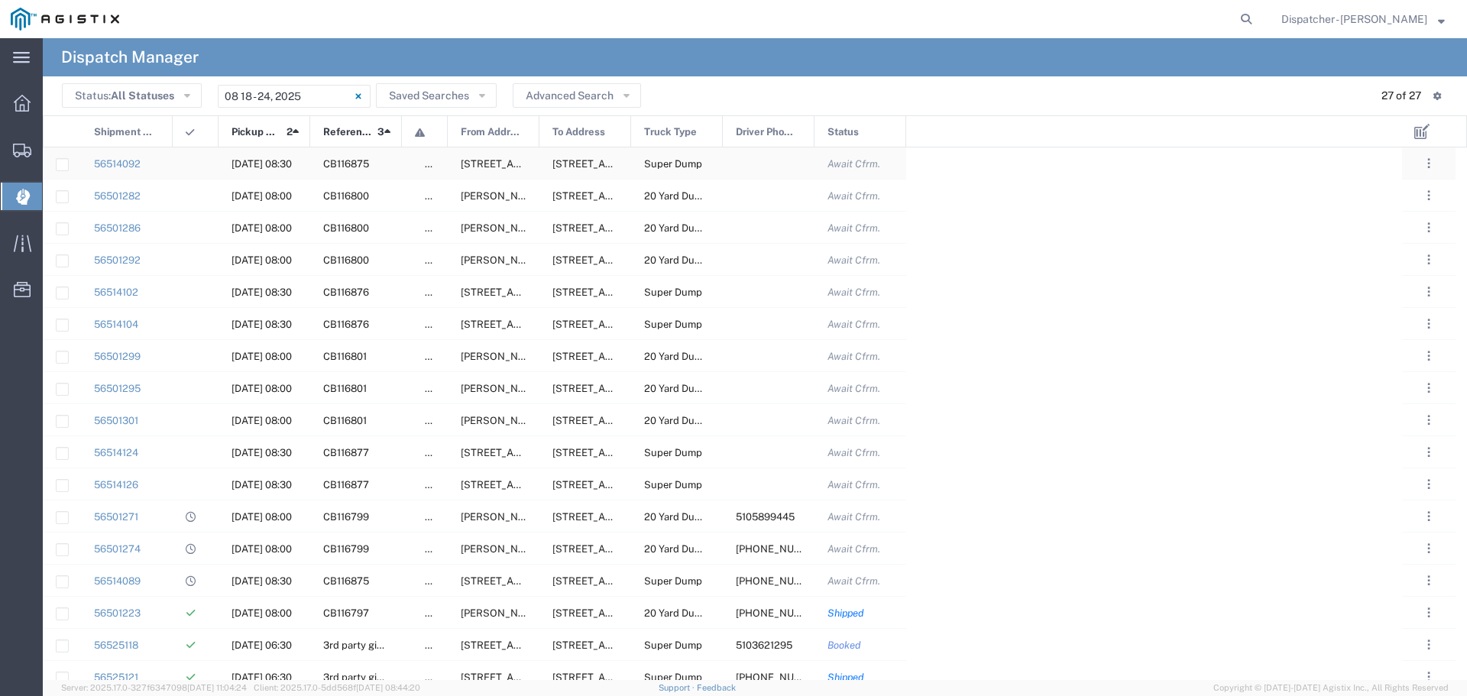
click at [785, 160] on div at bounding box center [769, 162] width 92 height 31
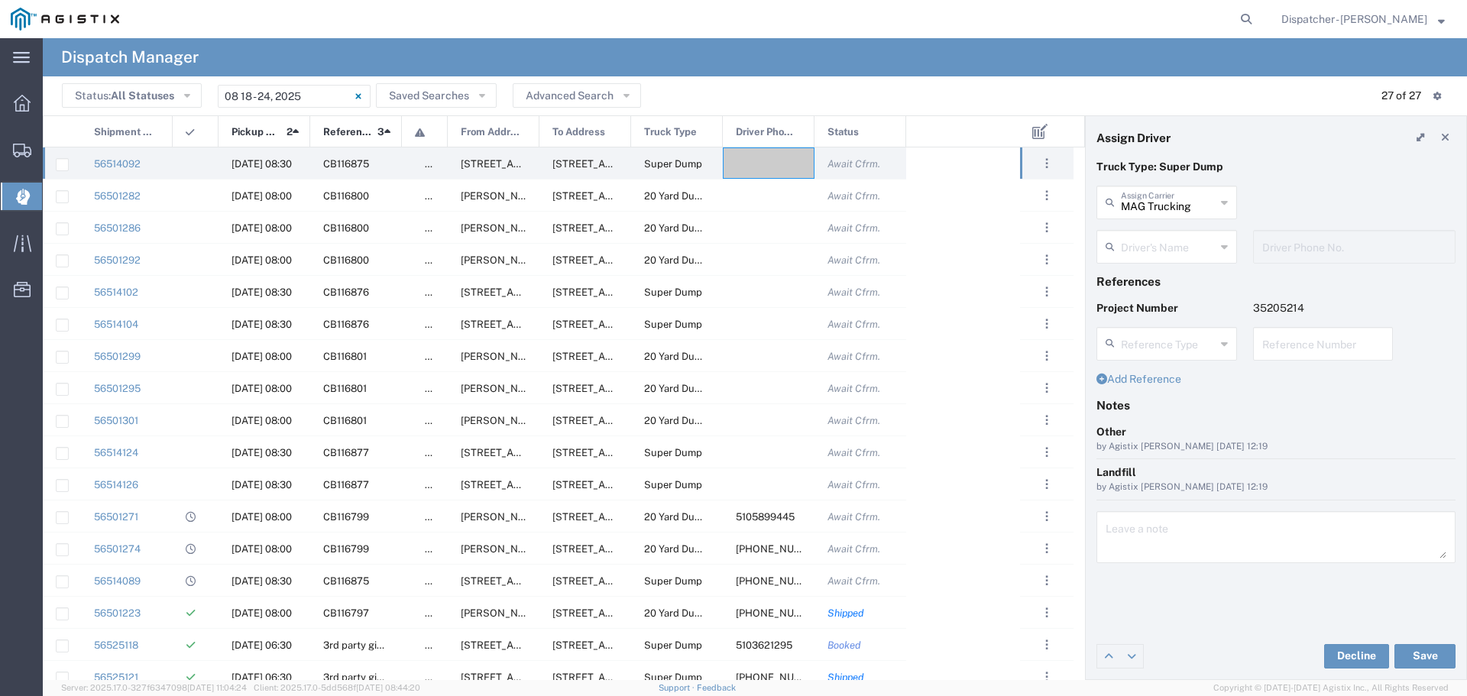
click at [1225, 200] on icon at bounding box center [1224, 202] width 7 height 24
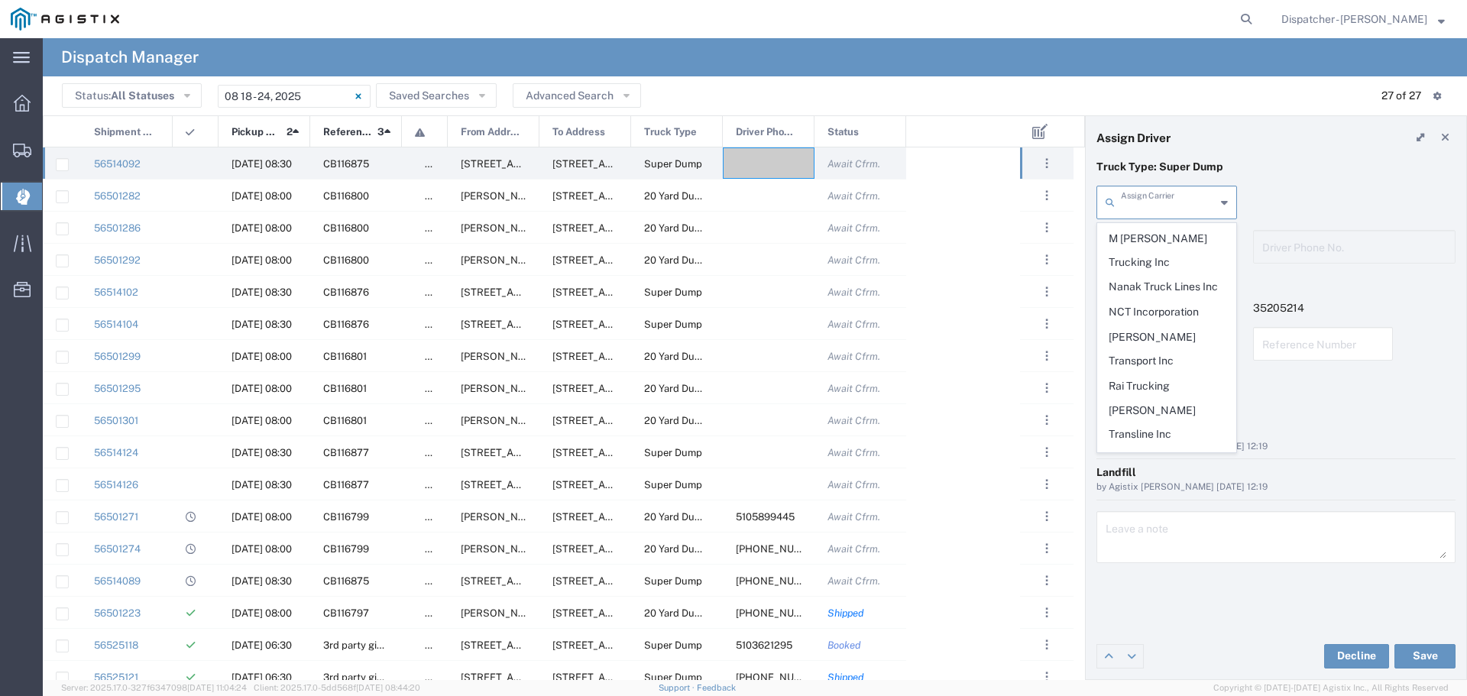
scroll to position [780, 0]
click at [1174, 450] on span "T-[PERSON_NAME] Trucking" at bounding box center [1167, 473] width 138 height 47
type input "T-[PERSON_NAME] Trucking"
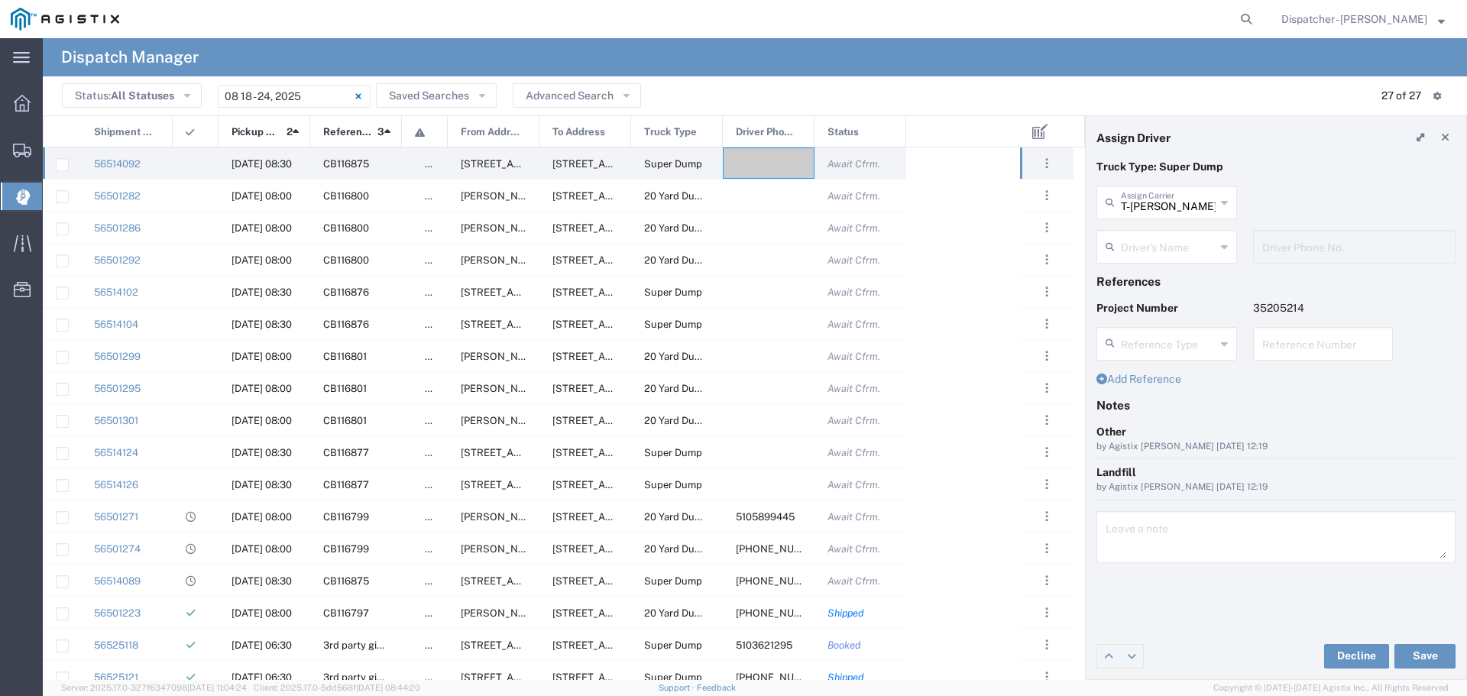
click at [1221, 244] on icon at bounding box center [1224, 247] width 7 height 24
click at [1134, 283] on span "[PERSON_NAME]" at bounding box center [1167, 280] width 138 height 24
click at [1212, 241] on input "text" at bounding box center [1168, 245] width 95 height 27
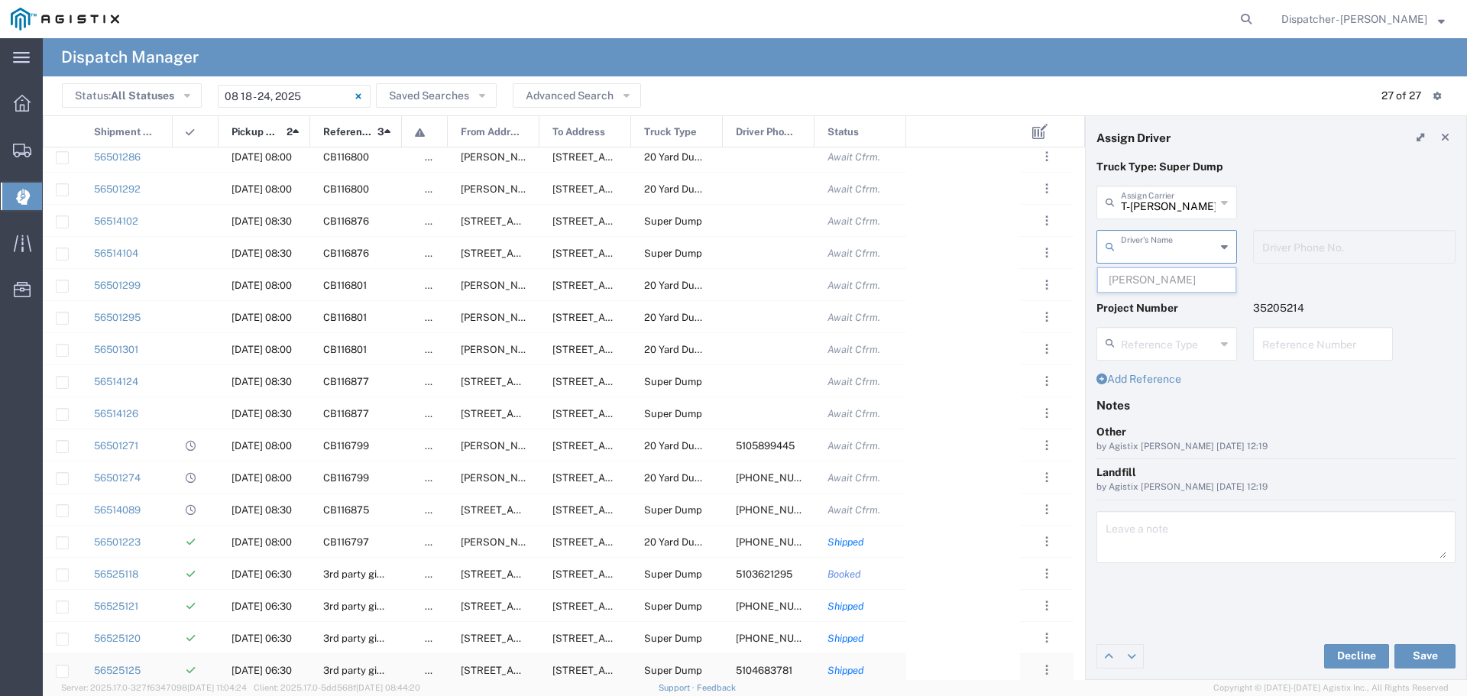
scroll to position [102, 0]
click at [497, 413] on span "[PERSON_NAME] Dr & [PERSON_NAME][GEOGRAPHIC_DATA], [US_STATE], [GEOGRAPHIC_DATA]" at bounding box center [691, 414] width 461 height 11
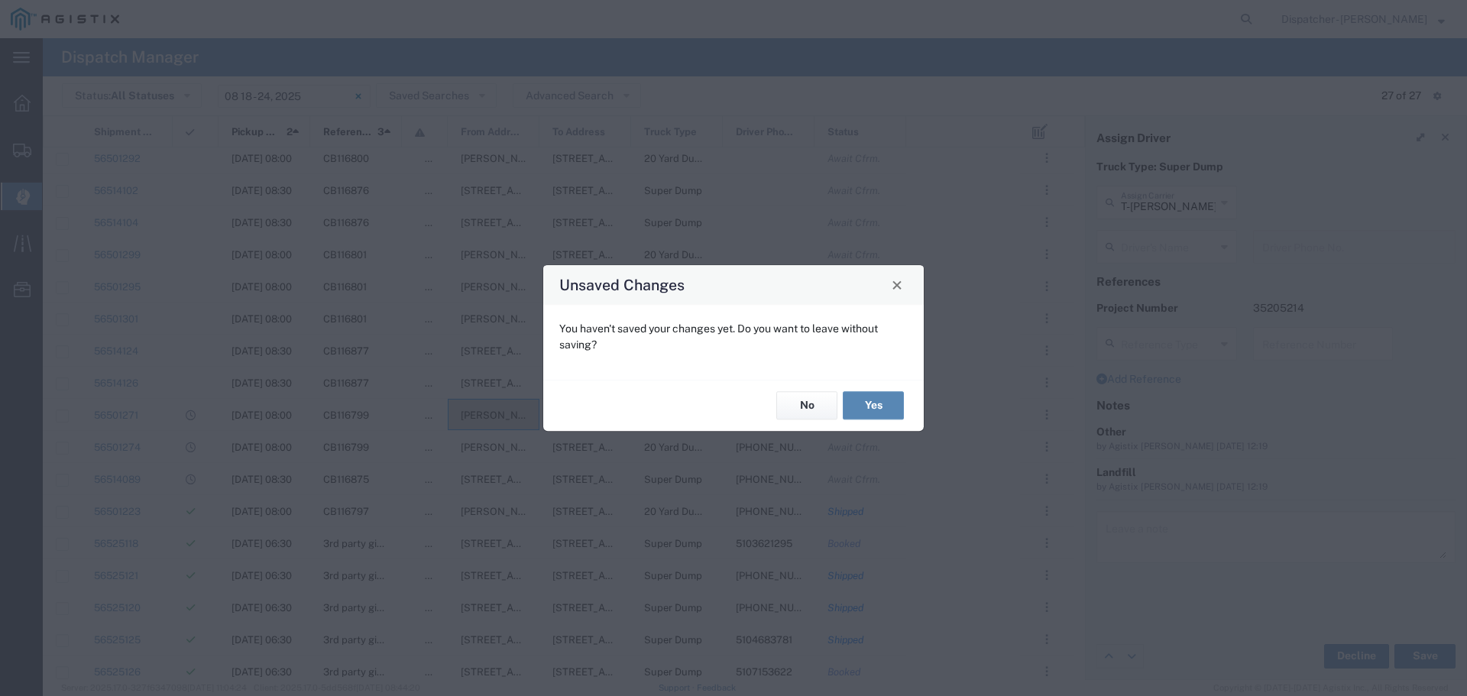
click at [877, 412] on button "Yes" at bounding box center [873, 406] width 61 height 28
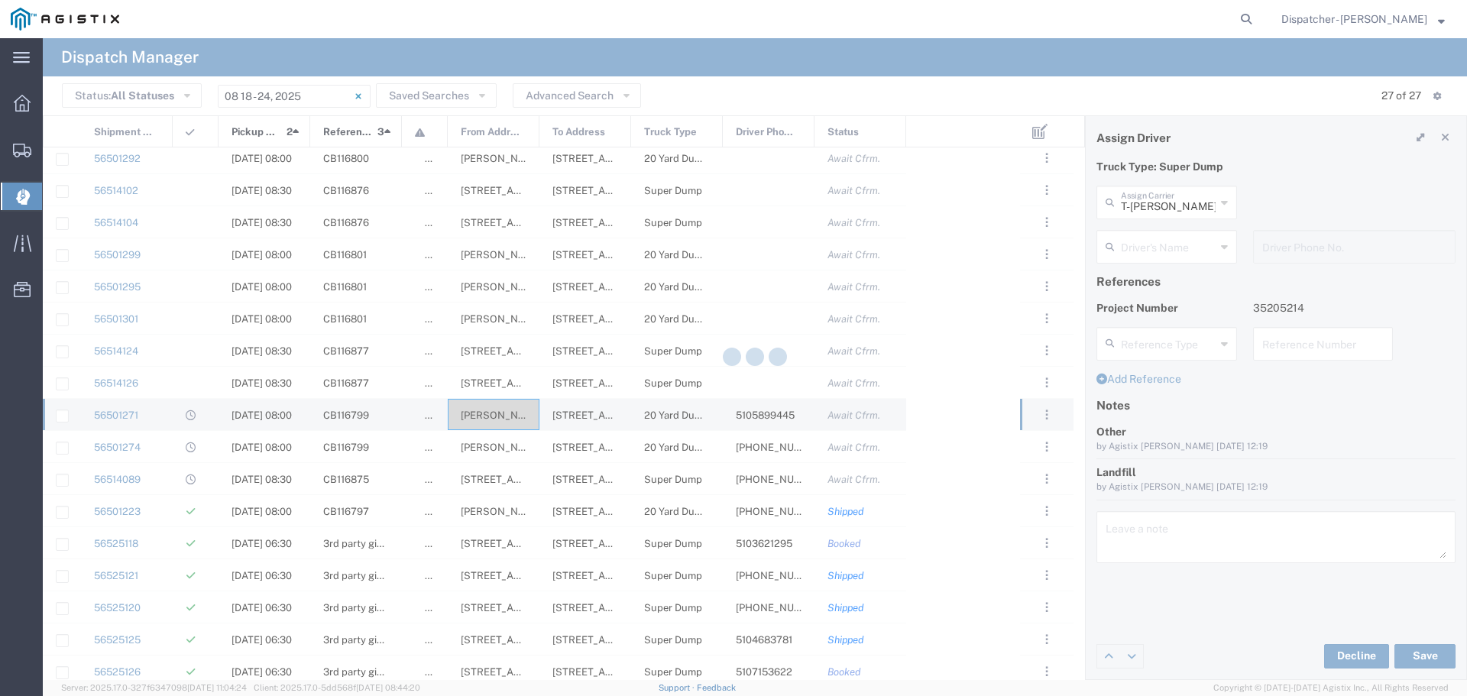
type input "[PERSON_NAME]"
type input "5105899445"
type input "T-[PERSON_NAME] Trucking"
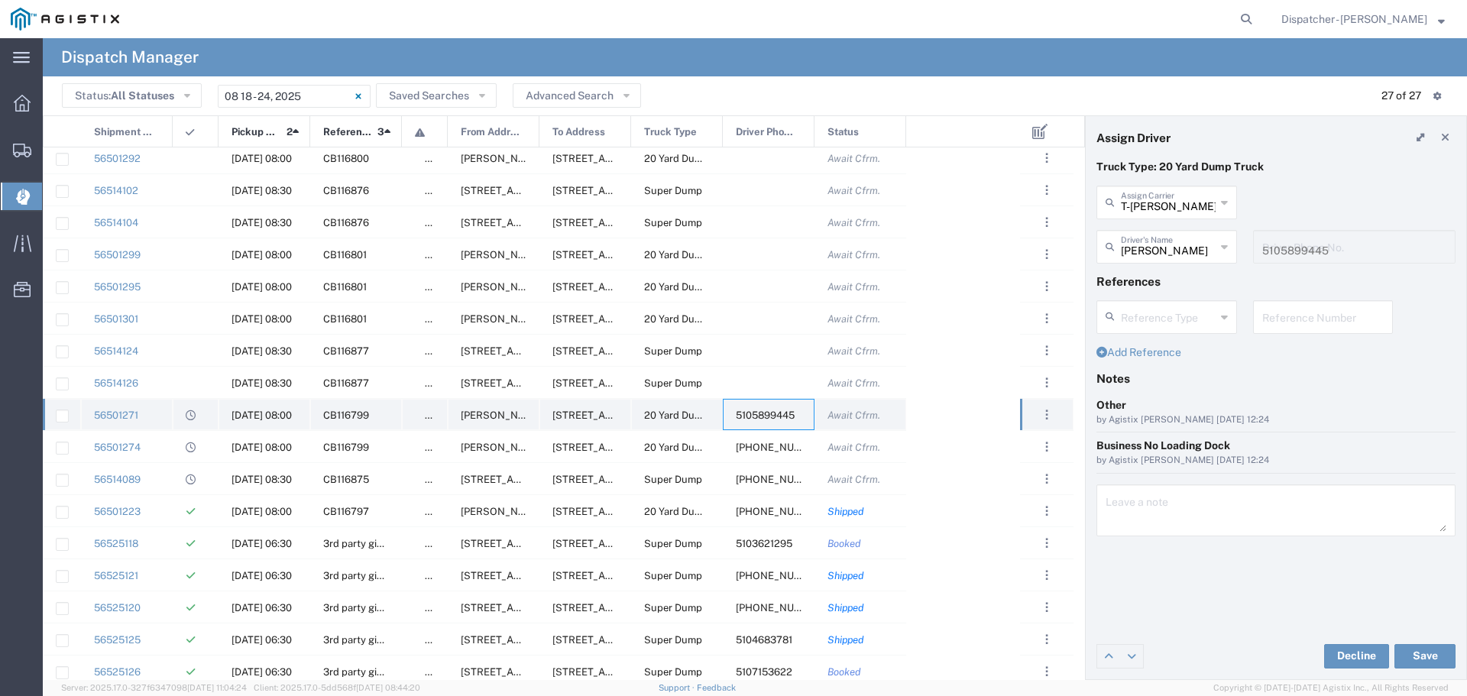
click at [765, 411] on span "5105899445" at bounding box center [765, 414] width 59 height 11
click at [1230, 199] on div "T-[PERSON_NAME] Trucking Assign Carrier" at bounding box center [1166, 203] width 141 height 34
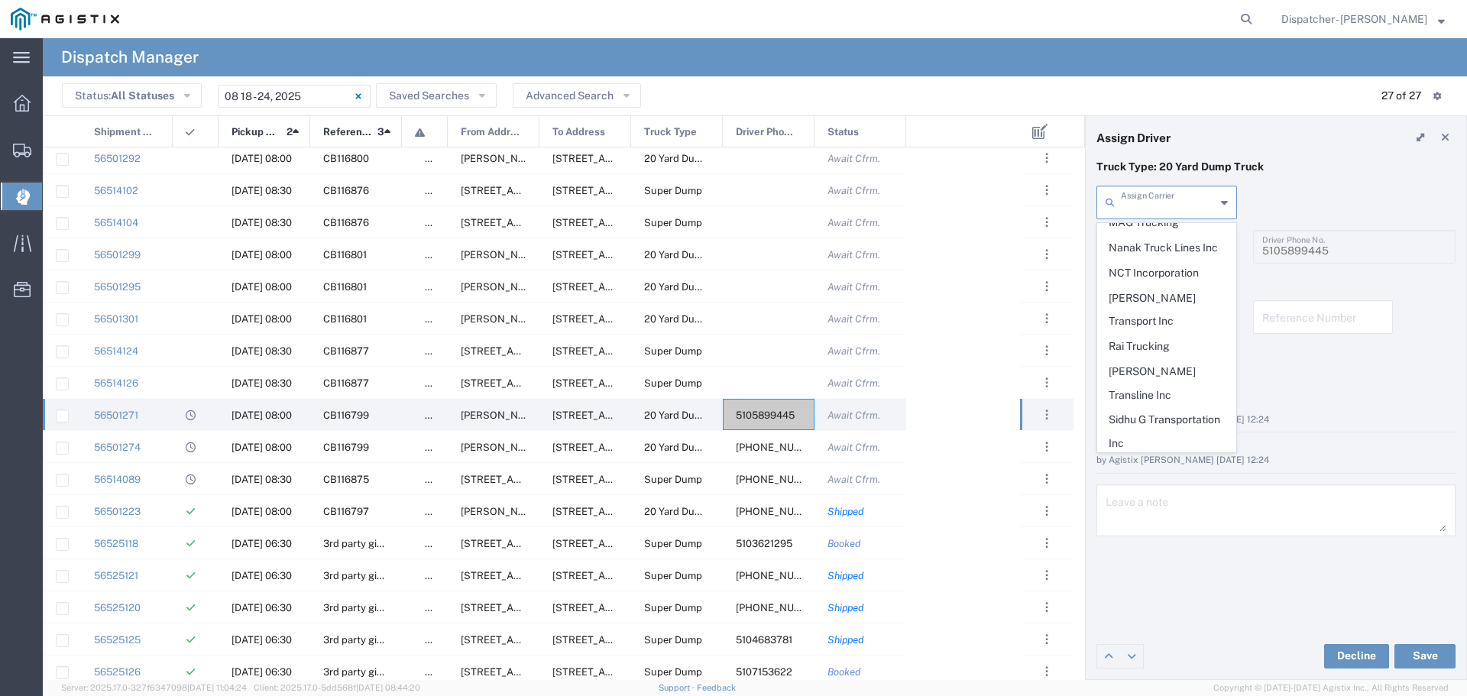
scroll to position [730, 0]
click at [1139, 449] on span "Sidhu Trucking Inc" at bounding box center [1167, 461] width 138 height 24
type input "Sidhu Trucking Inc"
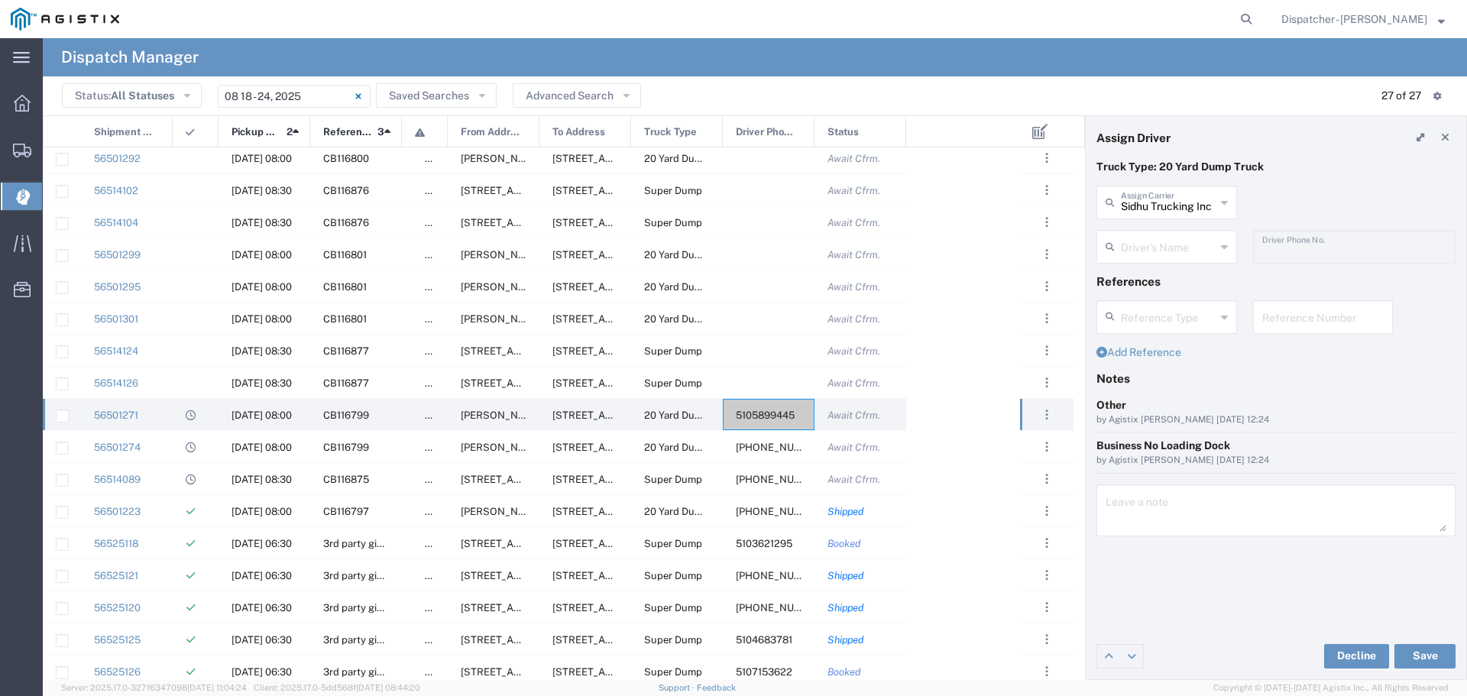
click at [1231, 243] on div "Driver's Name" at bounding box center [1166, 247] width 141 height 34
click at [1163, 277] on span "[PERSON_NAME]" at bounding box center [1167, 280] width 138 height 24
type input "[PERSON_NAME]"
type input "[PHONE_NUMBER]"
click at [1422, 650] on button "Save" at bounding box center [1424, 656] width 61 height 24
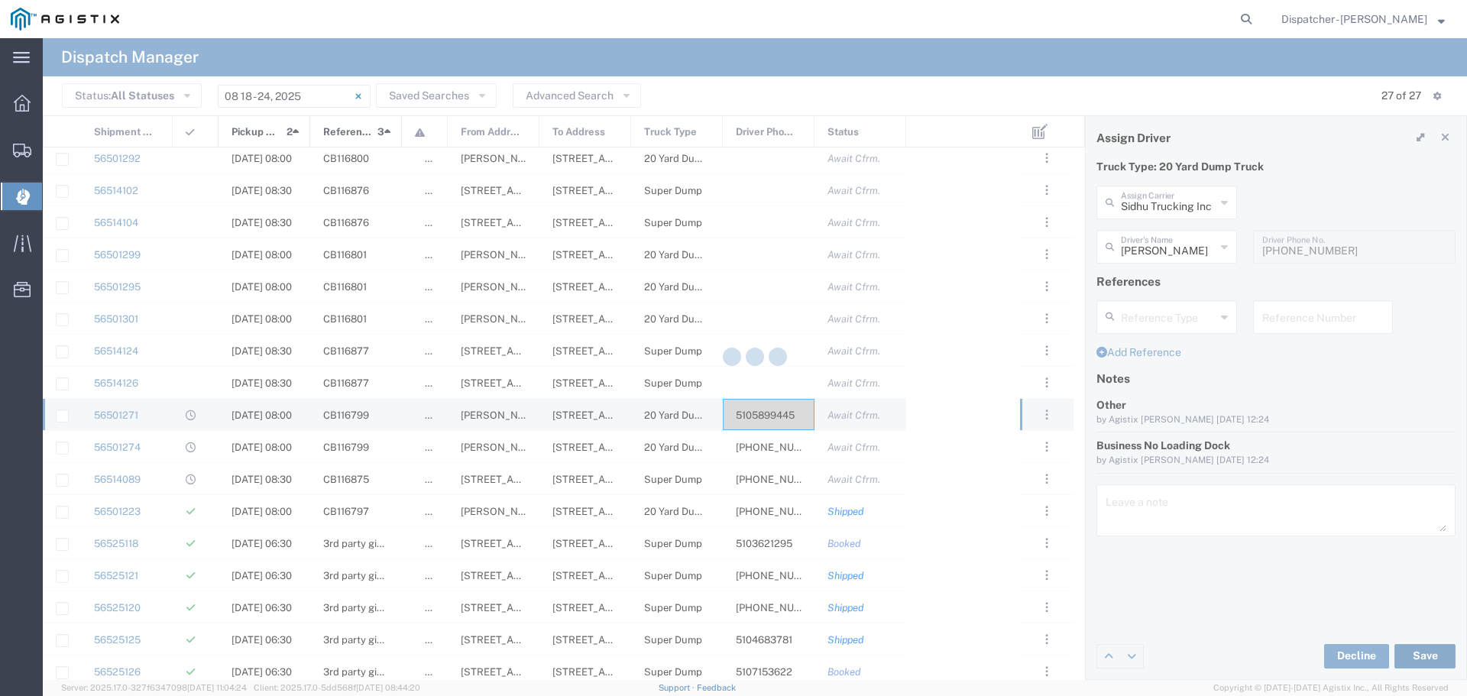
type input "[PERSON_NAME]"
type input "Sidhu Trucking Inc"
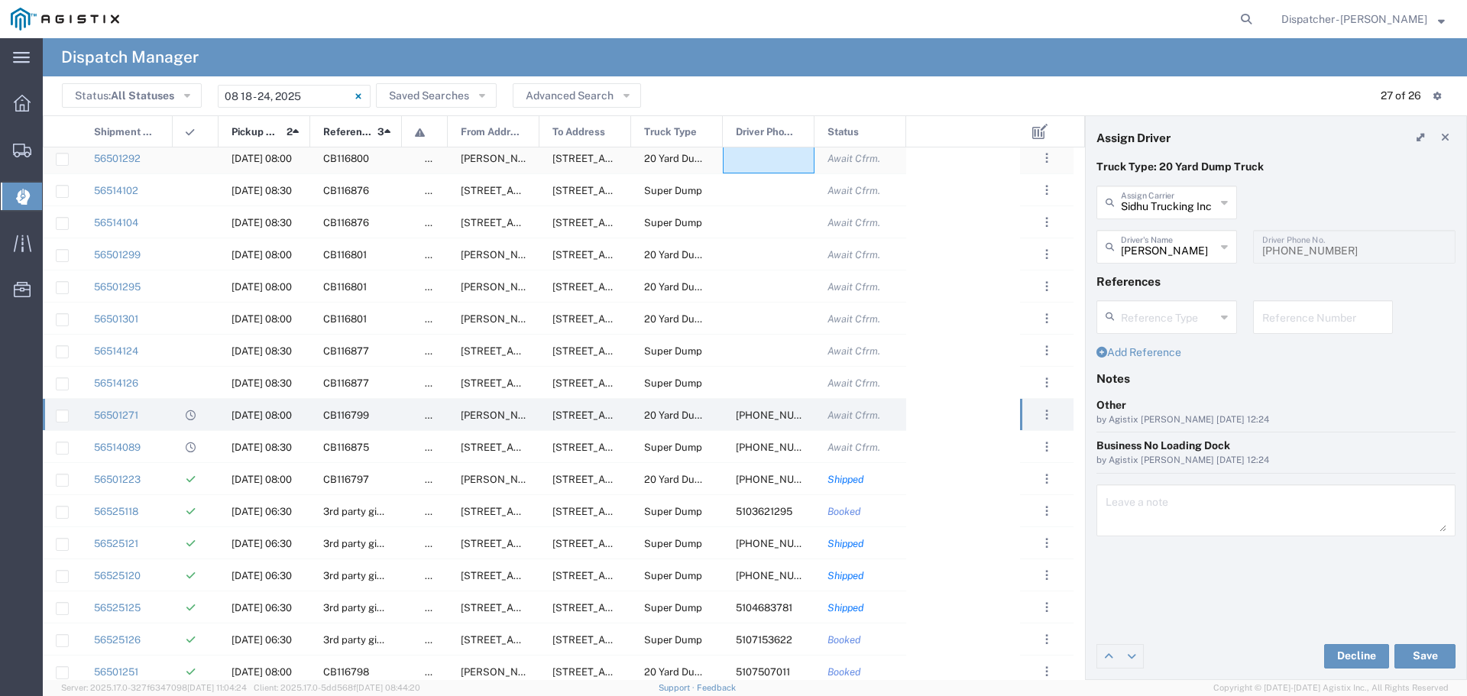
click at [763, 154] on div at bounding box center [769, 157] width 92 height 31
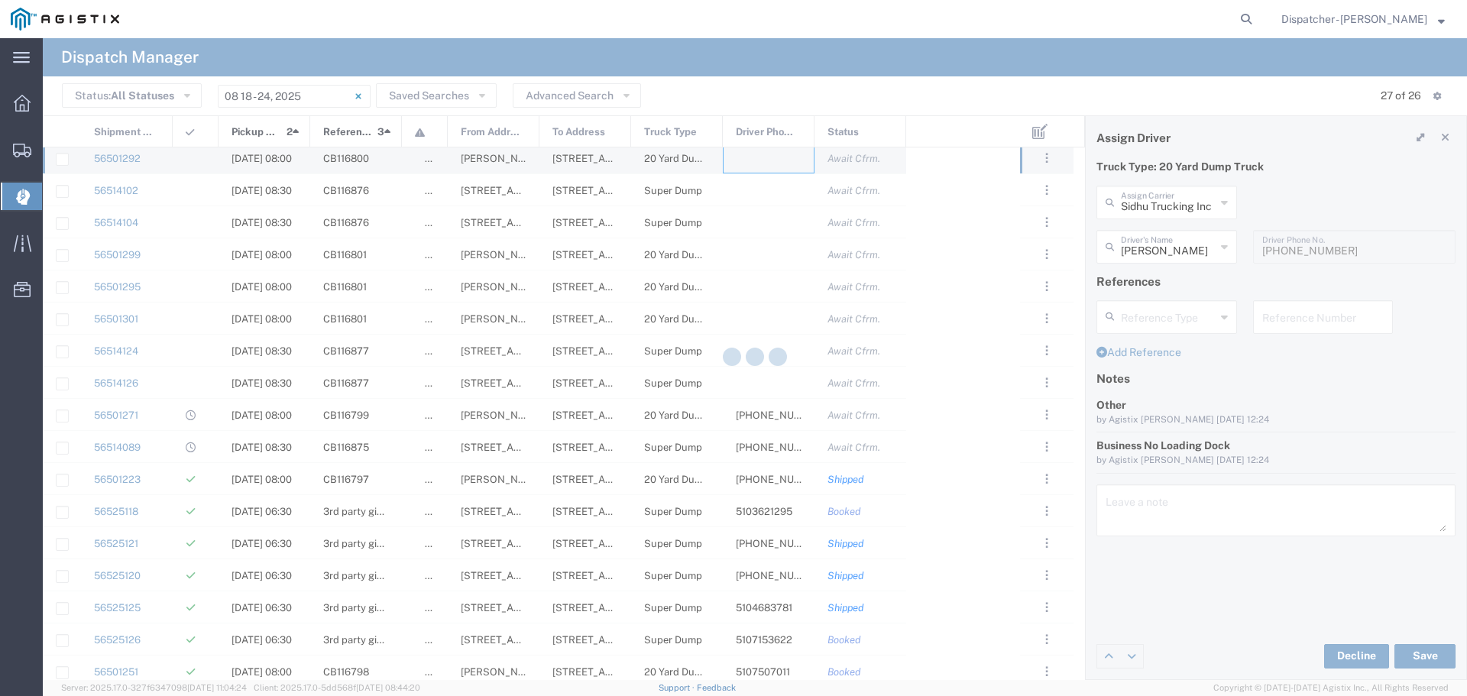
type input "MAG Trucking"
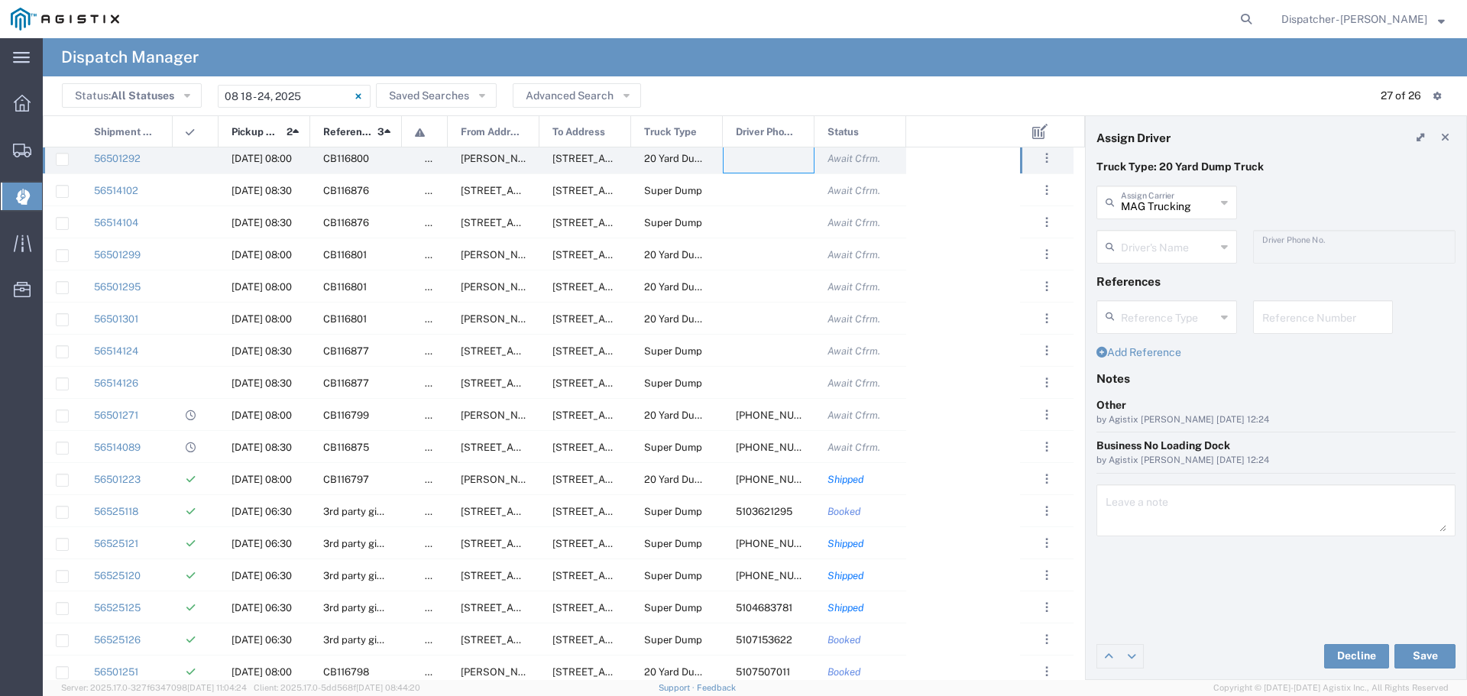
click at [1229, 196] on div "MAG Trucking Assign Carrier" at bounding box center [1166, 203] width 141 height 34
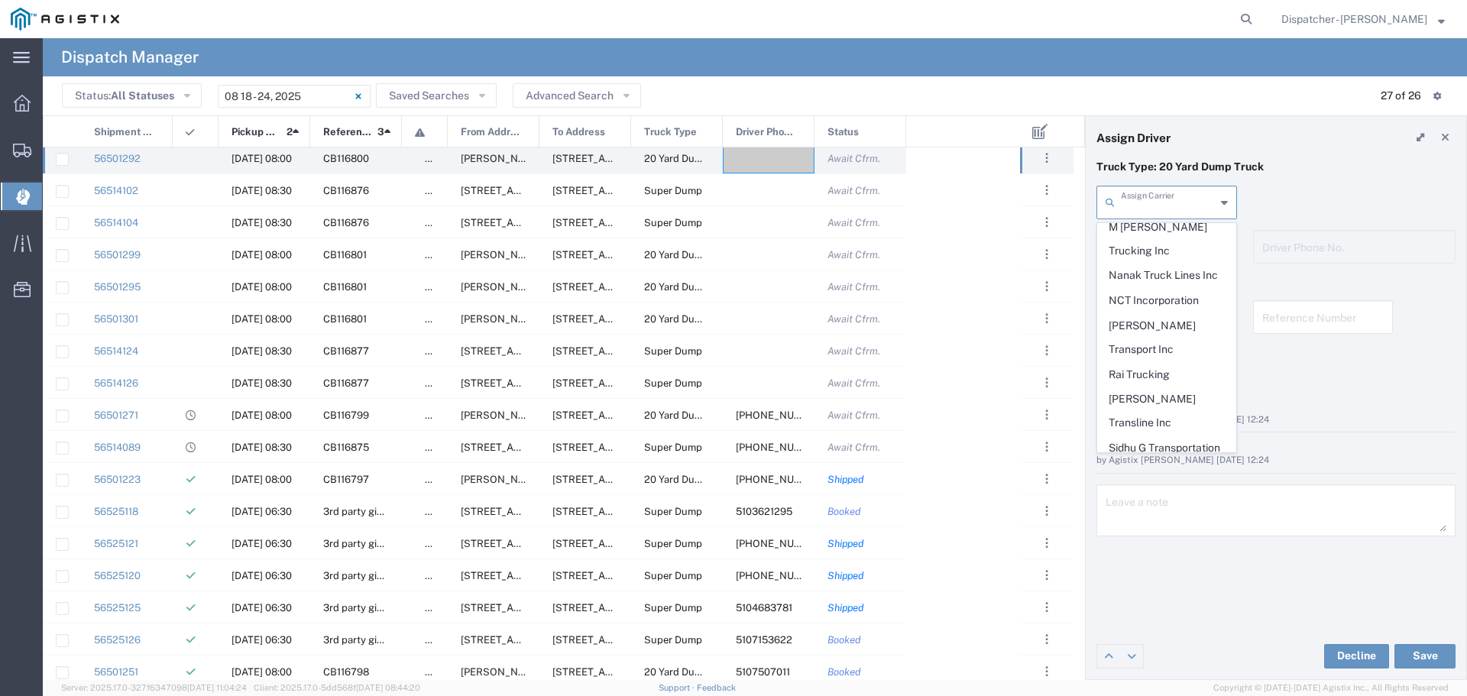
scroll to position [780, 0]
click at [1153, 450] on span "T-[PERSON_NAME] Trucking" at bounding box center [1167, 473] width 138 height 47
type input "T-[PERSON_NAME] Trucking"
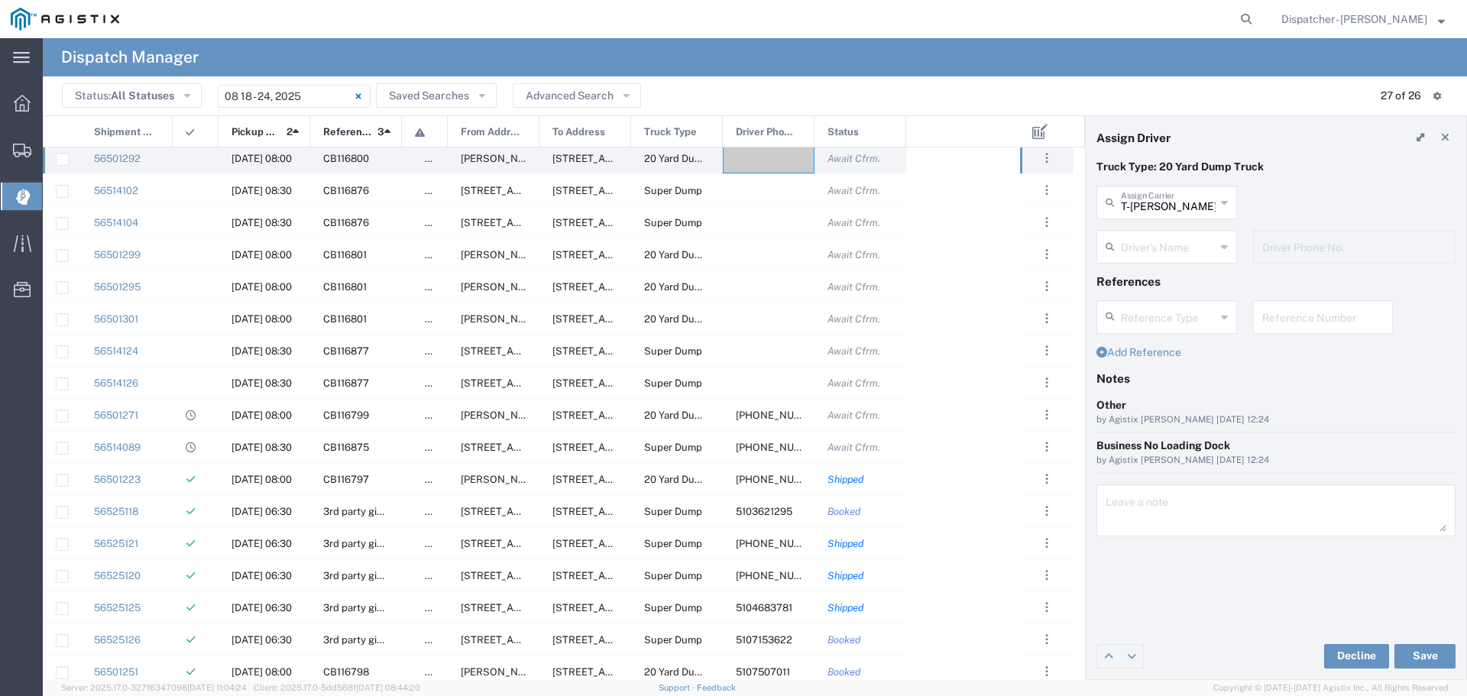
click at [1225, 248] on icon at bounding box center [1224, 247] width 7 height 24
click at [1133, 278] on span "[PERSON_NAME]" at bounding box center [1167, 280] width 138 height 24
type input "[PERSON_NAME]"
type input "5105899445"
click at [1422, 655] on button "Save" at bounding box center [1424, 656] width 61 height 24
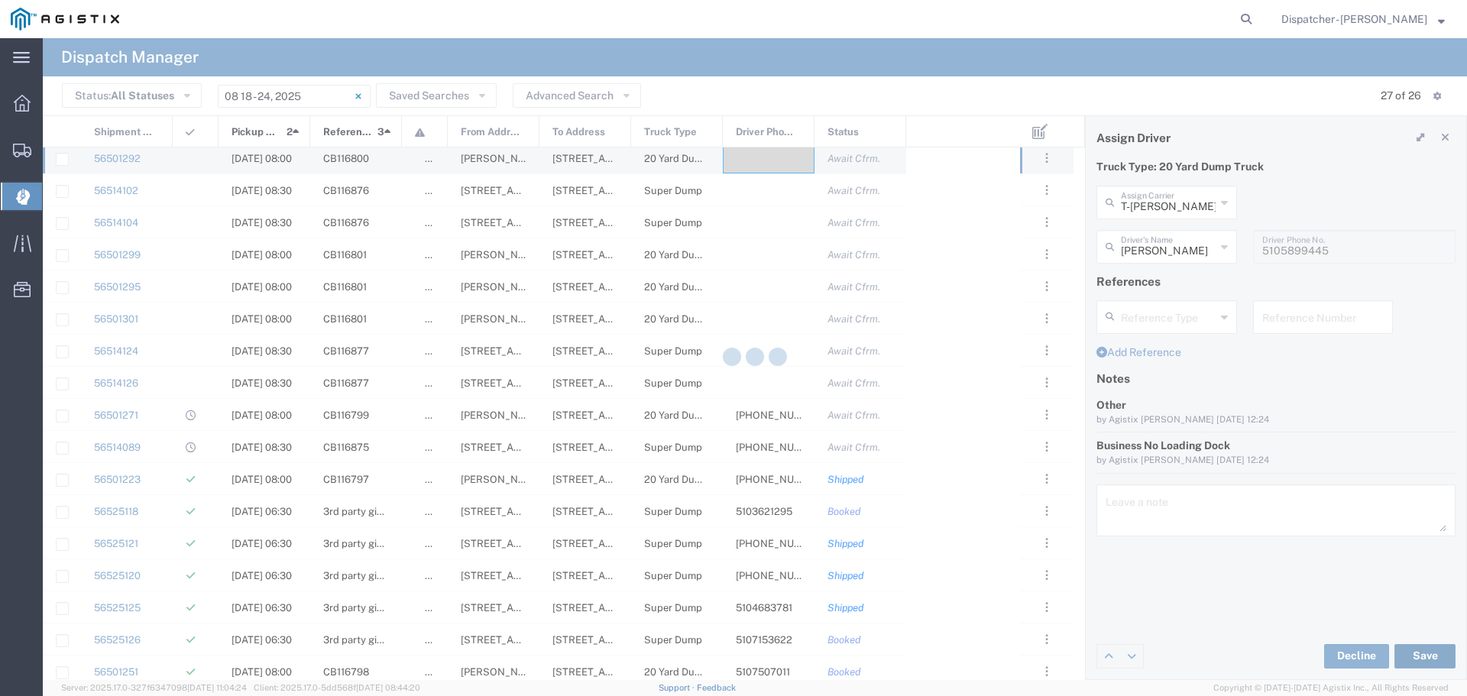
type input "[PERSON_NAME]"
type input "T-[PERSON_NAME] Trucking"
